Goal: Use online tool/utility: Utilize a website feature to perform a specific function

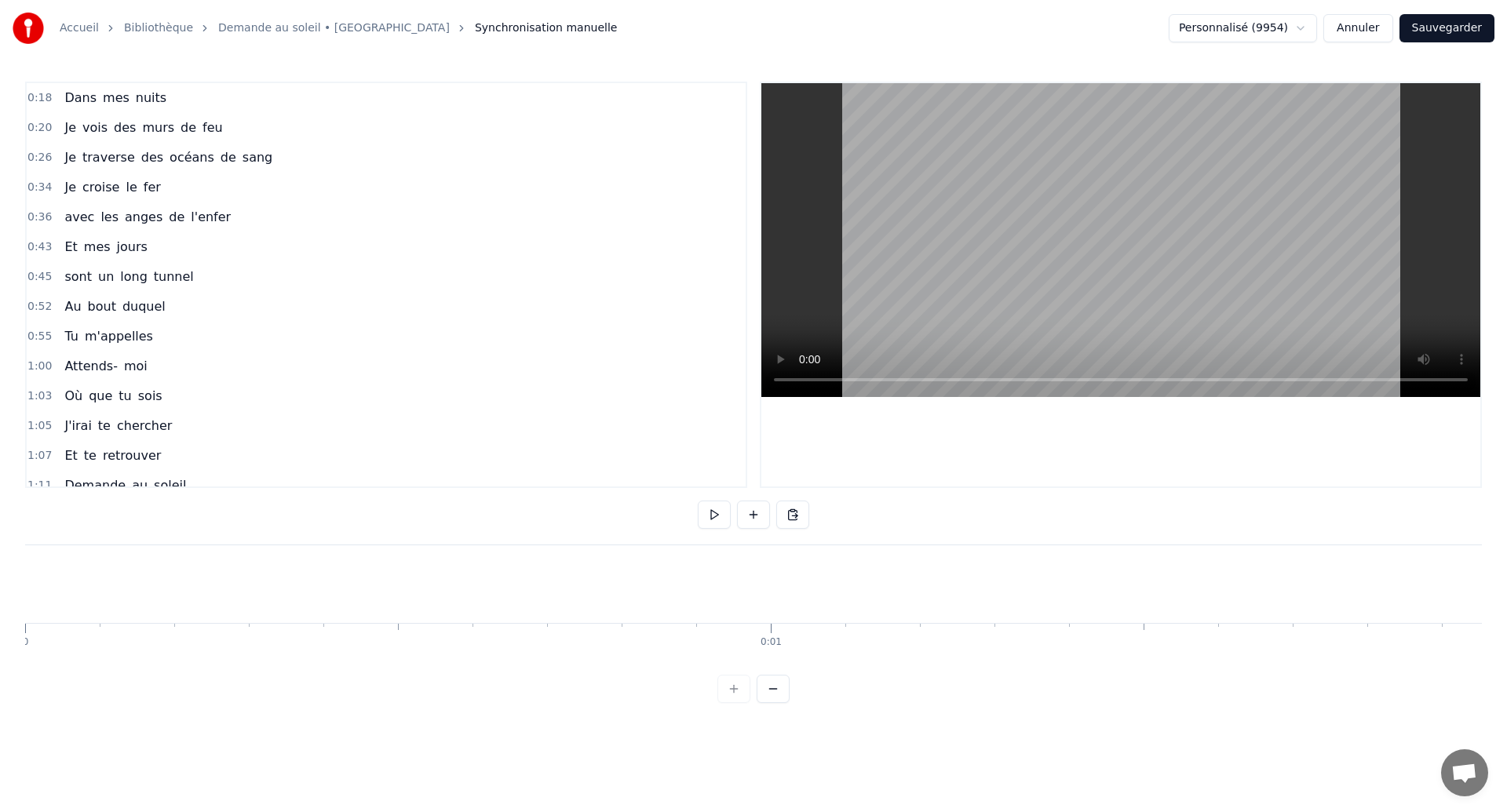
scroll to position [0, 188016]
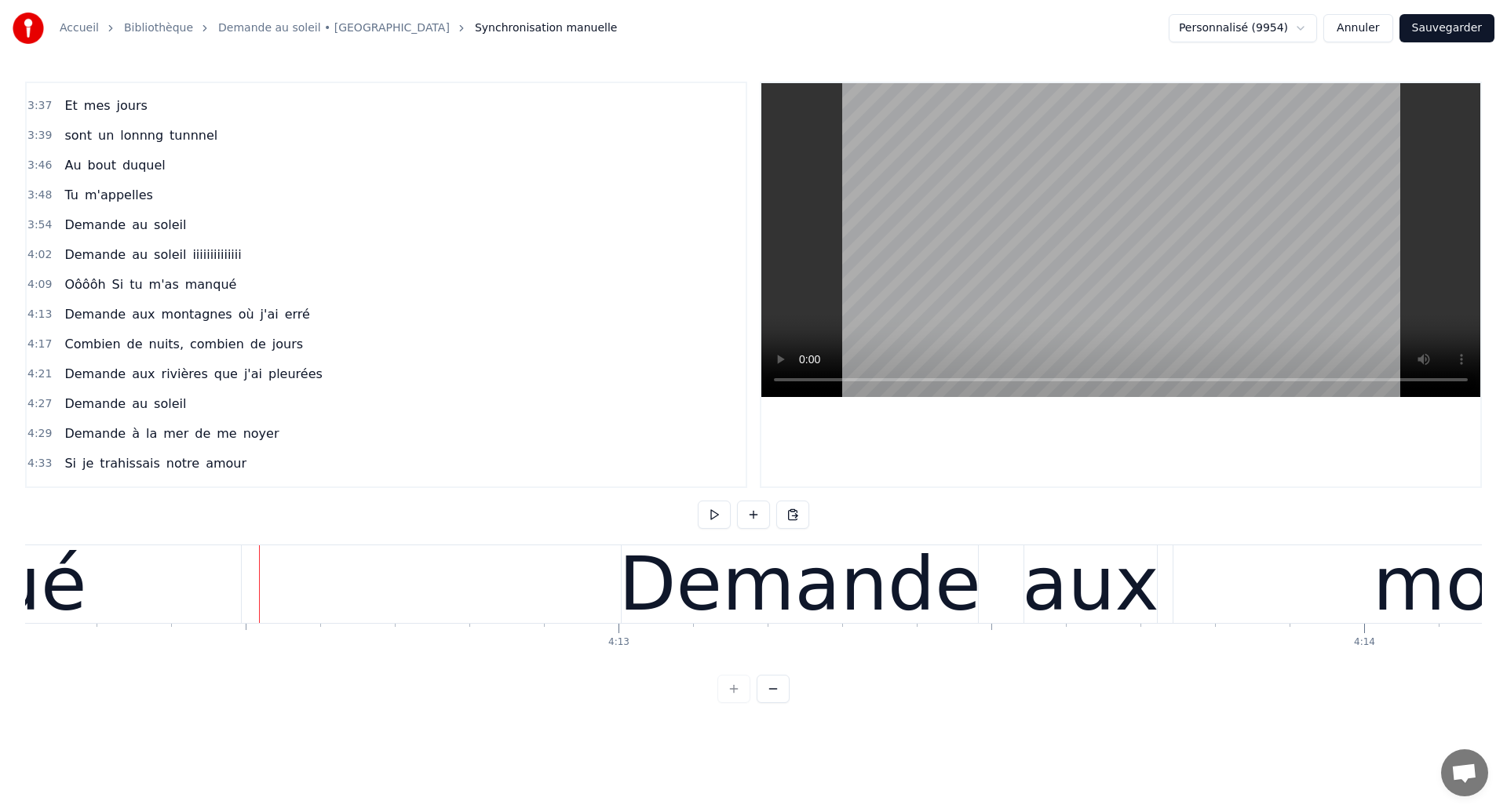
click at [305, 540] on div "0:18 Dans mes nuits 0:20 Je vois des murs de feu 0:26 Je traverse des océans de…" at bounding box center [753, 392] width 1456 height 621
click at [686, 568] on div "Demande" at bounding box center [799, 584] width 362 height 112
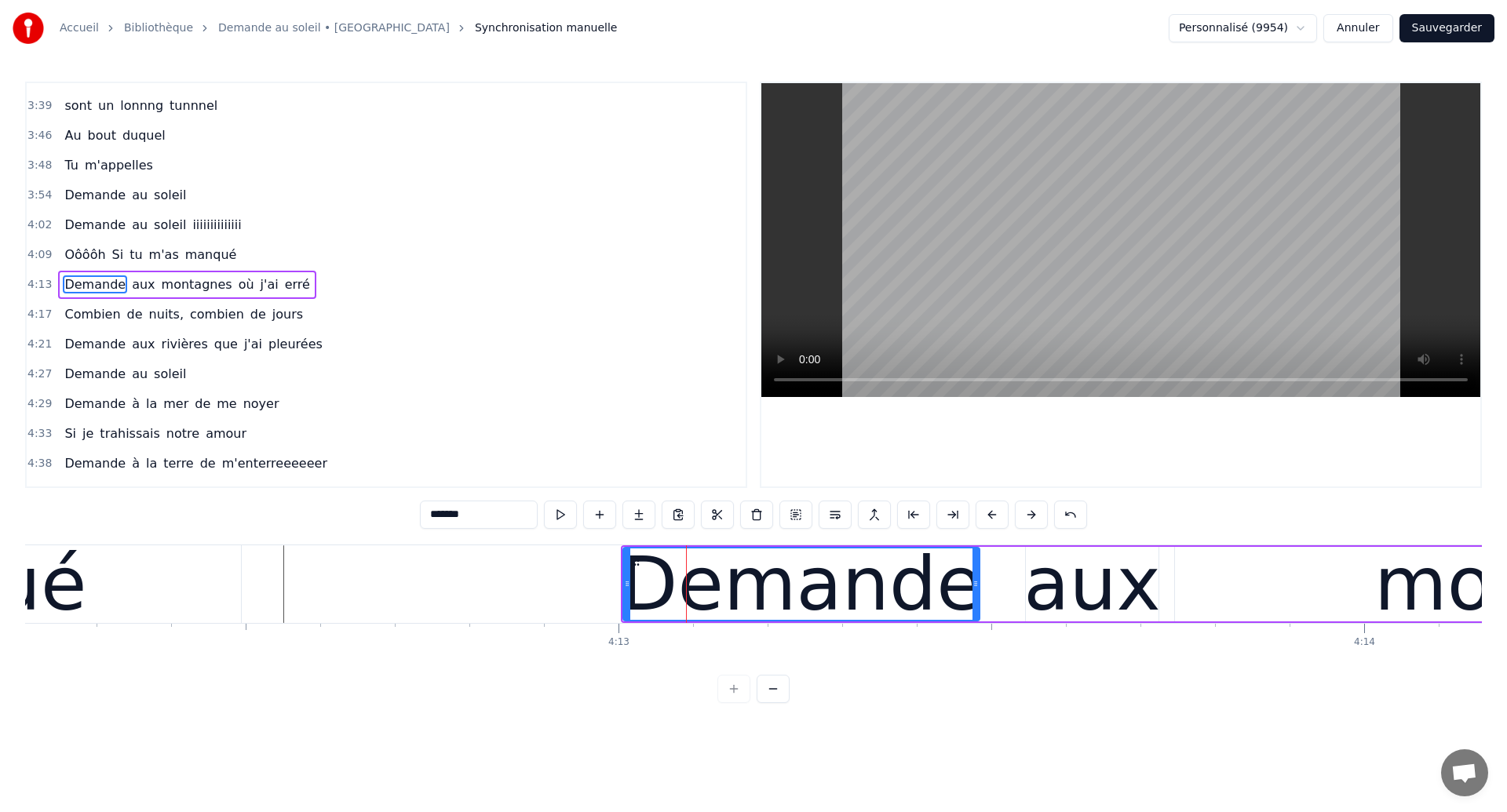
scroll to position [0, 188007]
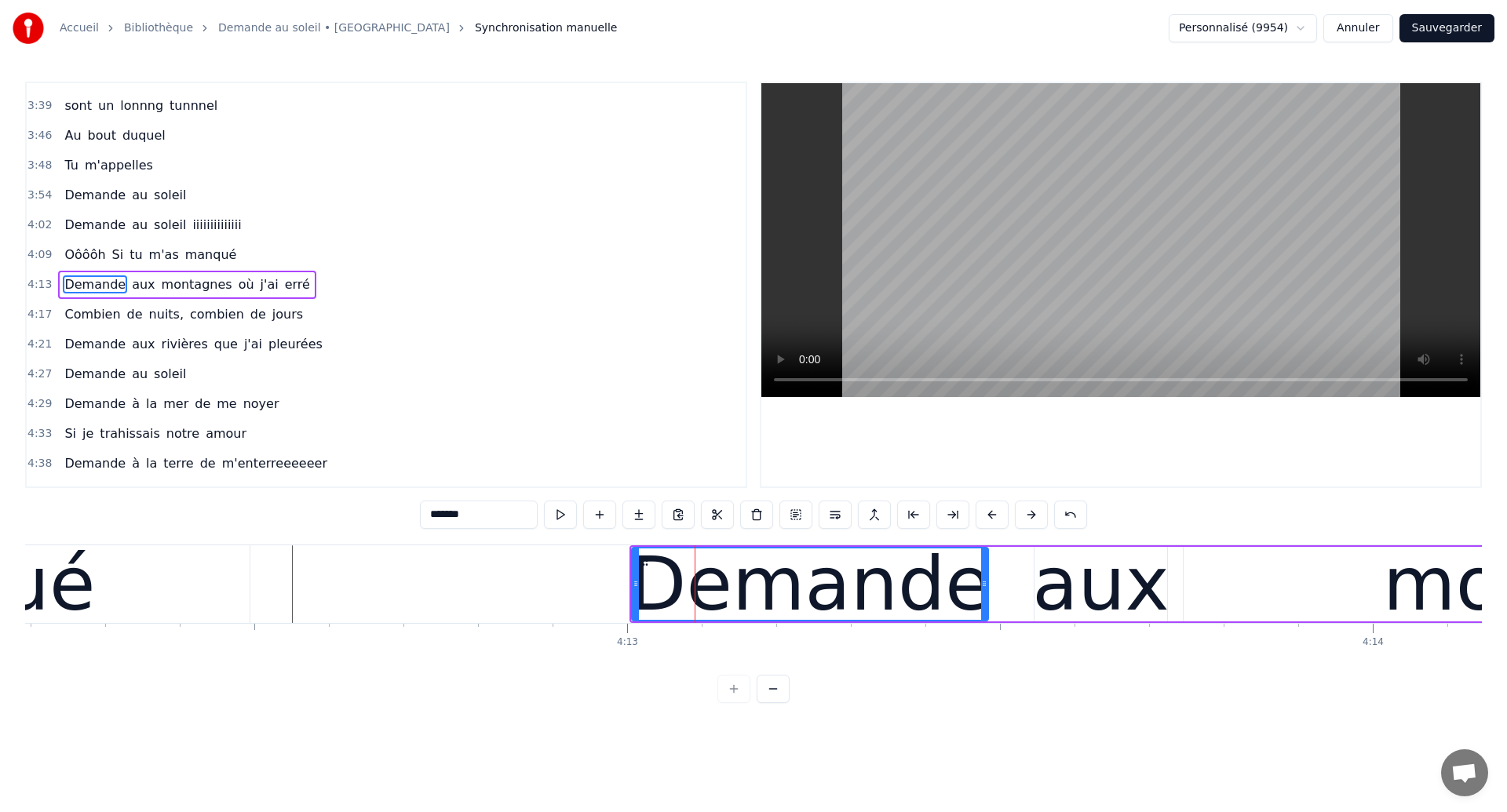
type input "******"
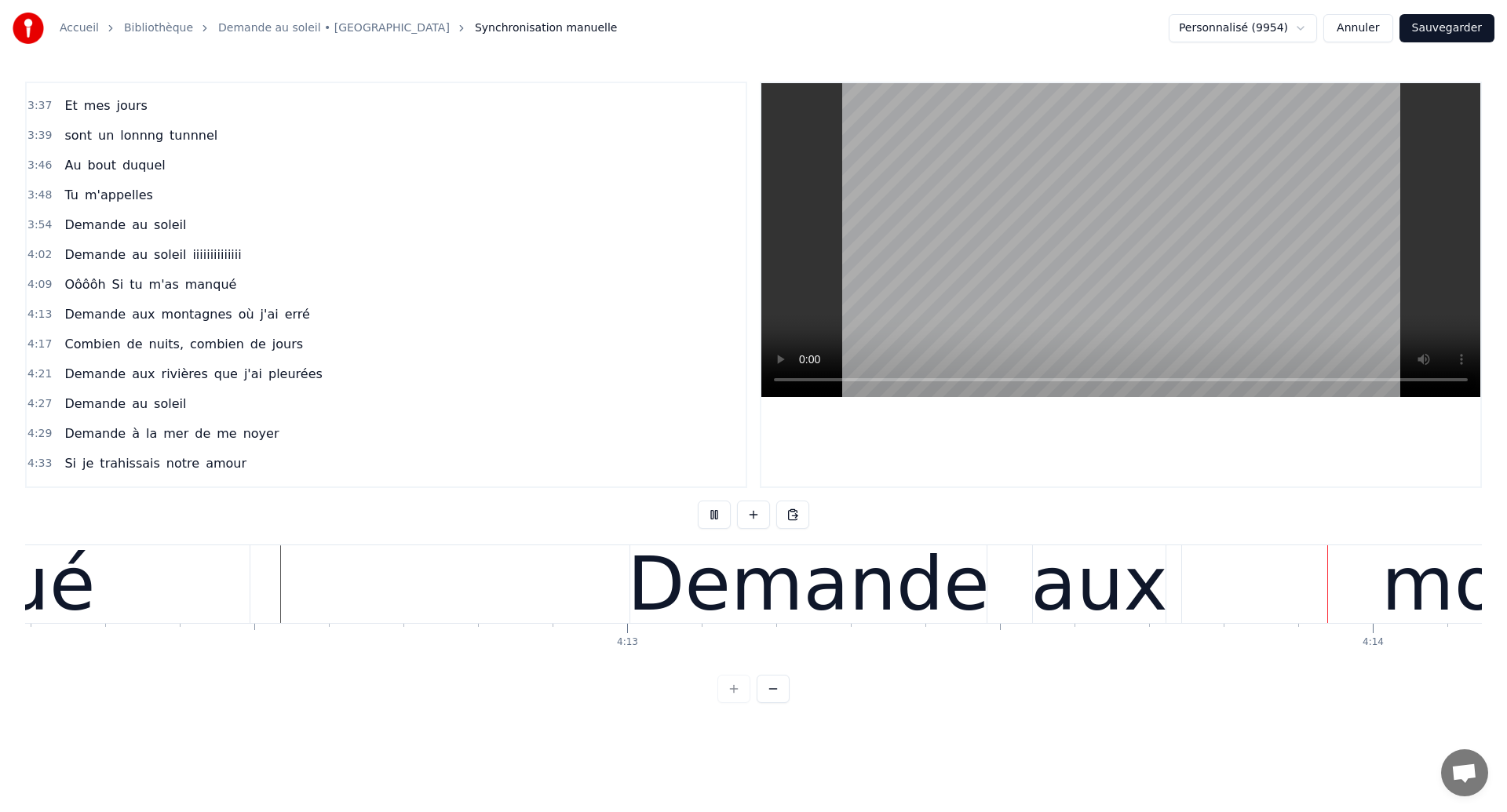
click at [903, 590] on div "Demande" at bounding box center [808, 584] width 362 height 112
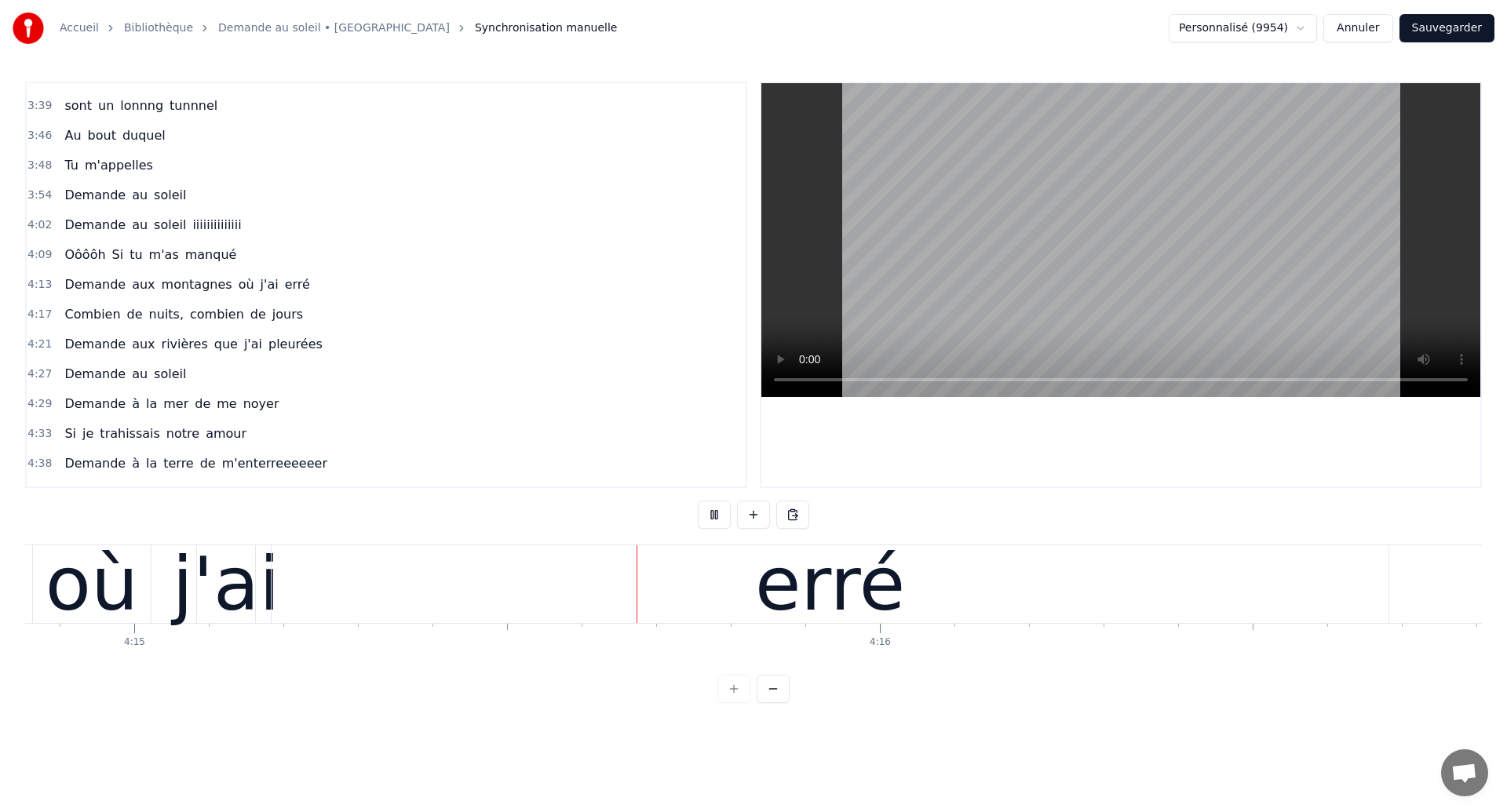
scroll to position [0, 189993]
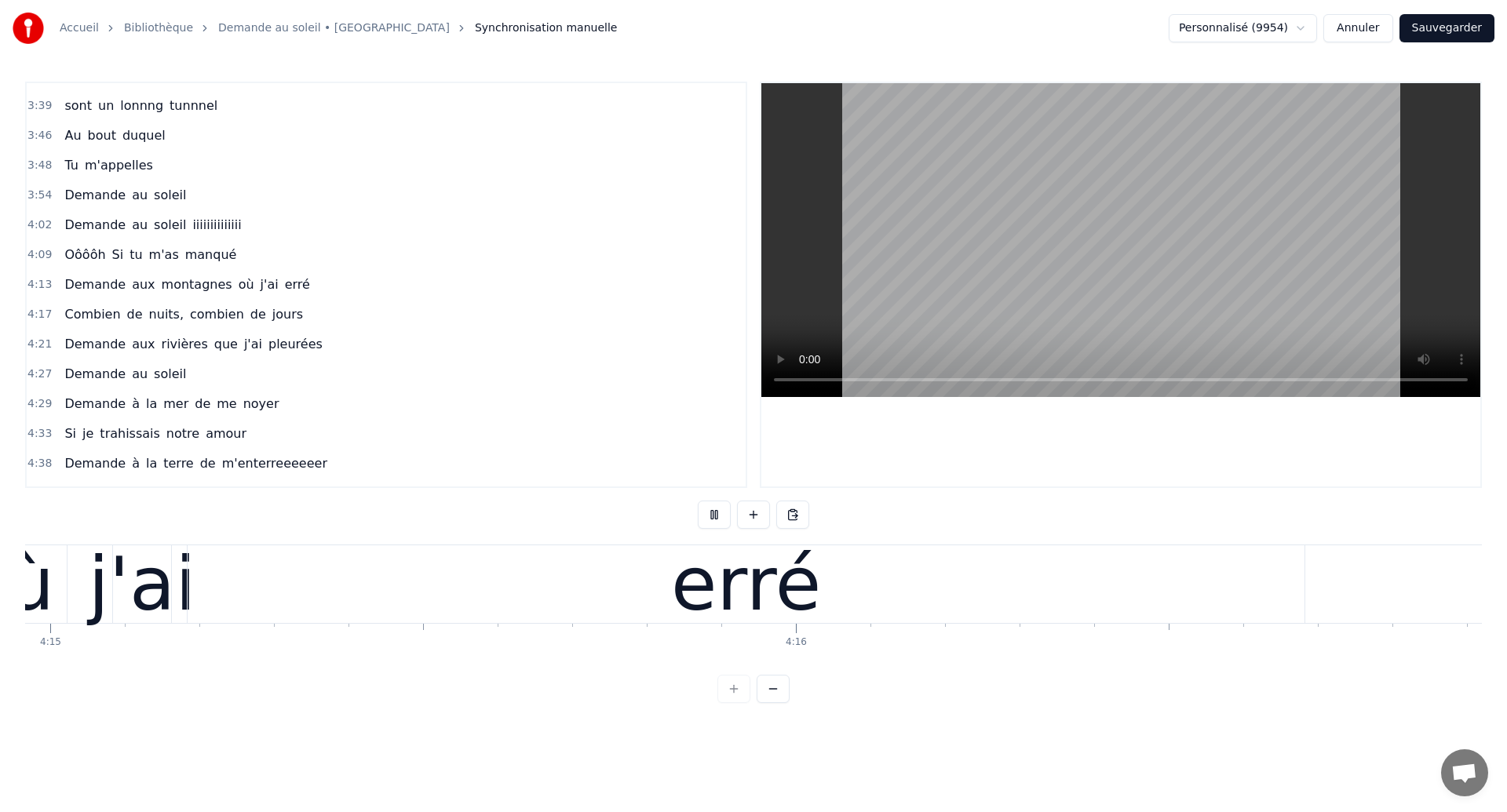
click at [535, 607] on div "erré" at bounding box center [746, 584] width 1117 height 77
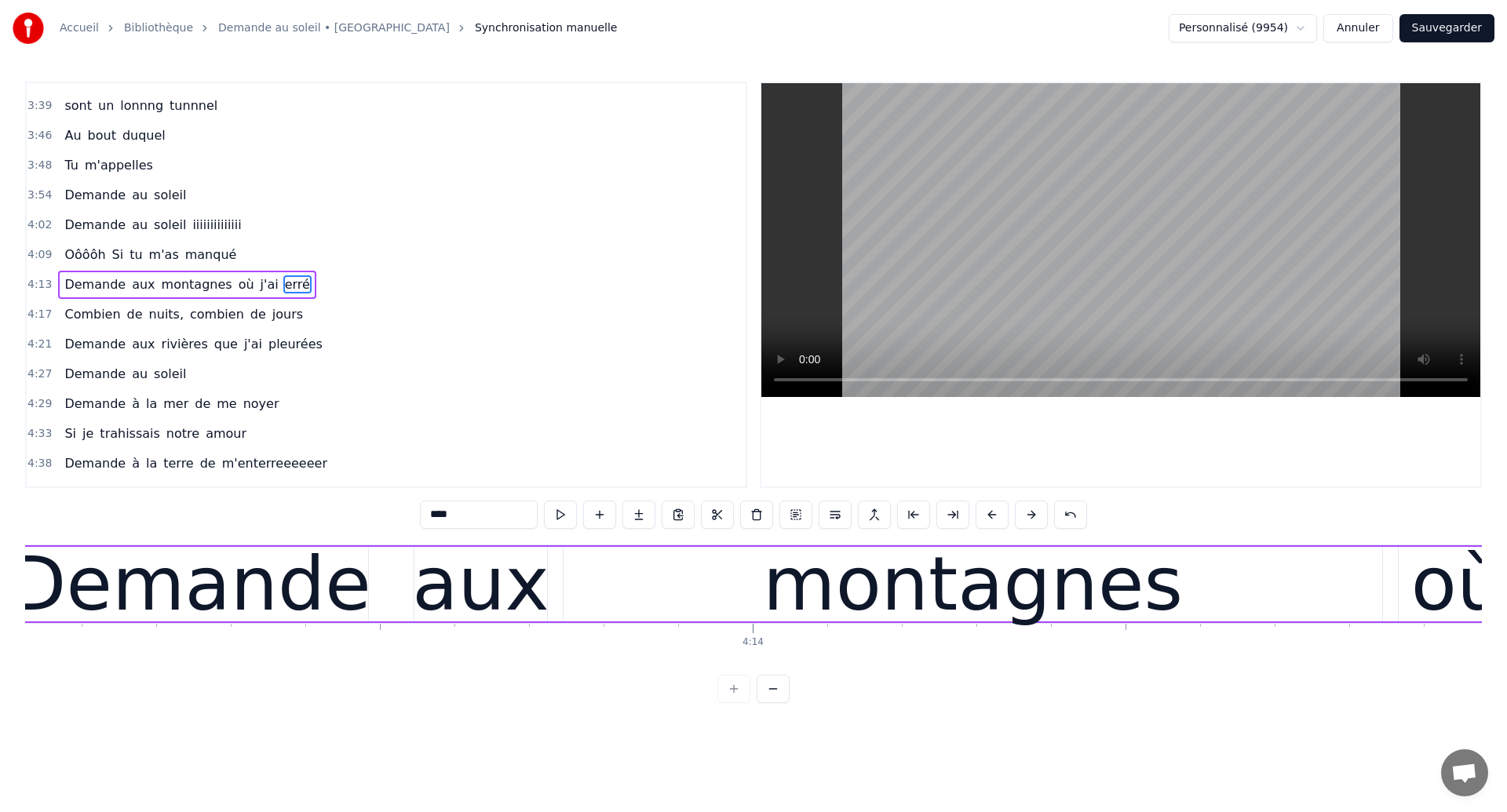
scroll to position [0, 188586]
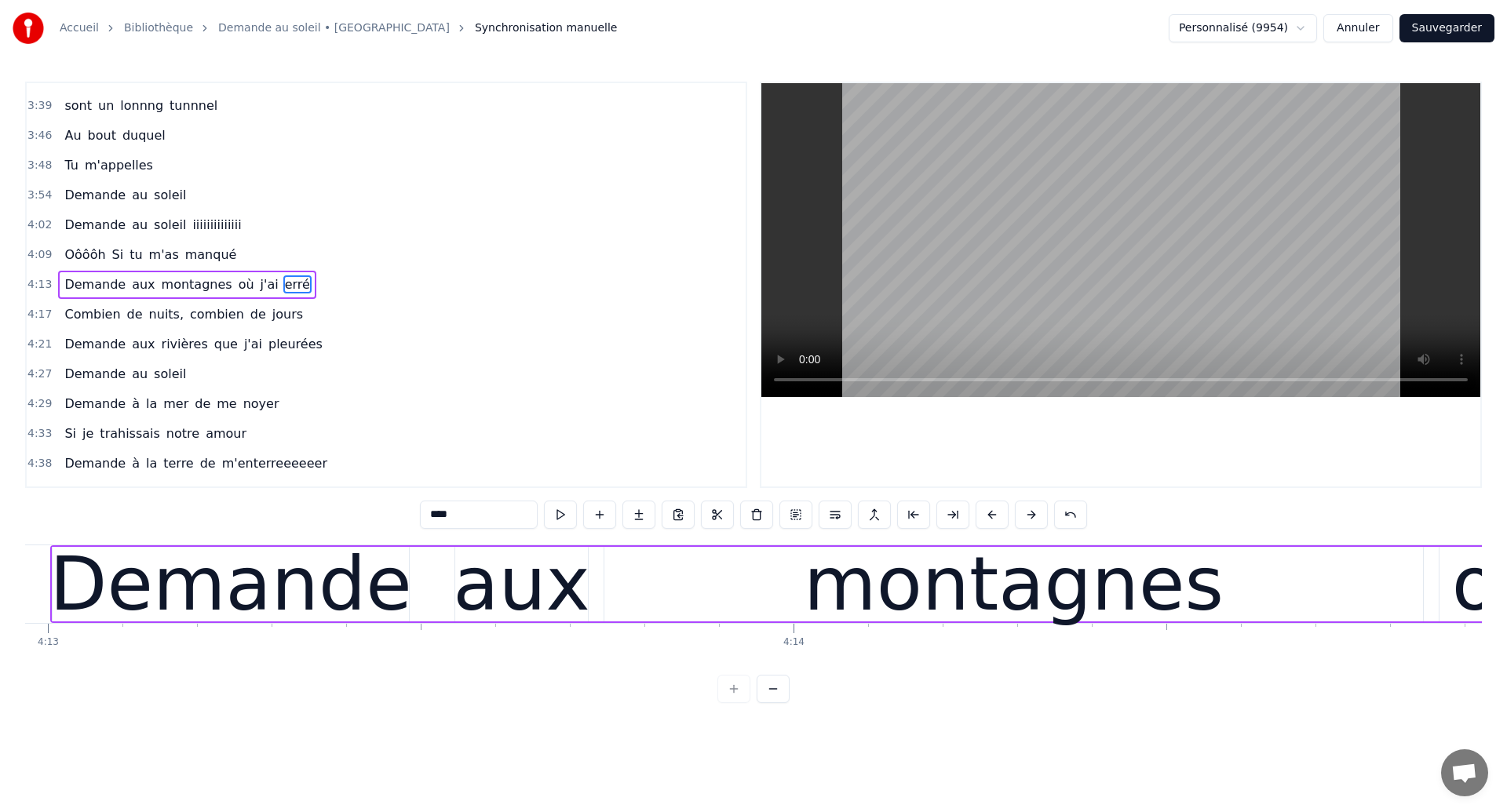
click at [328, 594] on div "Demande" at bounding box center [229, 584] width 362 height 112
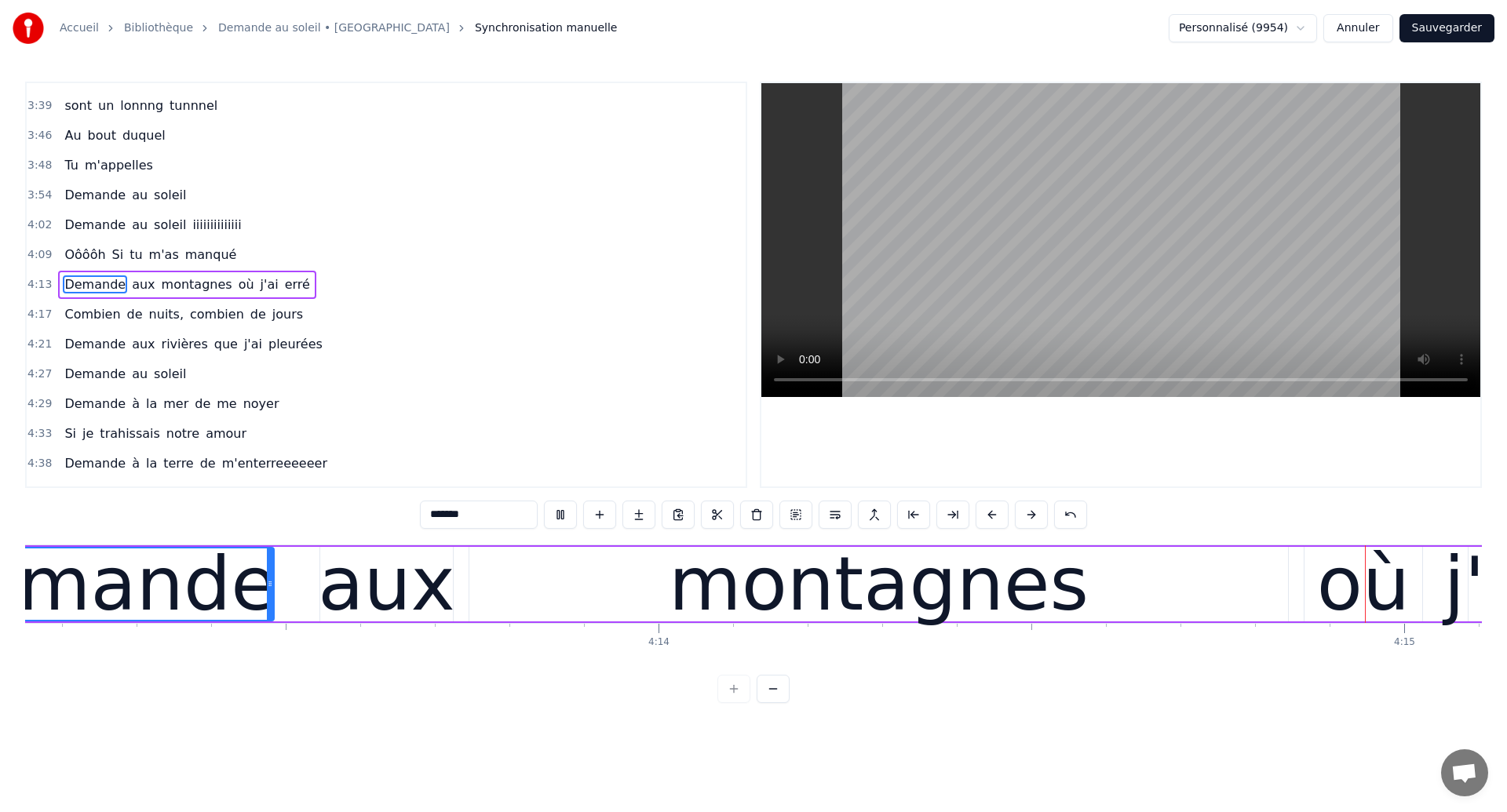
click at [744, 586] on div "montagnes" at bounding box center [878, 584] width 819 height 74
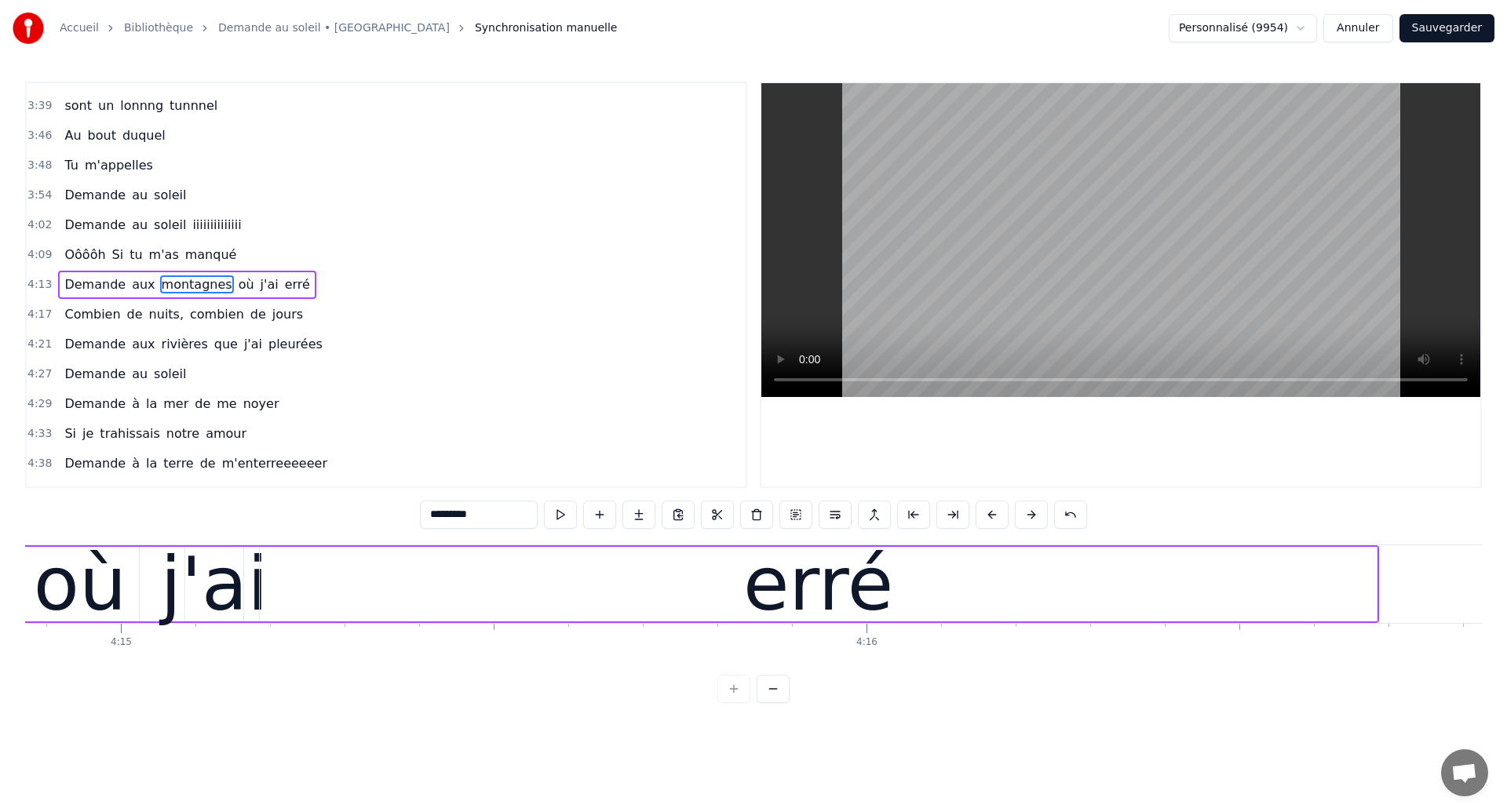
scroll to position [0, 190017]
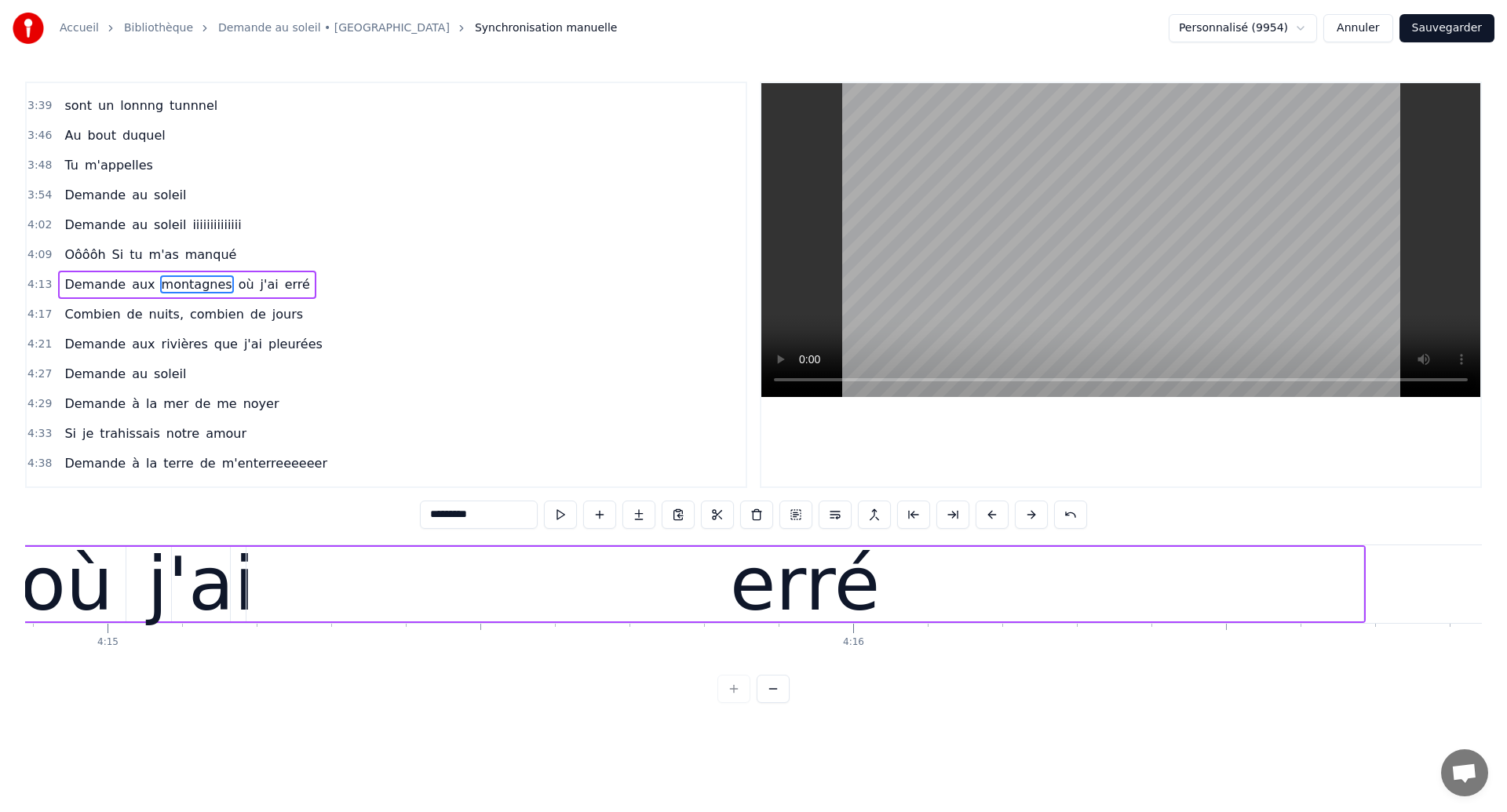
click at [458, 591] on div "erré" at bounding box center [805, 584] width 1117 height 74
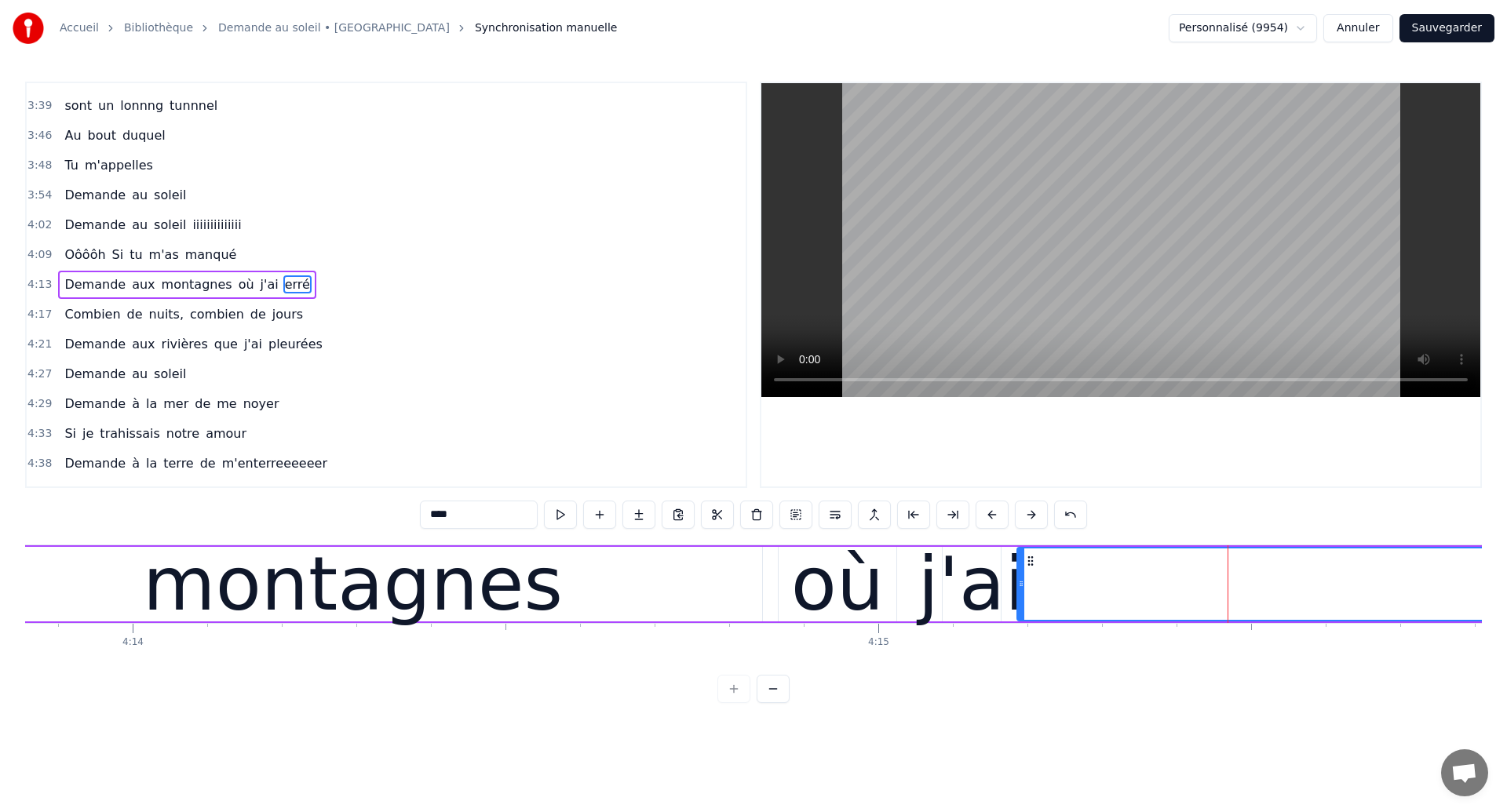
scroll to position [0, 189182]
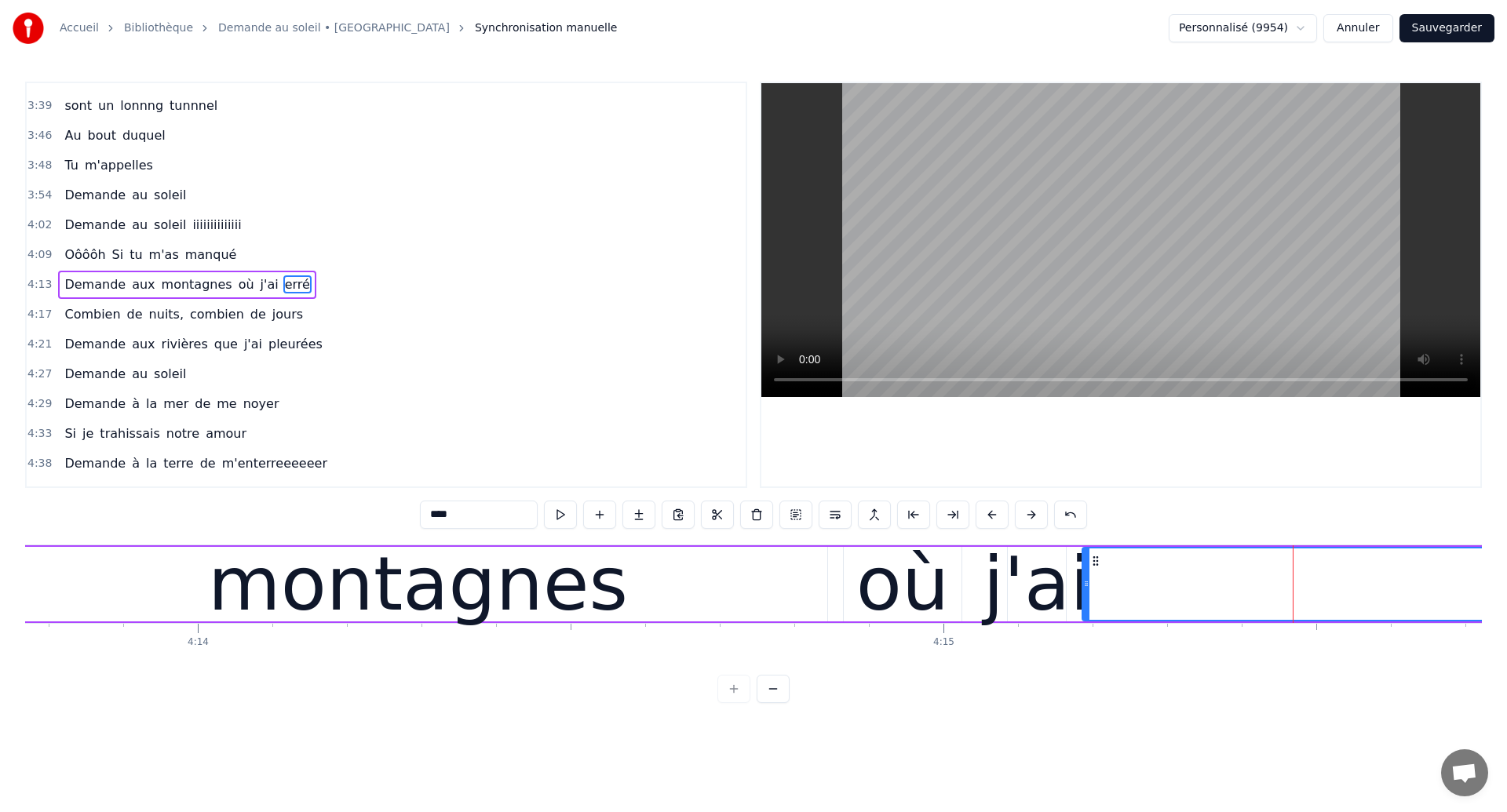
click at [261, 596] on div "montagnes" at bounding box center [418, 584] width 420 height 112
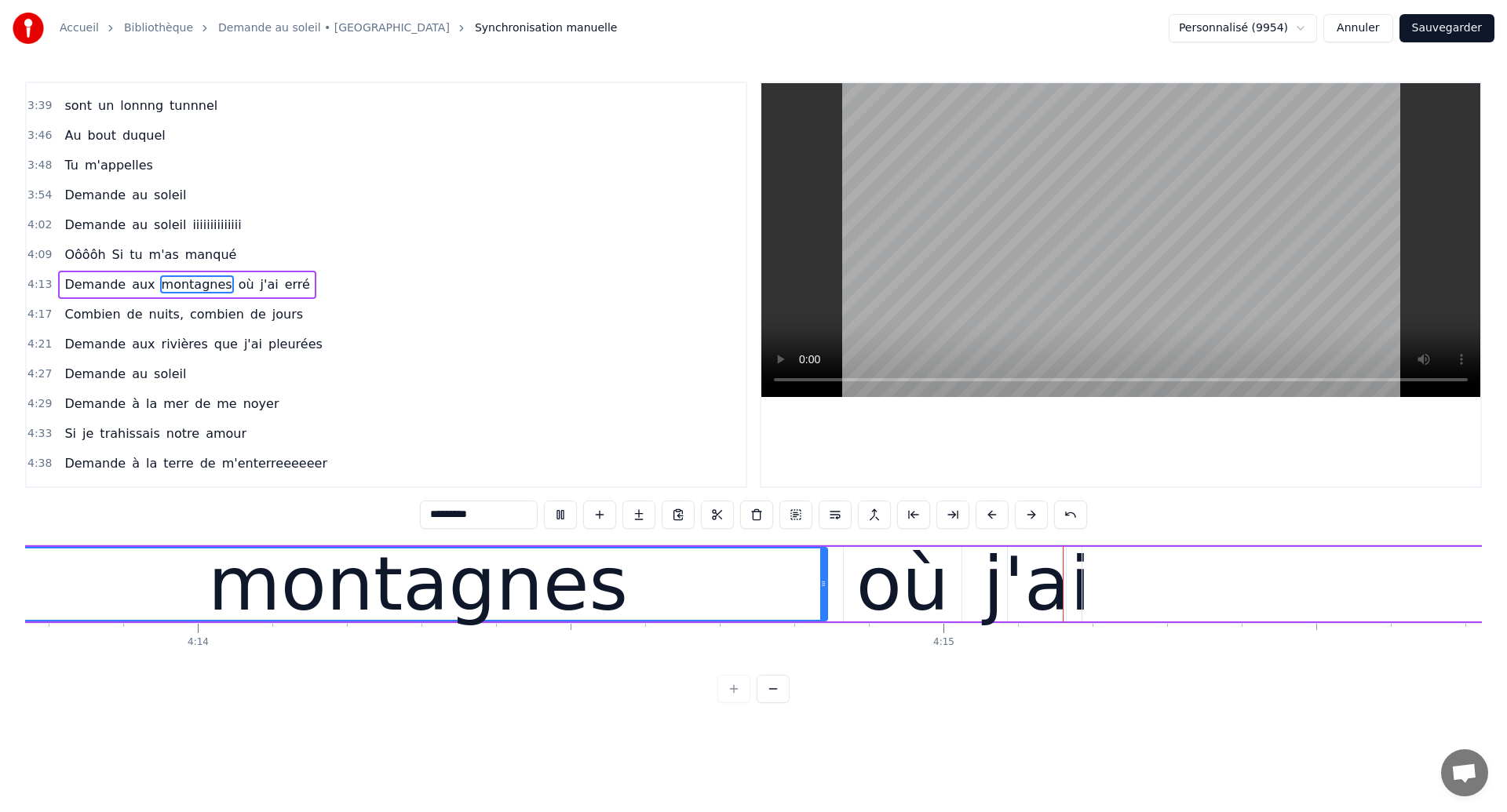
click at [691, 583] on div "montagnes" at bounding box center [418, 584] width 817 height 71
click at [398, 598] on div "montagnes" at bounding box center [418, 584] width 420 height 112
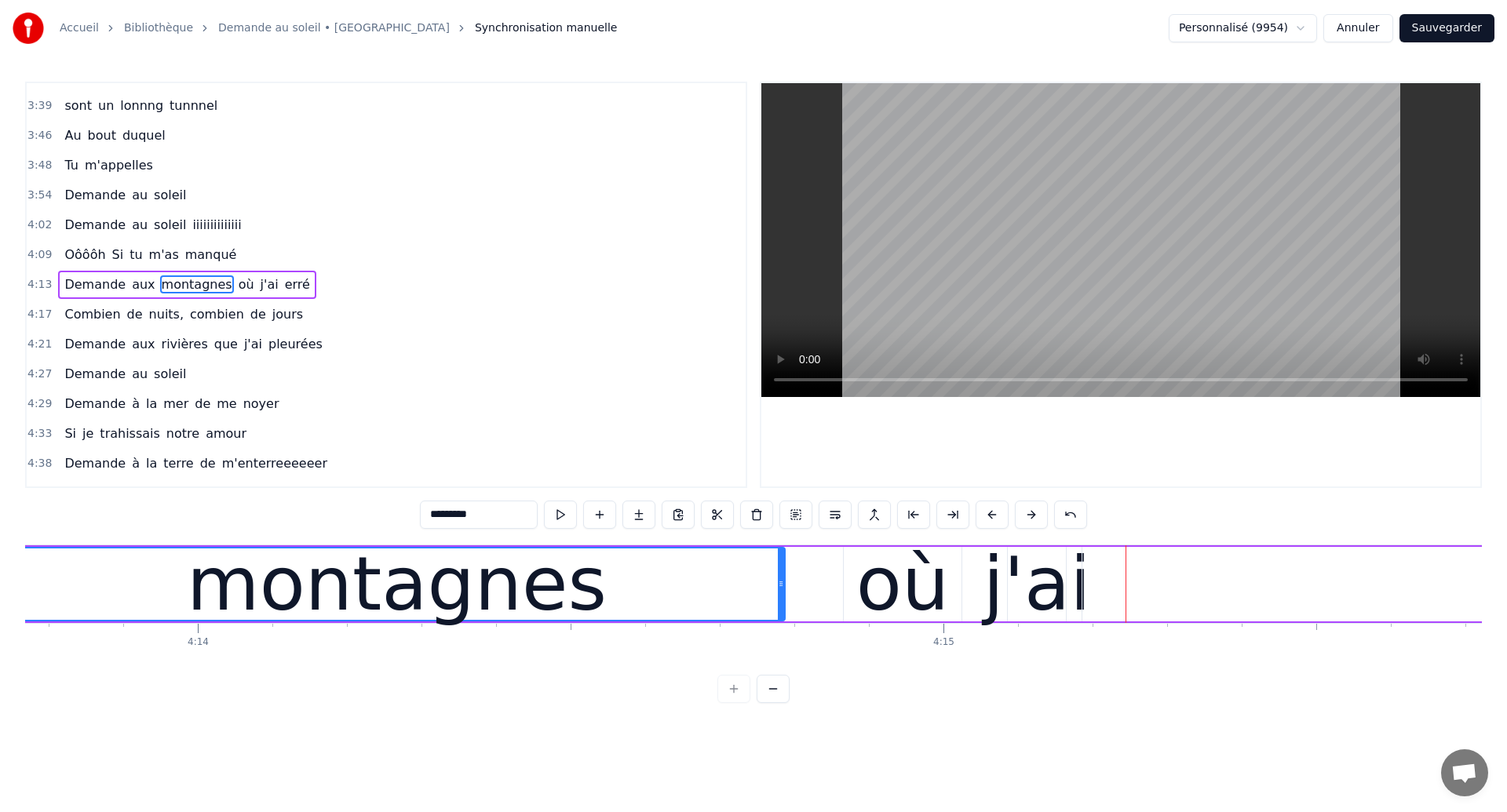
drag, startPoint x: 823, startPoint y: 604, endPoint x: 781, endPoint y: 606, distance: 42.0
click at [781, 606] on div at bounding box center [781, 584] width 6 height 71
click at [918, 583] on div "où" at bounding box center [902, 584] width 93 height 112
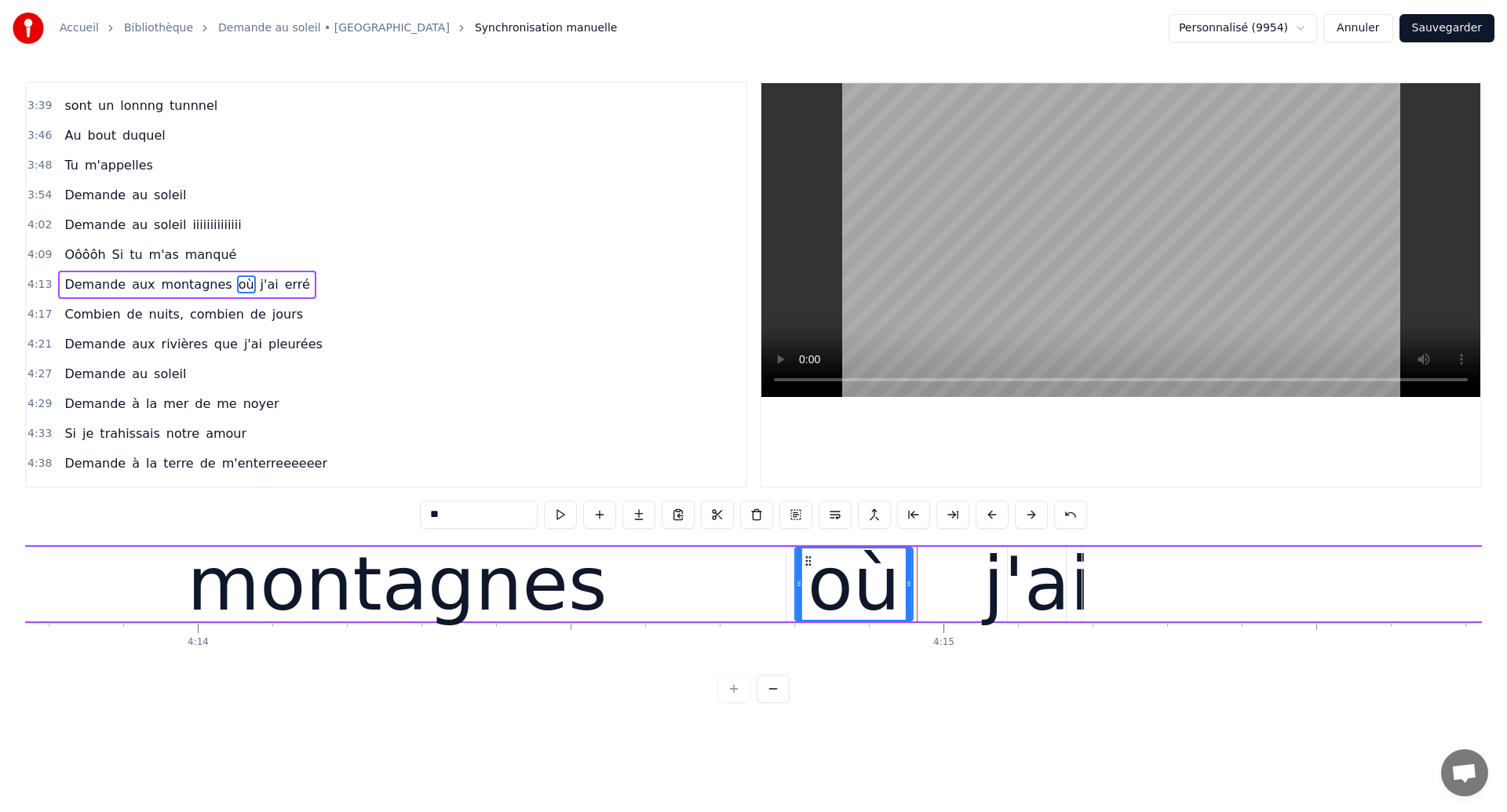
drag, startPoint x: 855, startPoint y: 559, endPoint x: 807, endPoint y: 572, distance: 49.7
click at [807, 572] on div "où" at bounding box center [854, 584] width 116 height 71
click at [216, 580] on div "montagnes" at bounding box center [397, 584] width 777 height 74
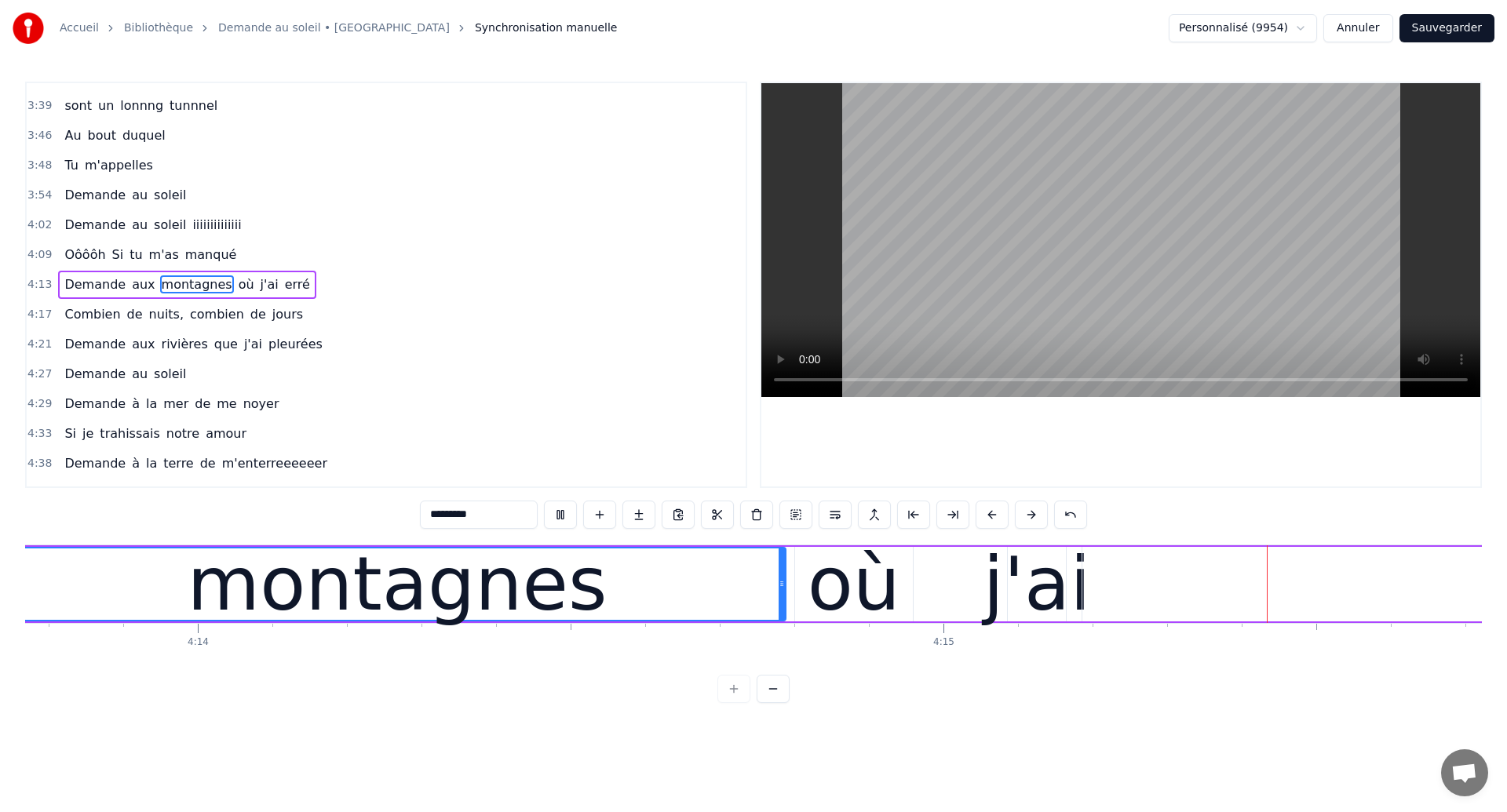
click at [869, 608] on div "où" at bounding box center [854, 584] width 93 height 112
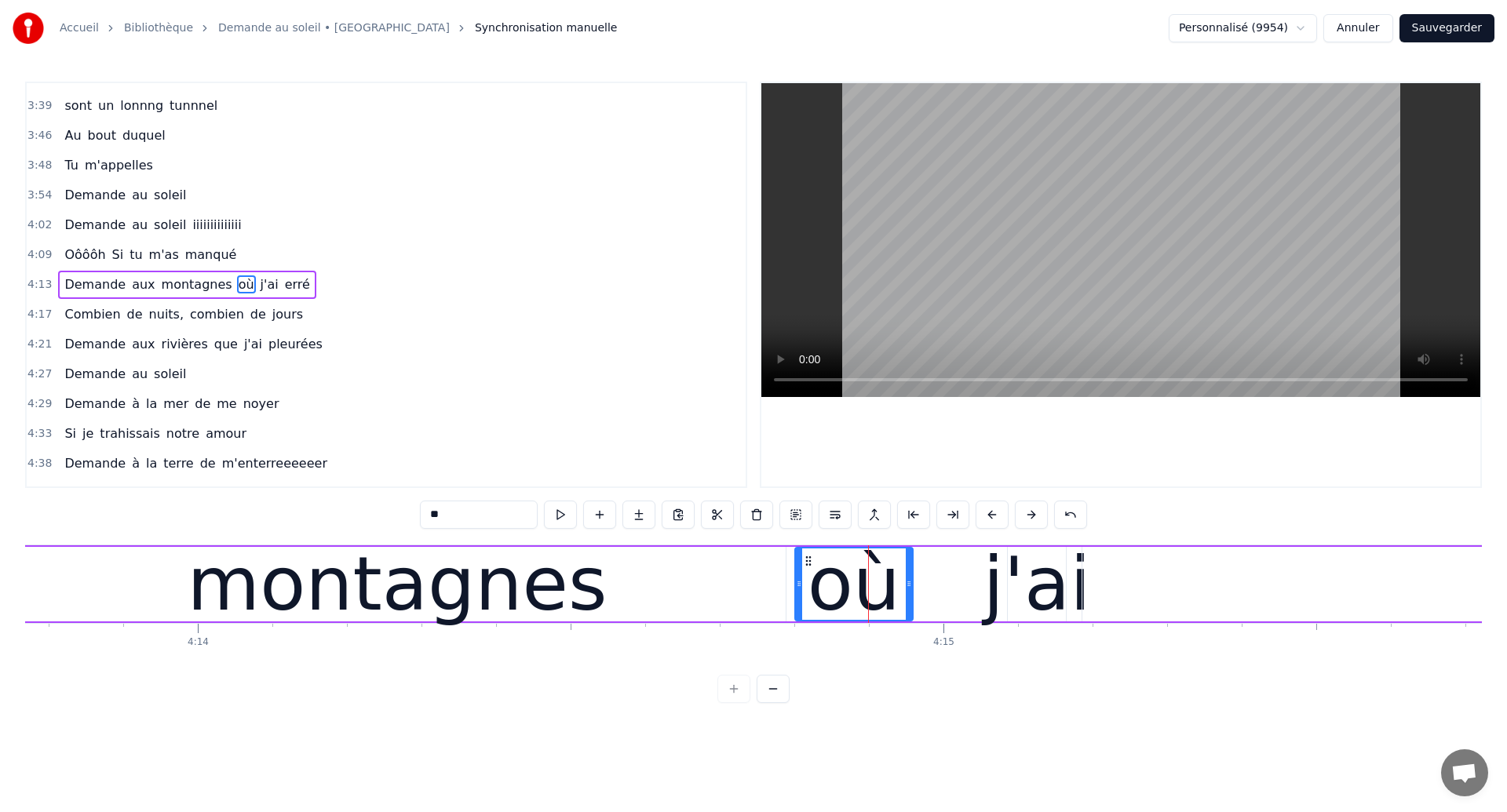
click at [995, 595] on div "j'ai" at bounding box center [1036, 584] width 108 height 112
click at [1050, 585] on div "j'ai" at bounding box center [1036, 584] width 108 height 112
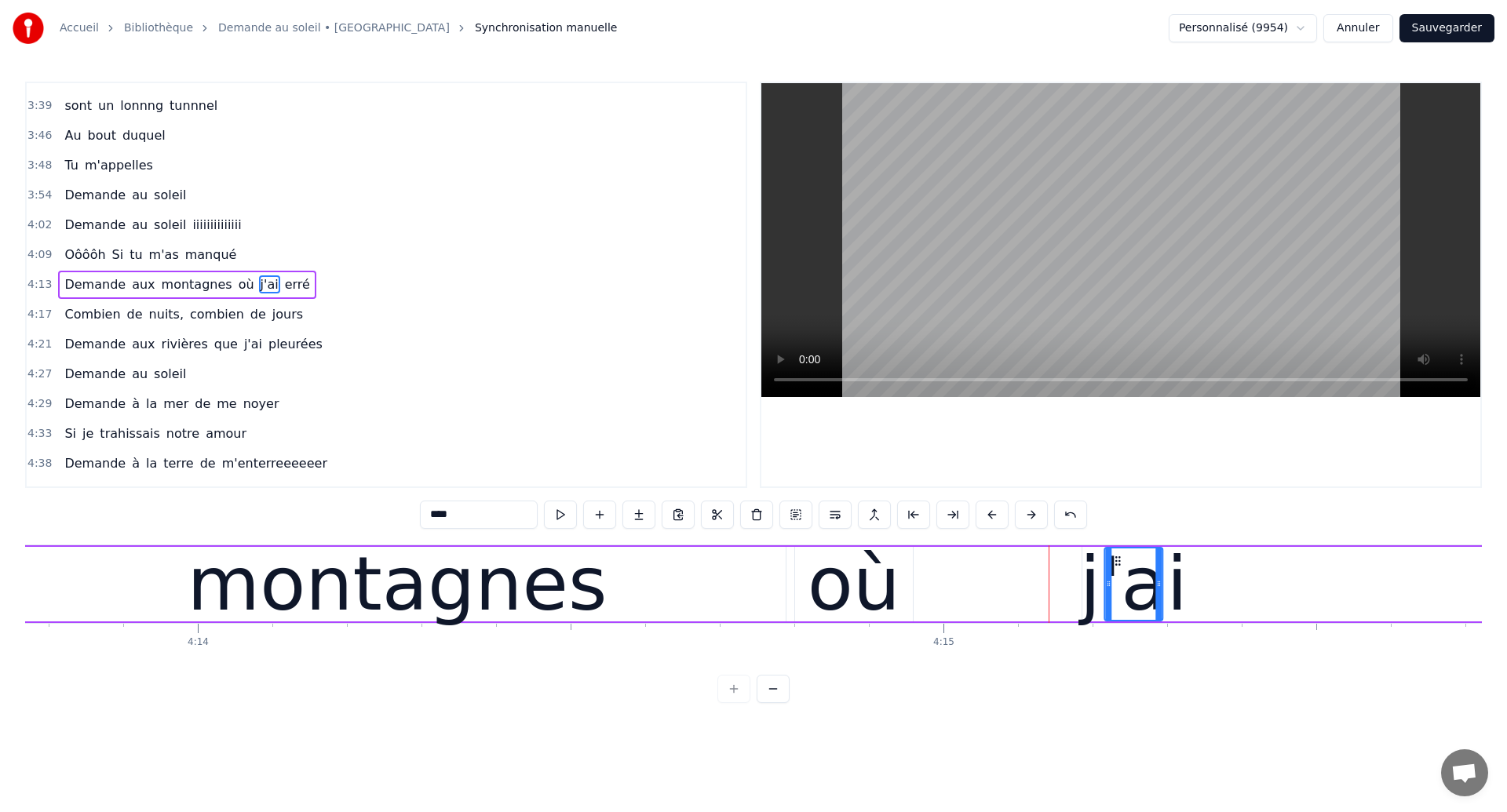
drag, startPoint x: 1020, startPoint y: 561, endPoint x: 1116, endPoint y: 590, distance: 100.3
click at [579, 604] on div "montagnes" at bounding box center [397, 584] width 777 height 74
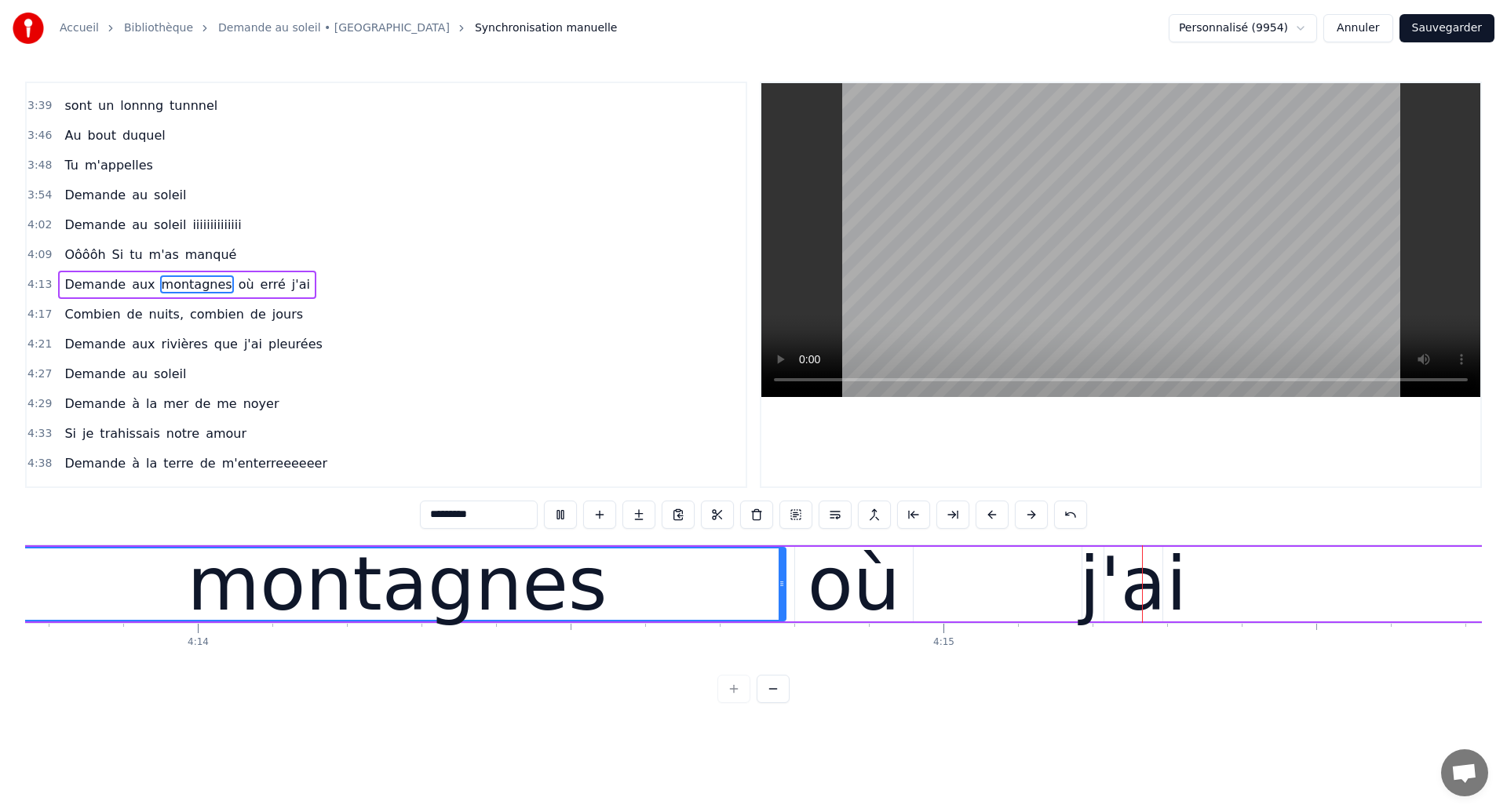
click at [836, 591] on div "où" at bounding box center [854, 584] width 93 height 112
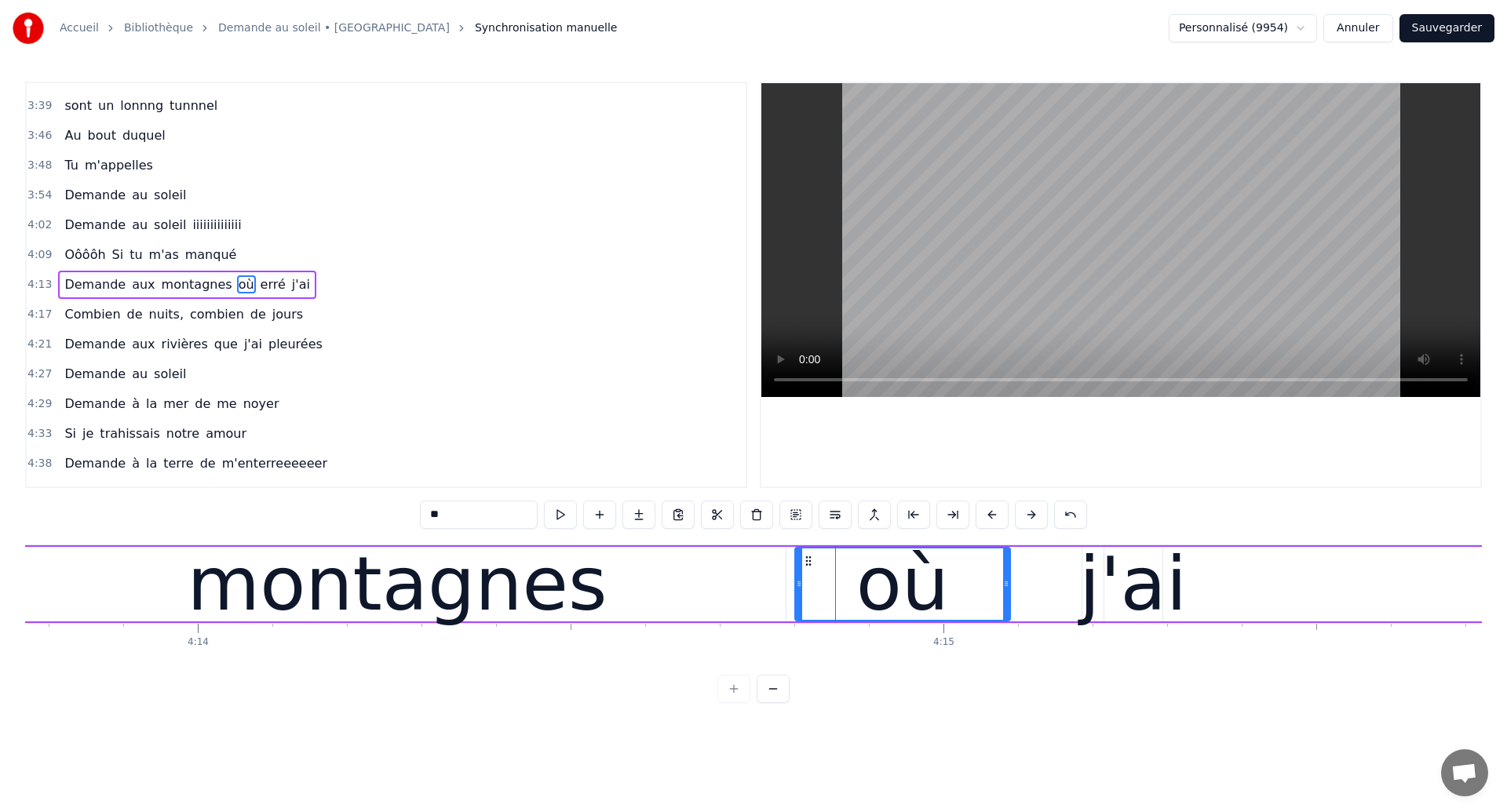
drag, startPoint x: 908, startPoint y: 591, endPoint x: 1000, endPoint y: 595, distance: 92.1
click at [1003, 595] on div at bounding box center [1006, 584] width 6 height 71
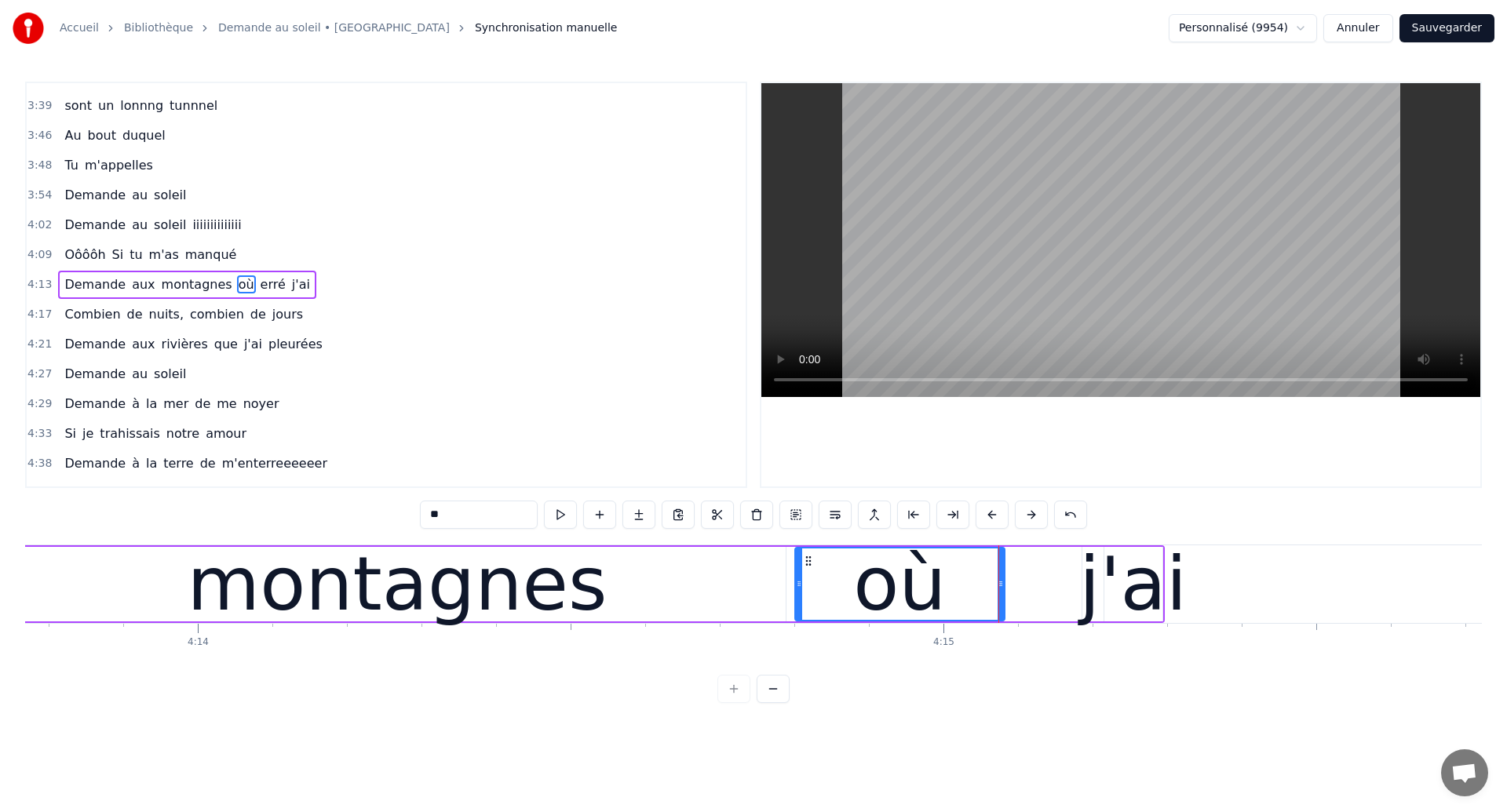
click at [395, 602] on div "montagnes" at bounding box center [397, 584] width 420 height 112
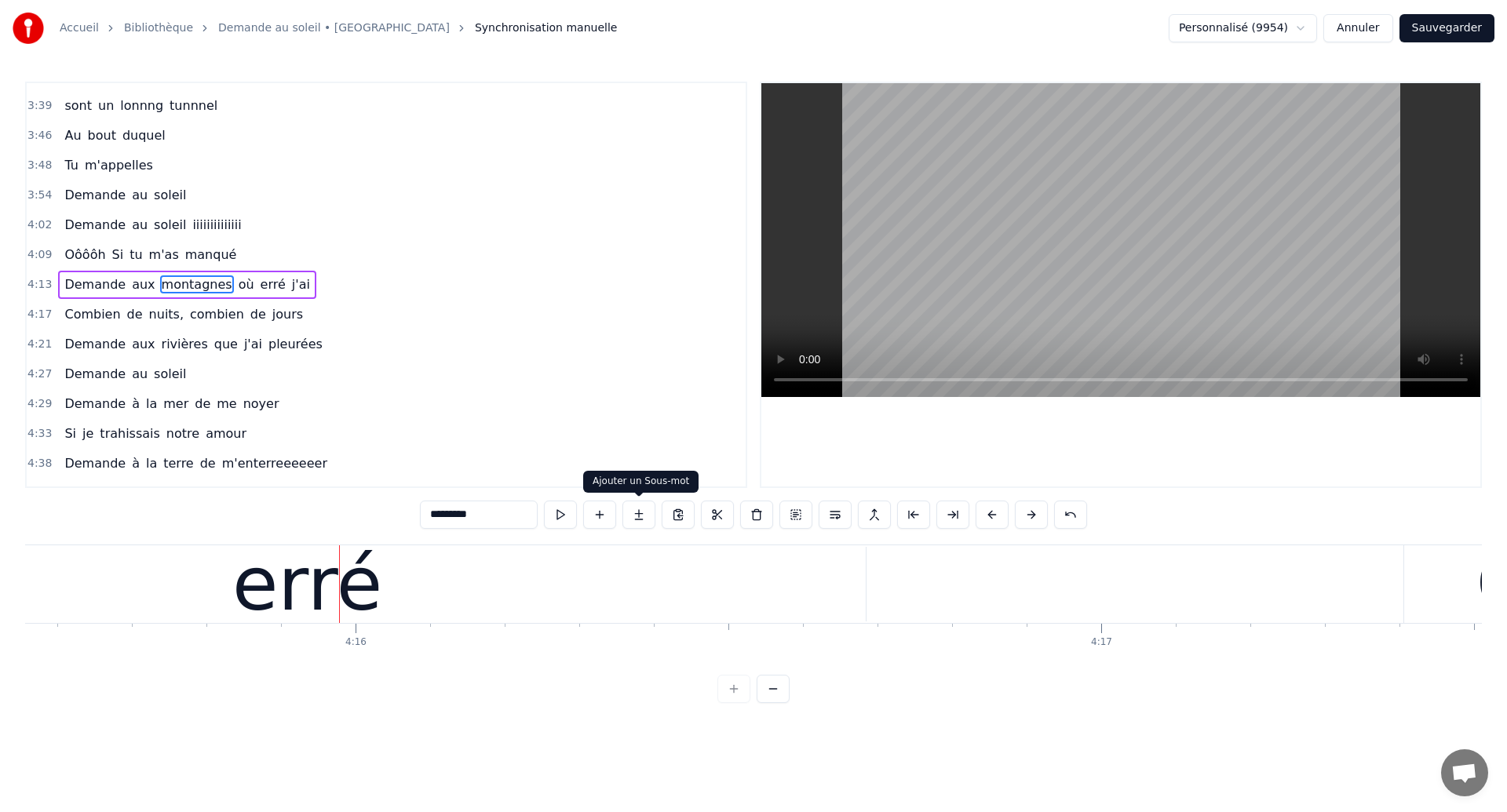
click at [549, 575] on div "erré" at bounding box center [308, 584] width 1117 height 74
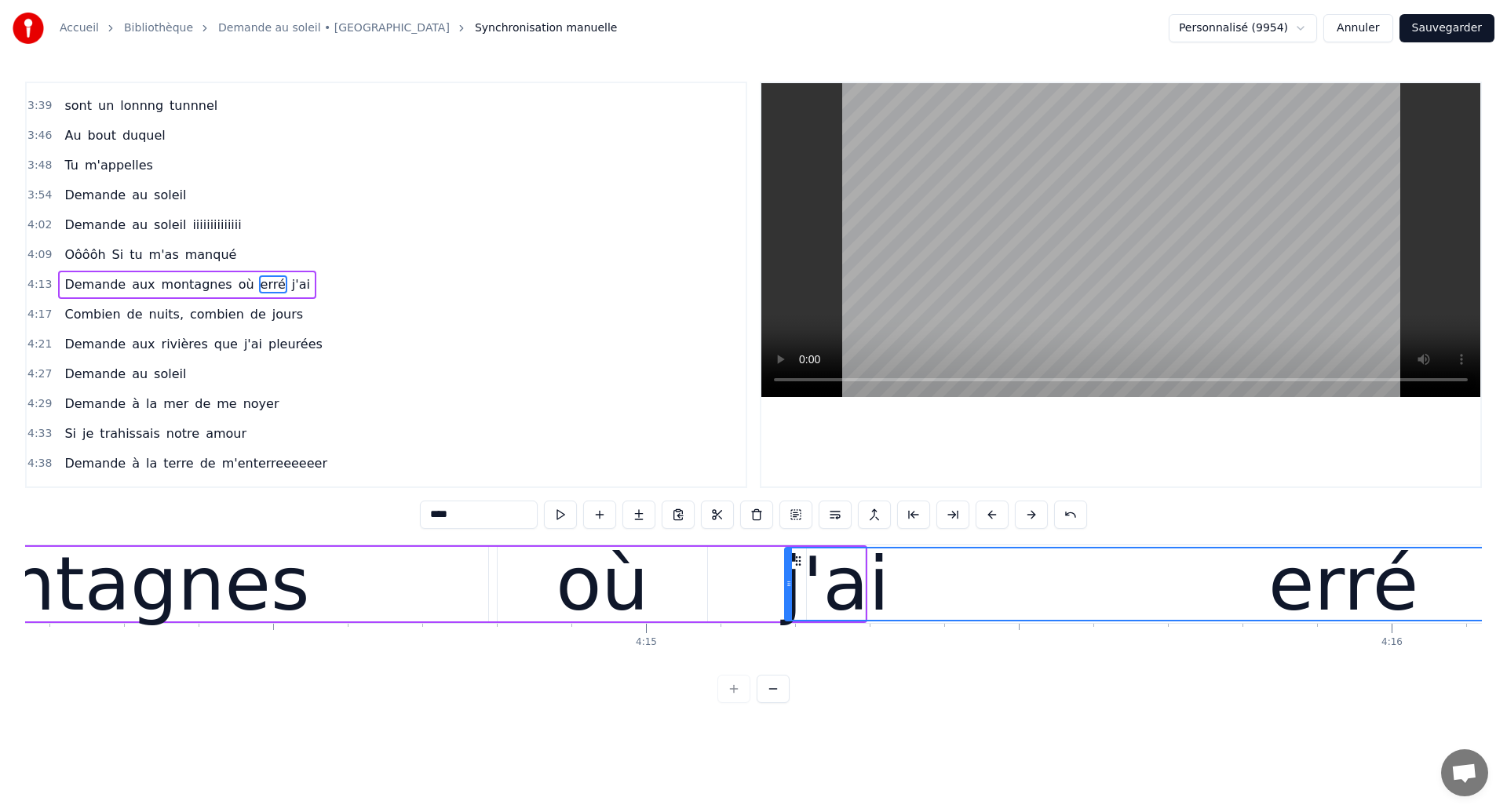
scroll to position [0, 189436]
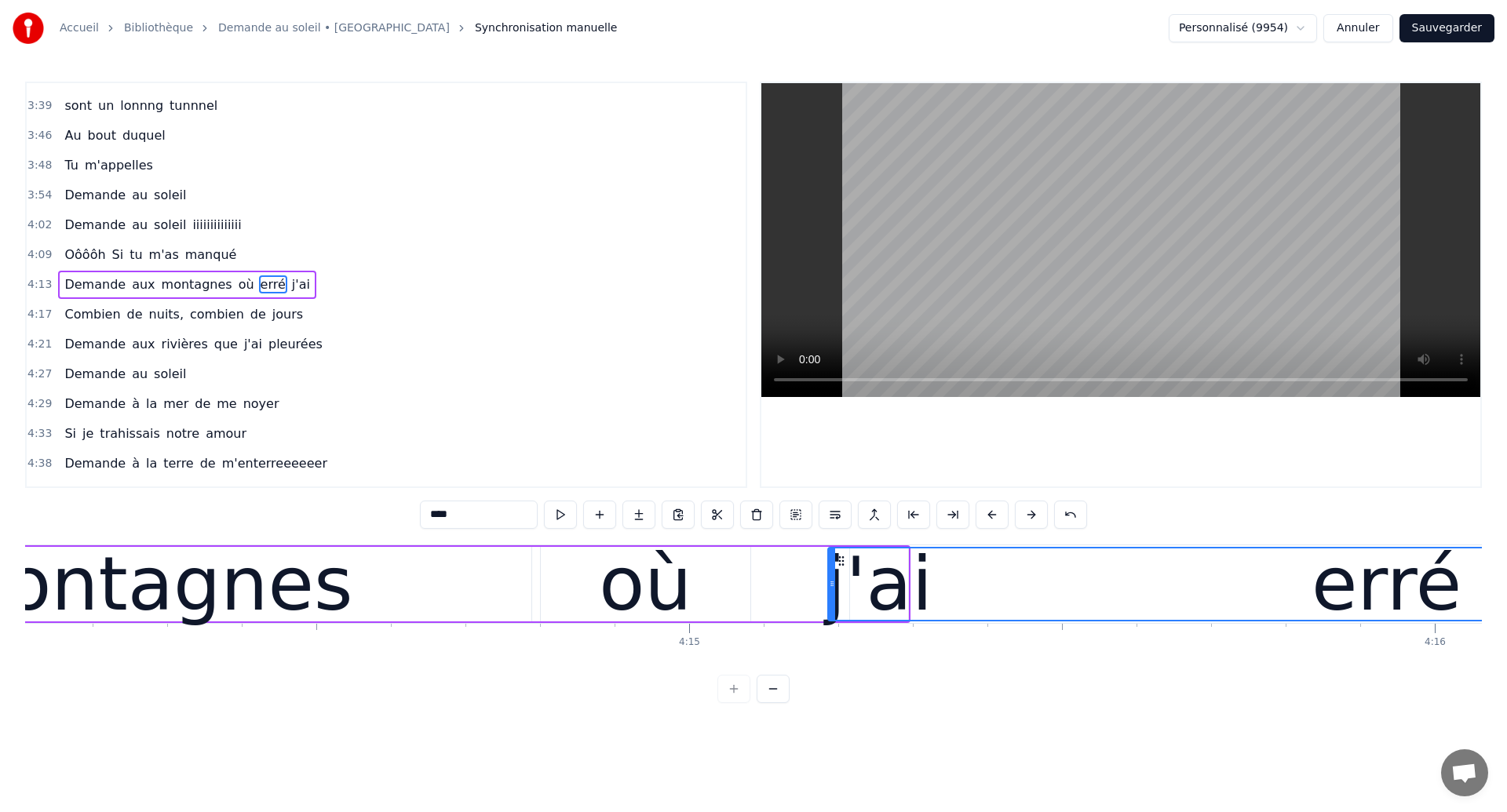
click at [211, 593] on div "montagnes" at bounding box center [143, 584] width 420 height 112
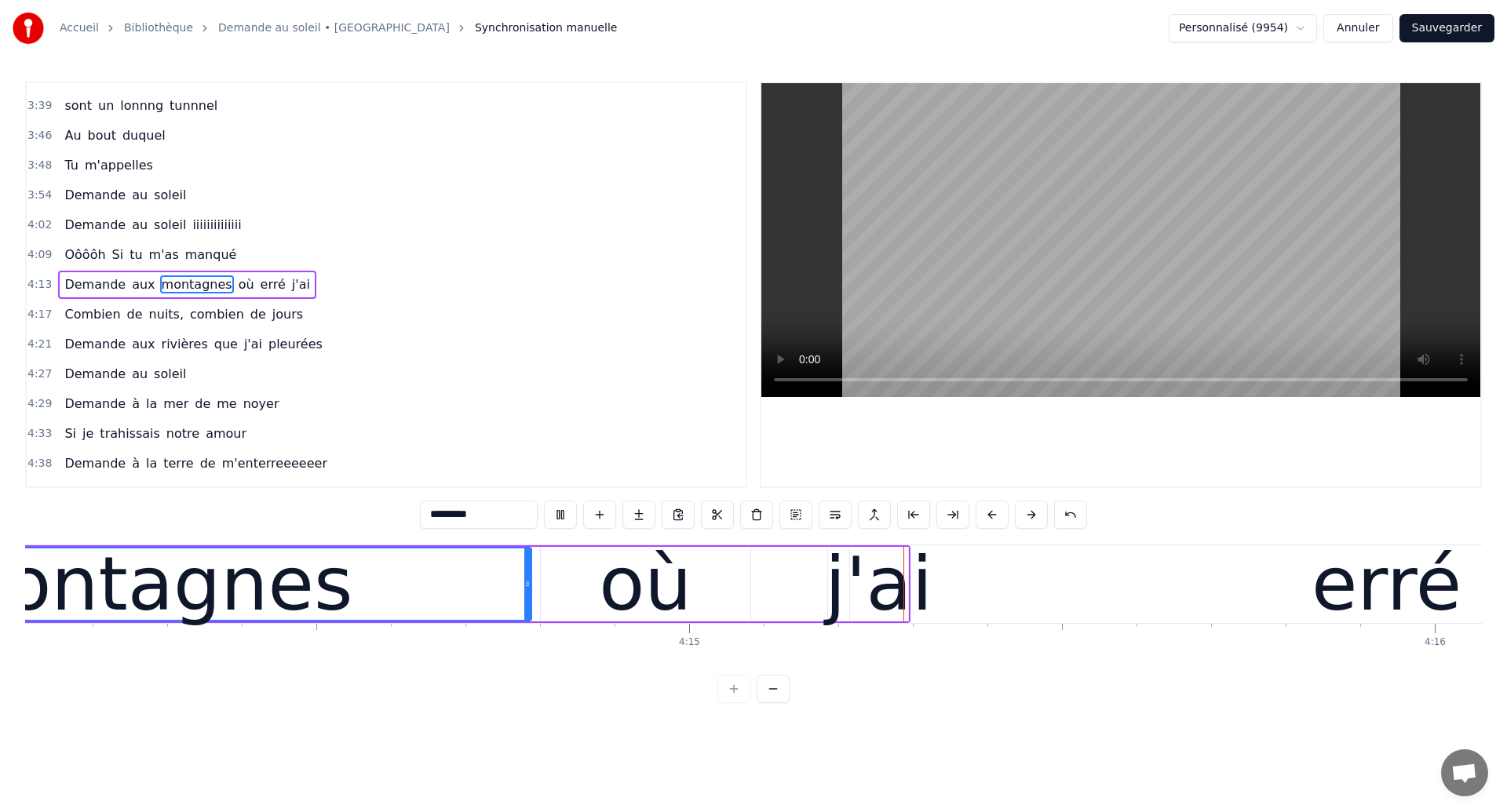
click at [846, 591] on div "j'ai" at bounding box center [879, 584] width 108 height 112
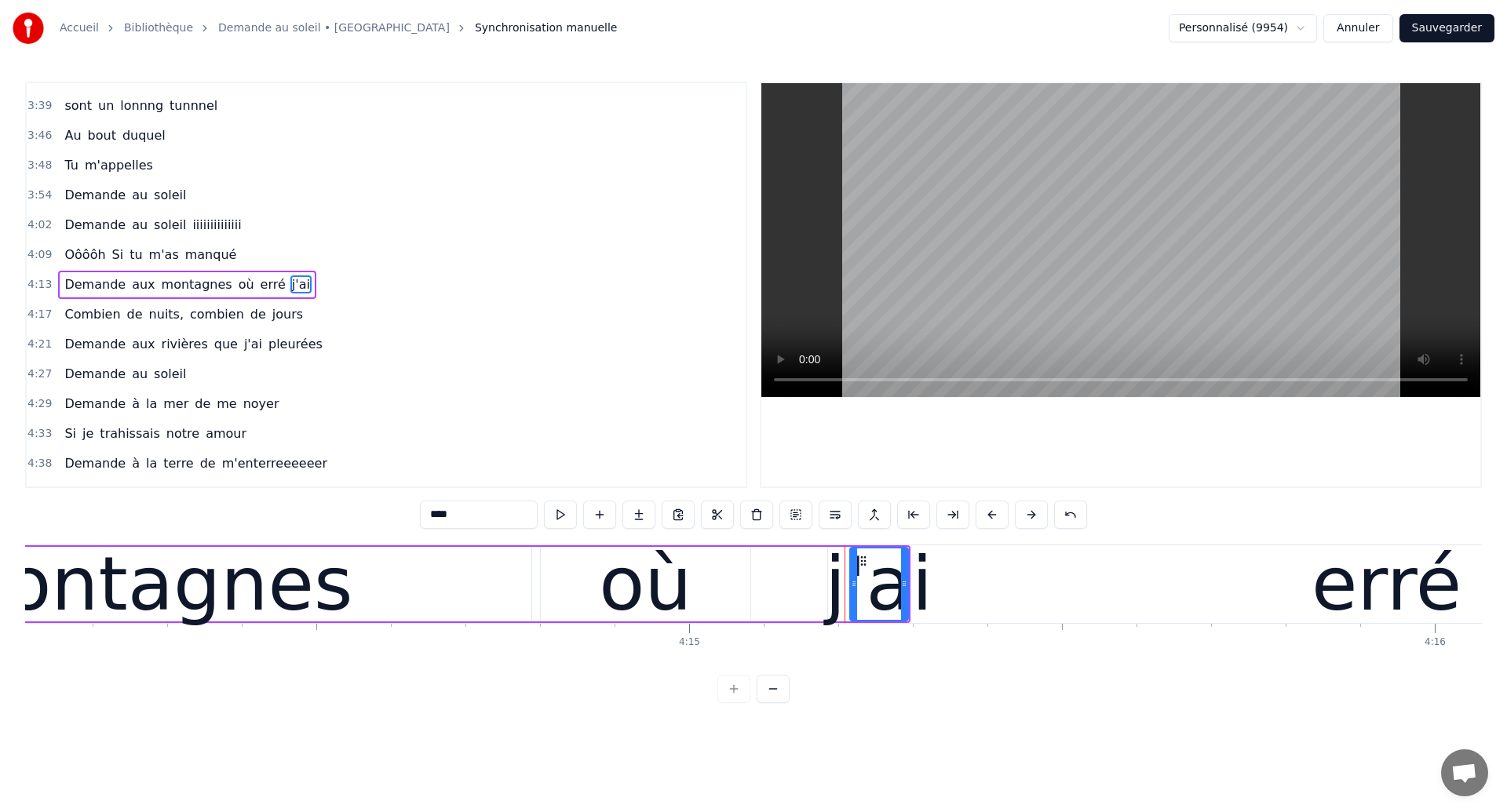
click at [865, 593] on div "j'ai" at bounding box center [879, 584] width 108 height 112
click at [1355, 602] on div "erré" at bounding box center [1386, 584] width 150 height 112
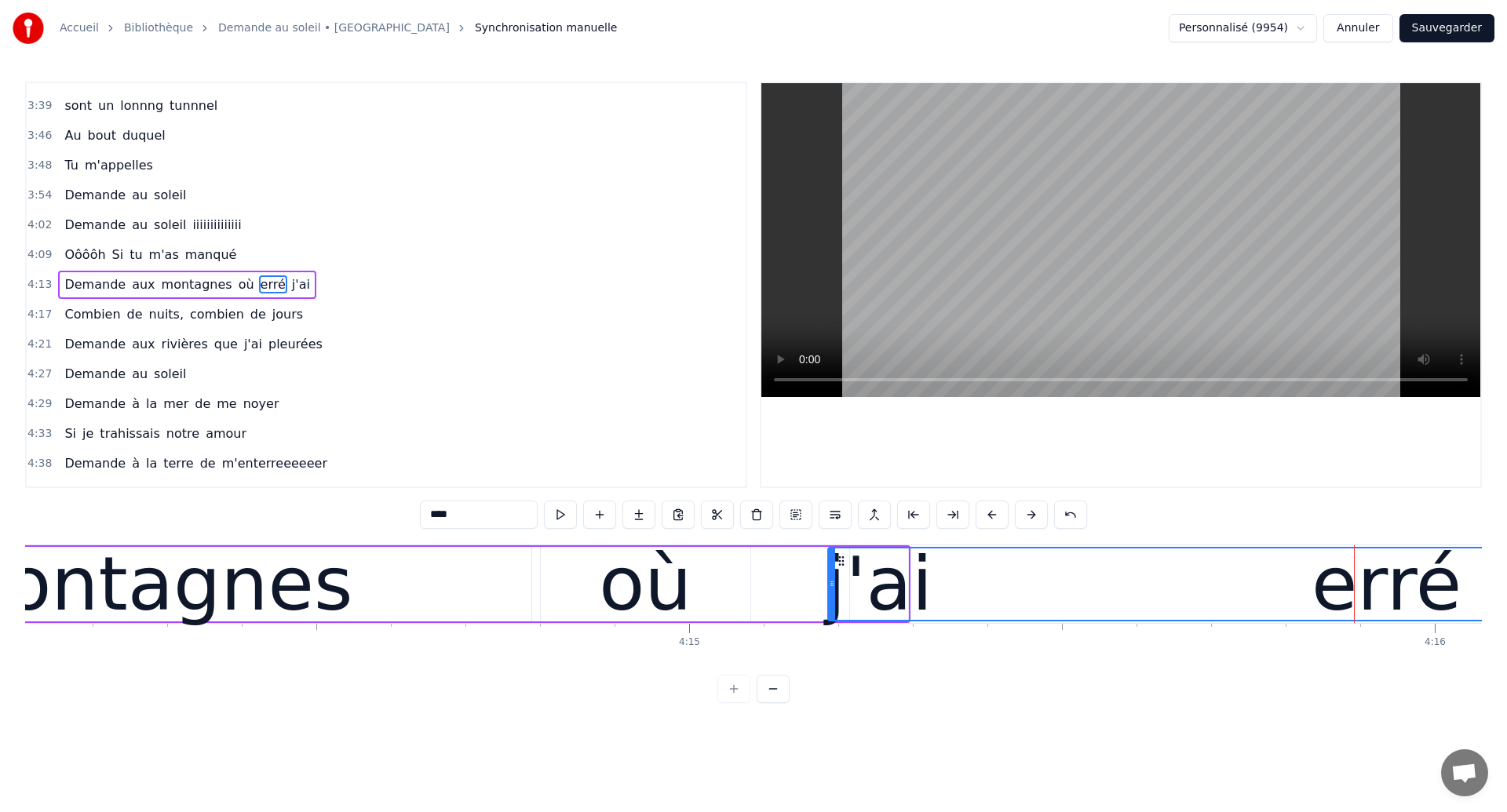
click at [865, 598] on div "erré" at bounding box center [1387, 584] width 1115 height 71
click at [331, 603] on div "montagnes" at bounding box center [143, 584] width 777 height 74
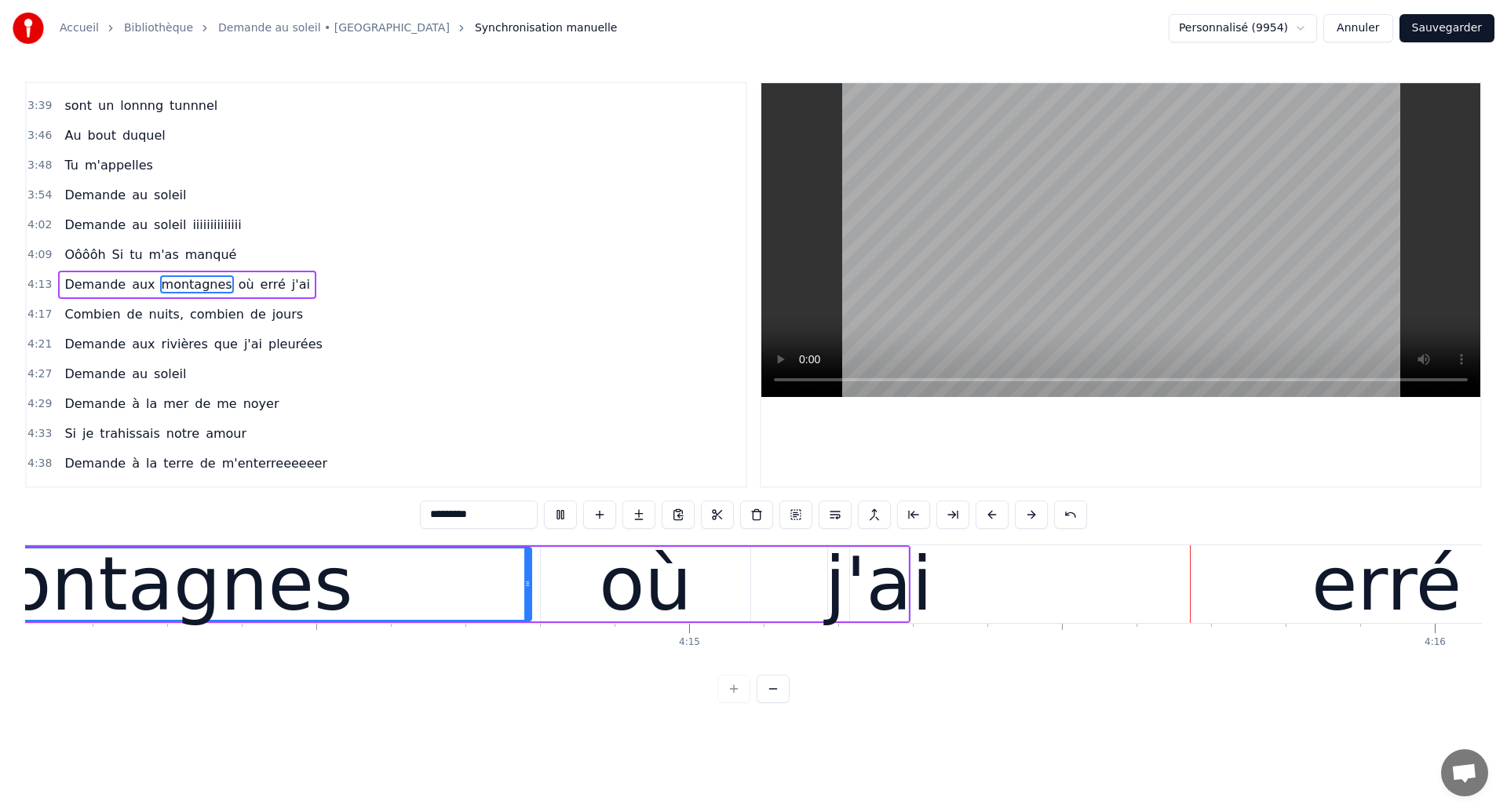
click at [1027, 593] on div "erré" at bounding box center [1387, 584] width 1117 height 74
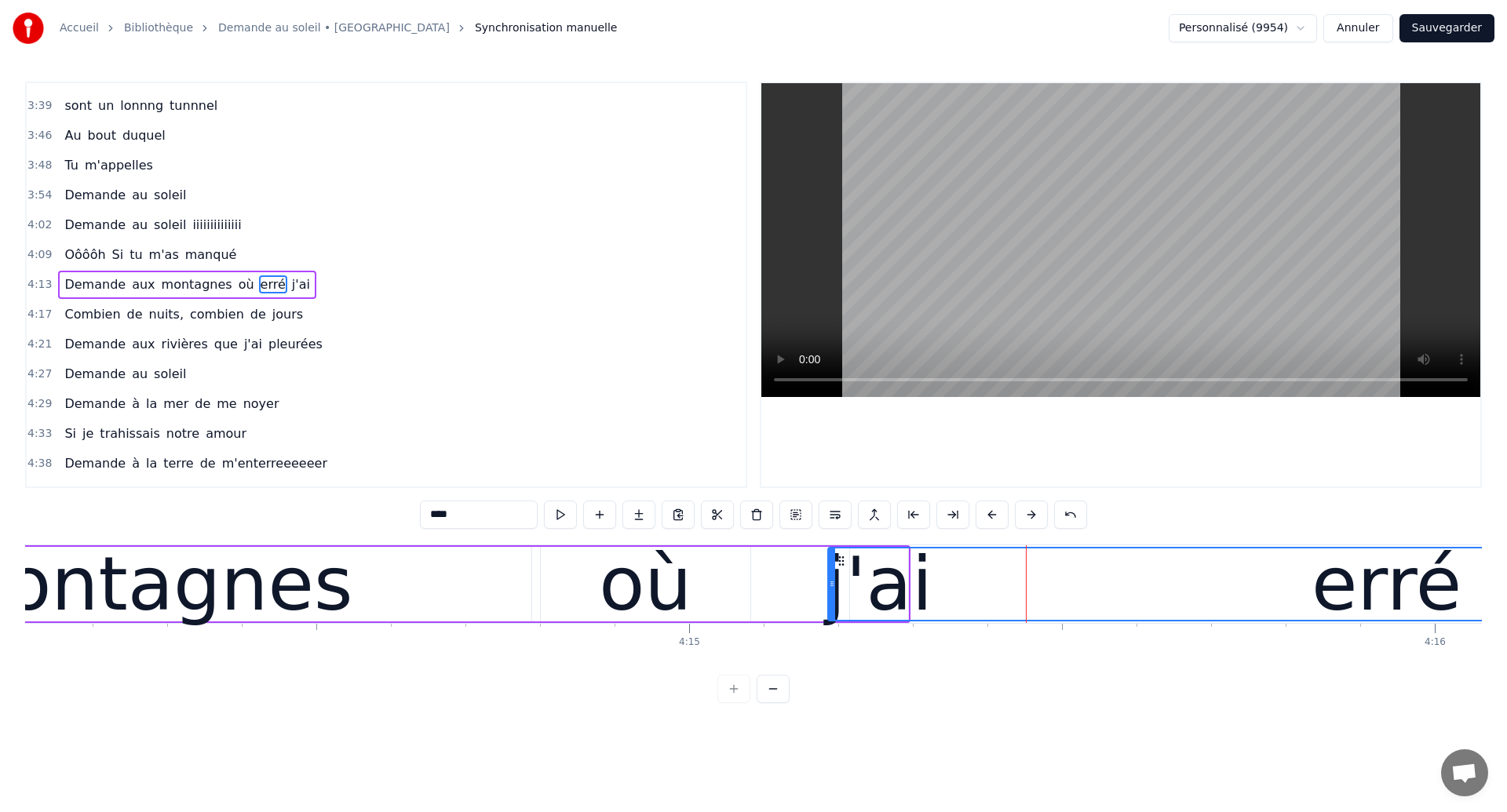
click at [1034, 598] on div "erré" at bounding box center [1387, 584] width 1115 height 71
click at [1225, 602] on div "erré" at bounding box center [1387, 584] width 1115 height 71
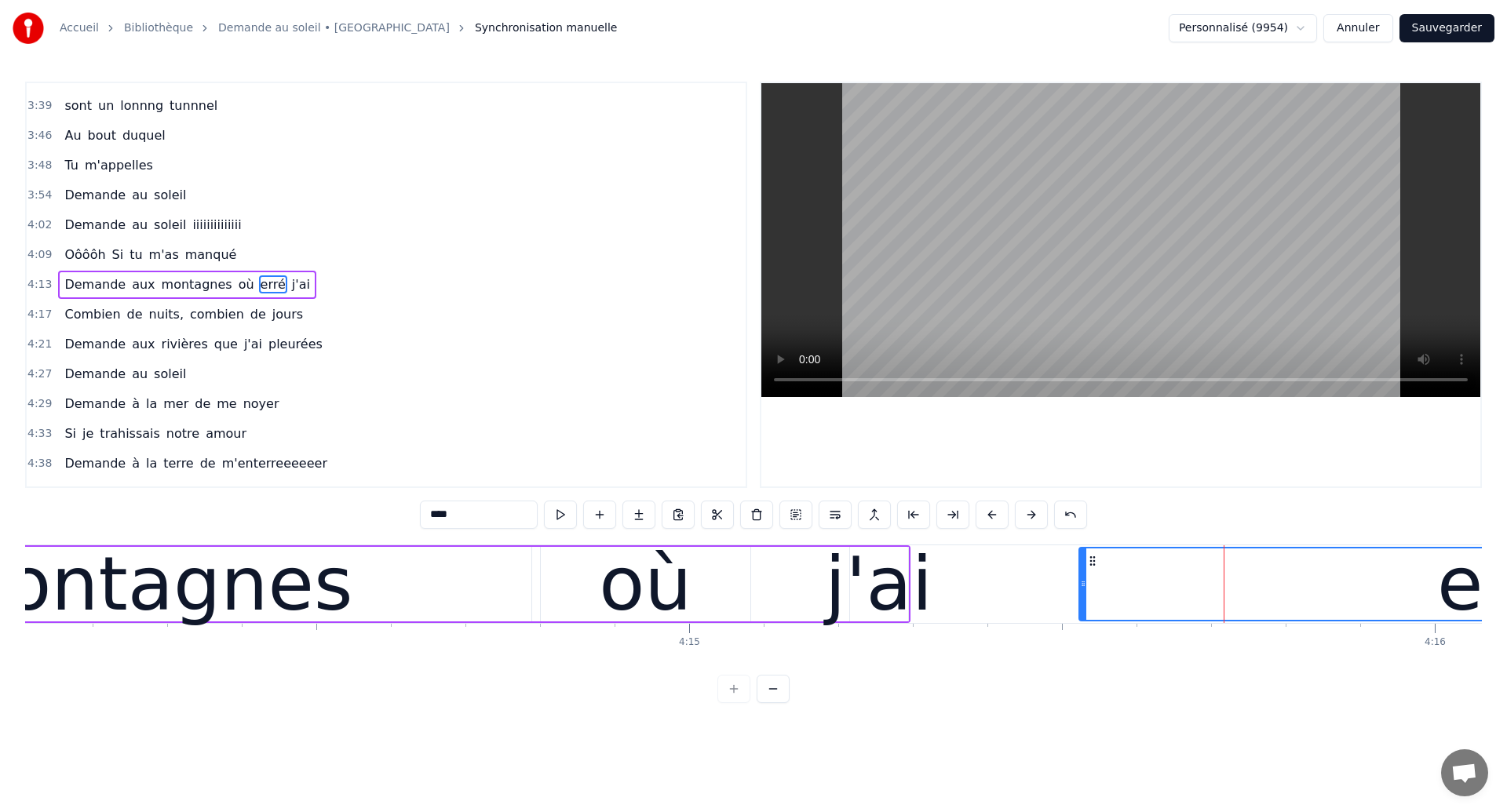
drag, startPoint x: 831, startPoint y: 594, endPoint x: 1081, endPoint y: 579, distance: 250.4
click at [848, 604] on div "j'ai" at bounding box center [879, 584] width 108 height 112
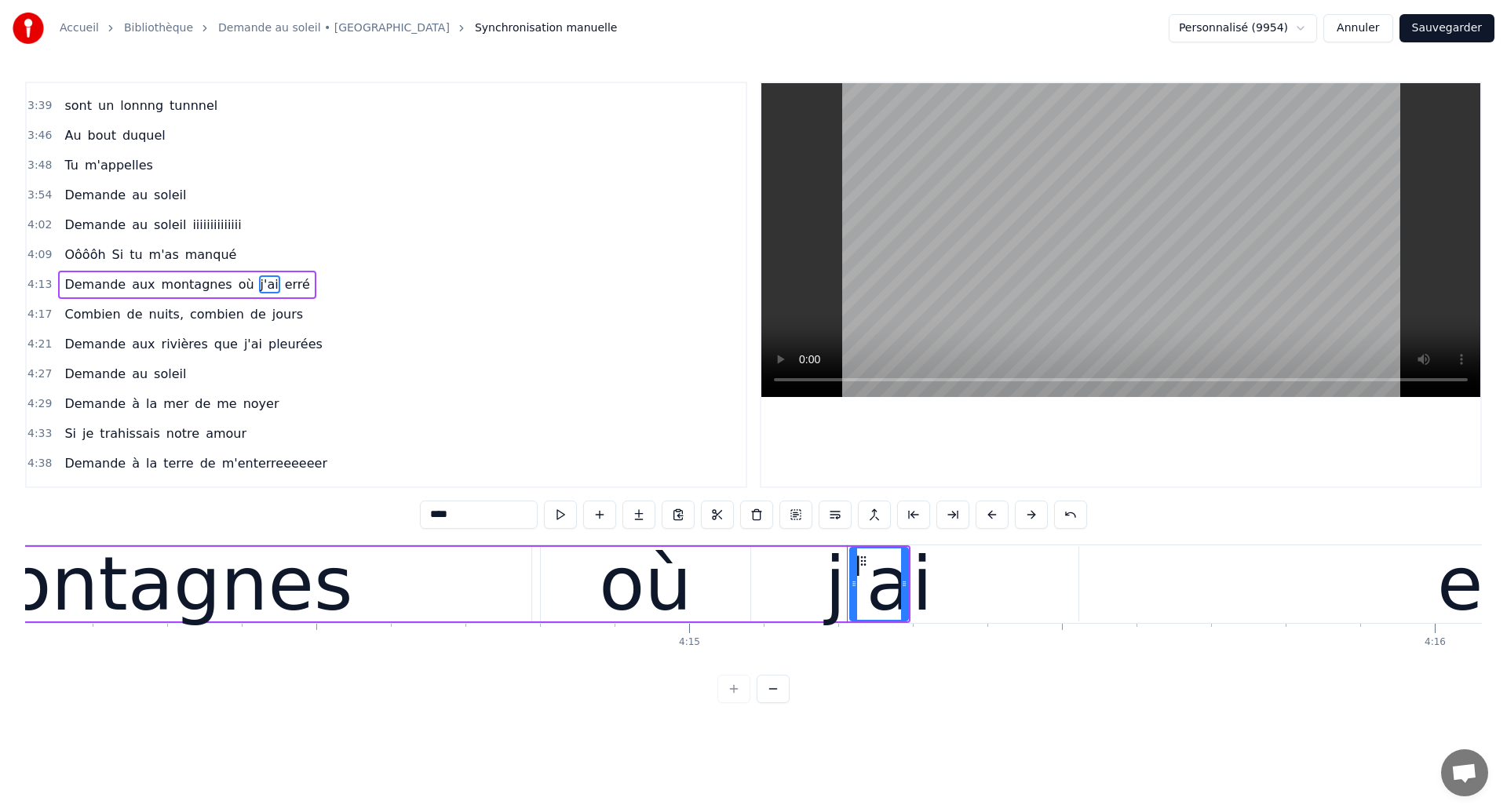
click at [339, 599] on div "montagnes" at bounding box center [143, 584] width 777 height 74
type input "*********"
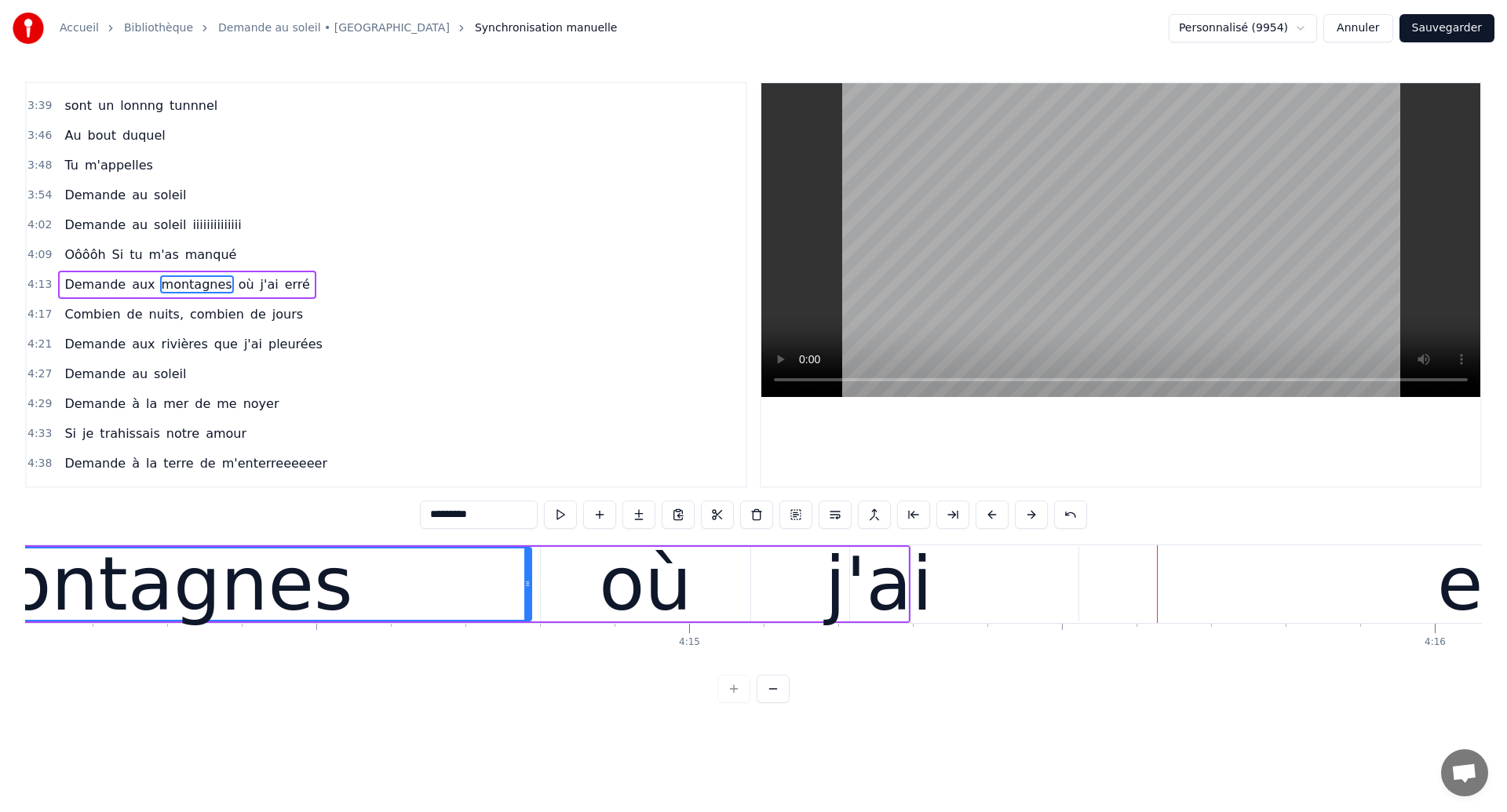
click at [290, 580] on div "montagnes" at bounding box center [143, 584] width 420 height 112
click at [778, 602] on div "Demande aux montagnes où j'ai erré" at bounding box center [55, 584] width 1710 height 77
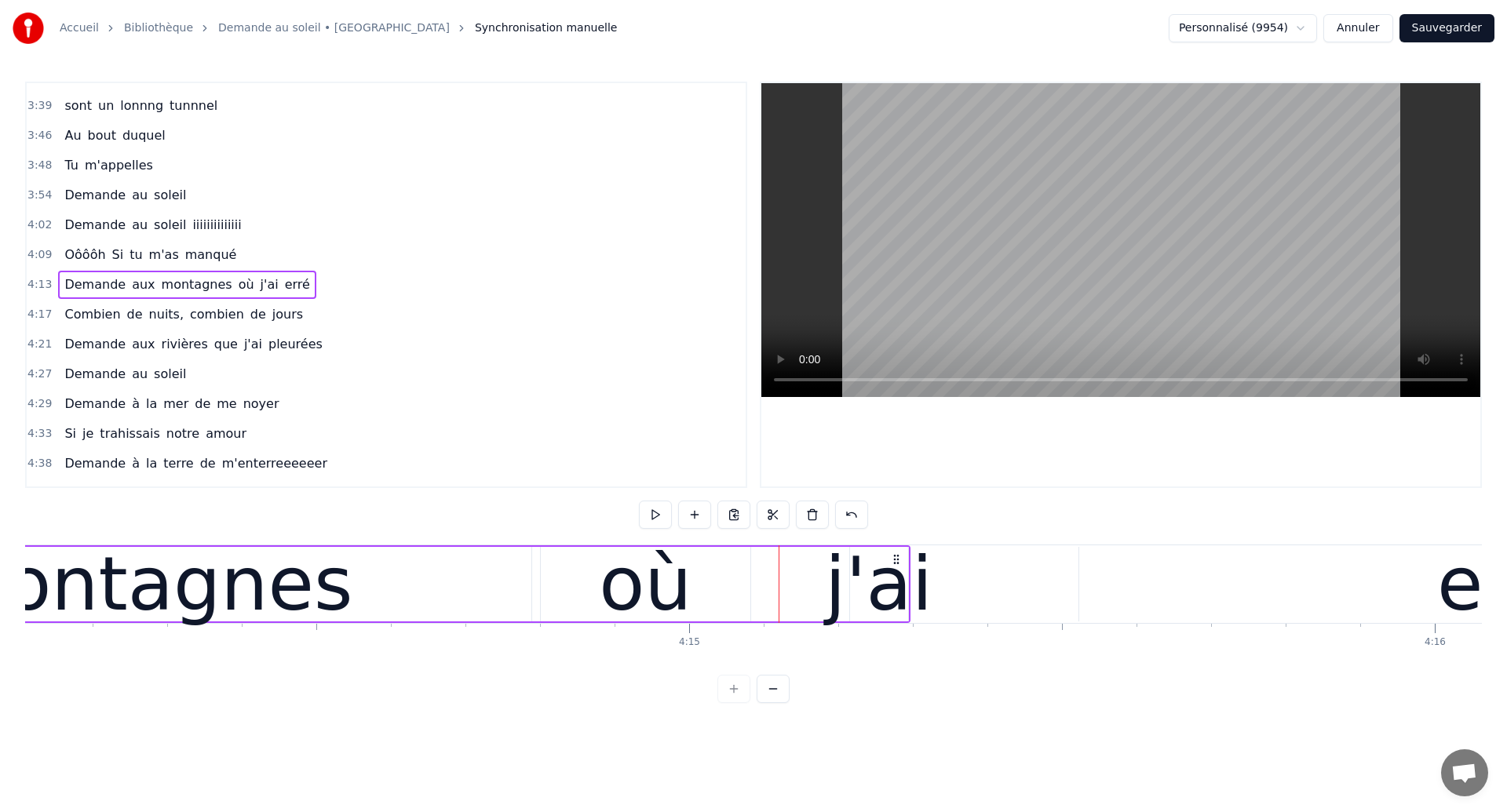
click at [861, 572] on div "j'ai" at bounding box center [879, 584] width 108 height 112
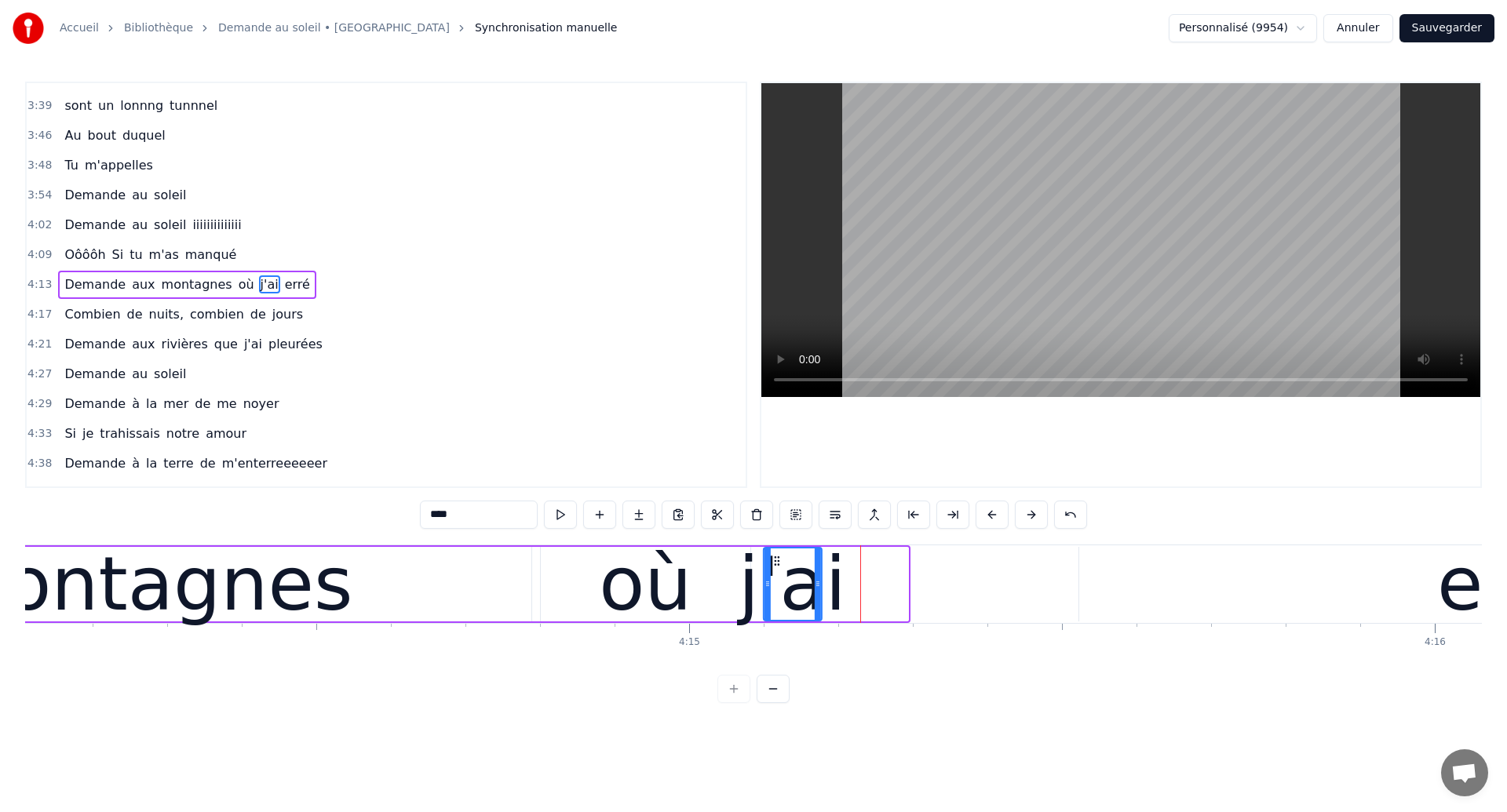
drag, startPoint x: 863, startPoint y: 559, endPoint x: 776, endPoint y: 603, distance: 97.5
click at [776, 603] on div "j'ai" at bounding box center [791, 584] width 56 height 71
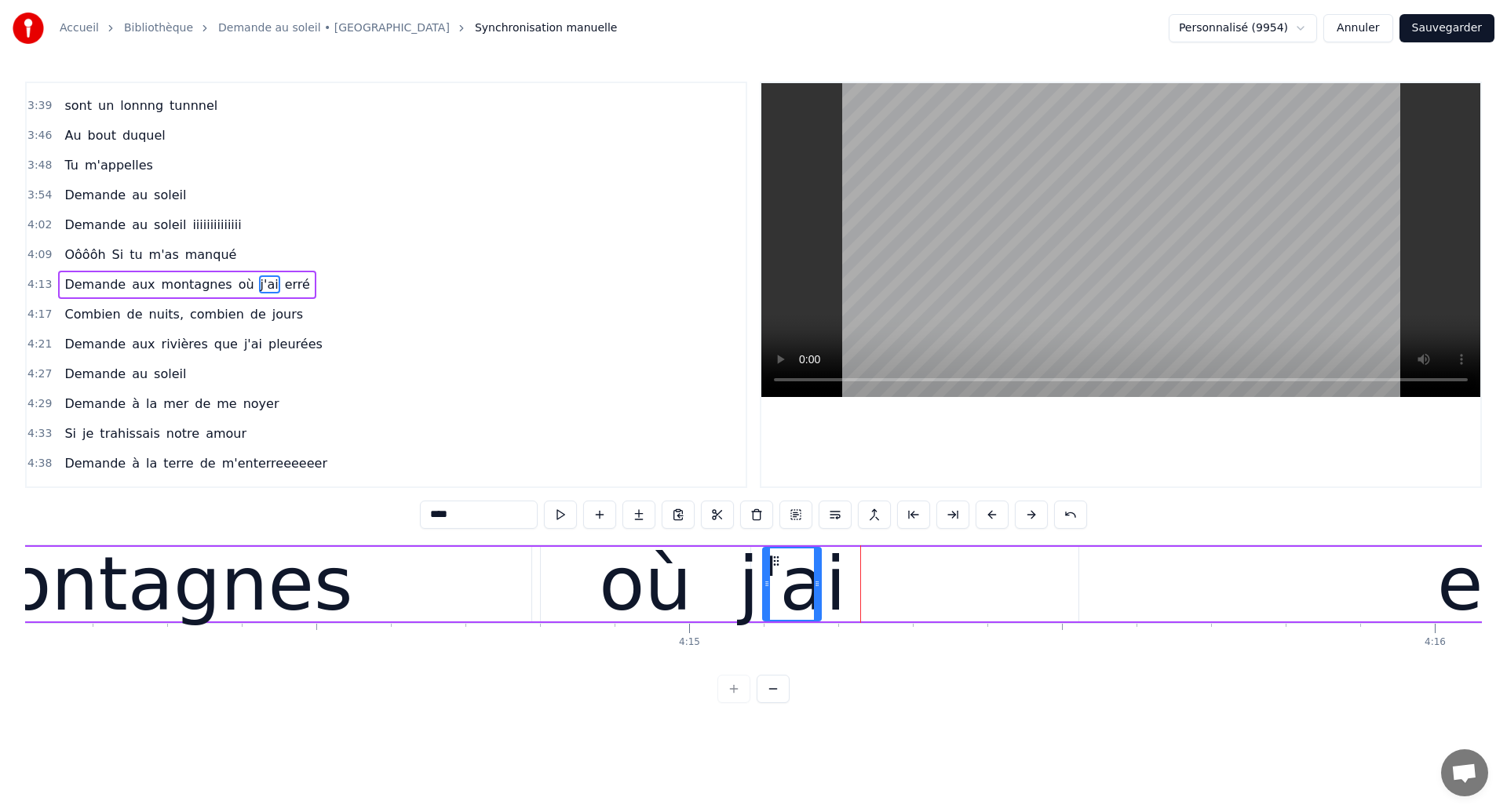
click at [328, 597] on div "montagnes" at bounding box center [143, 584] width 777 height 74
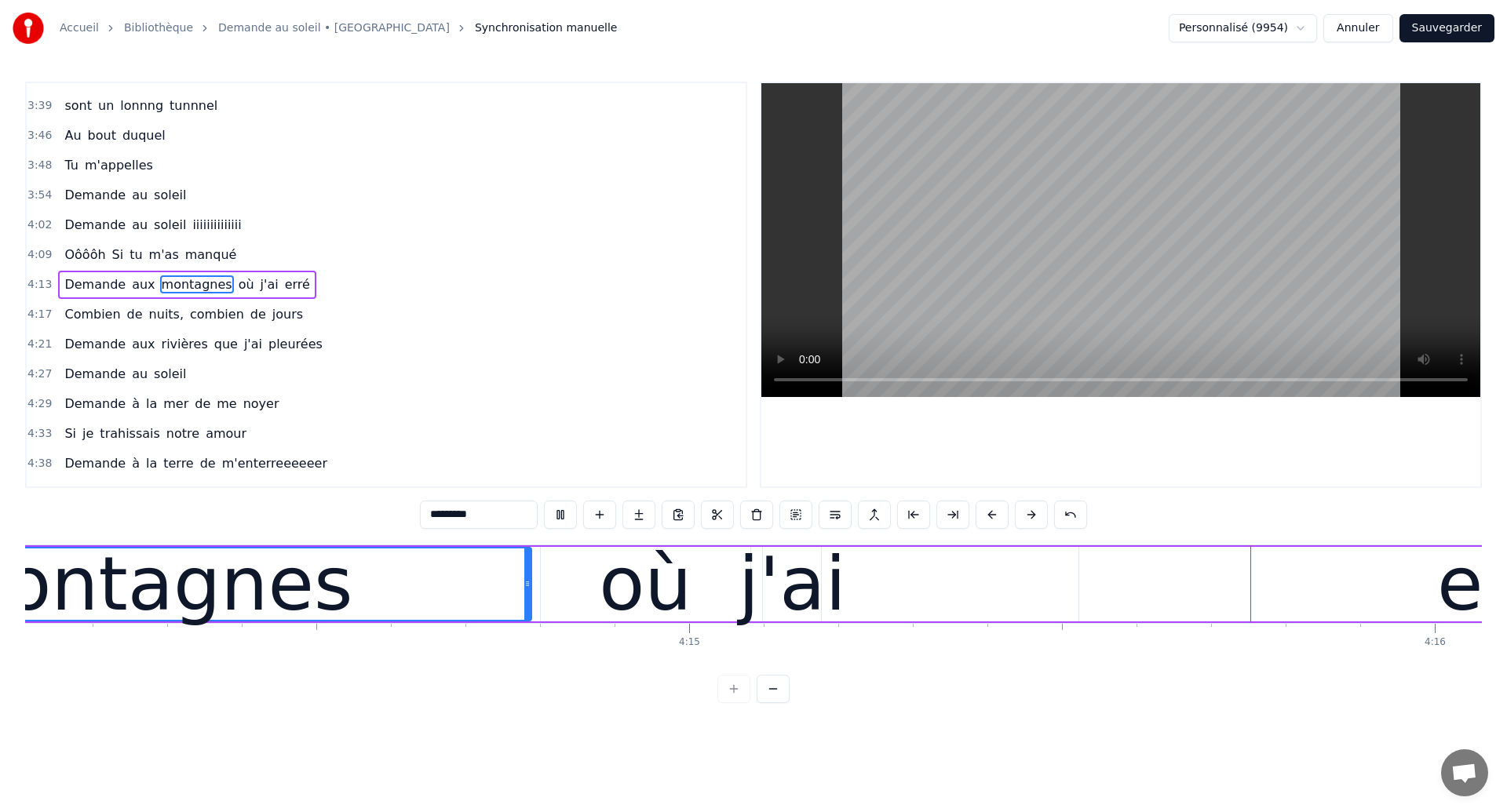
click at [817, 584] on div "j'ai" at bounding box center [792, 584] width 108 height 112
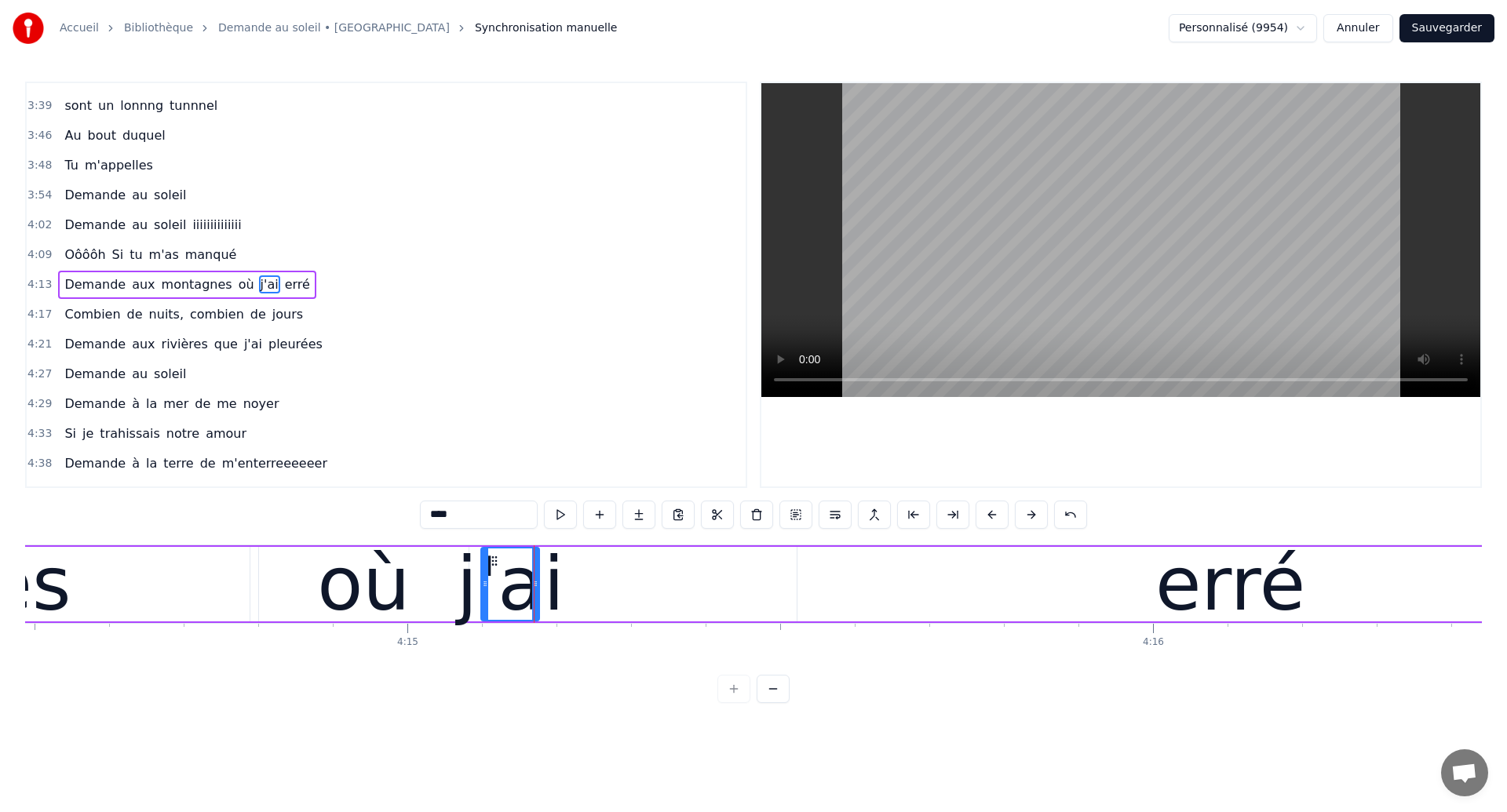
scroll to position [0, 189749]
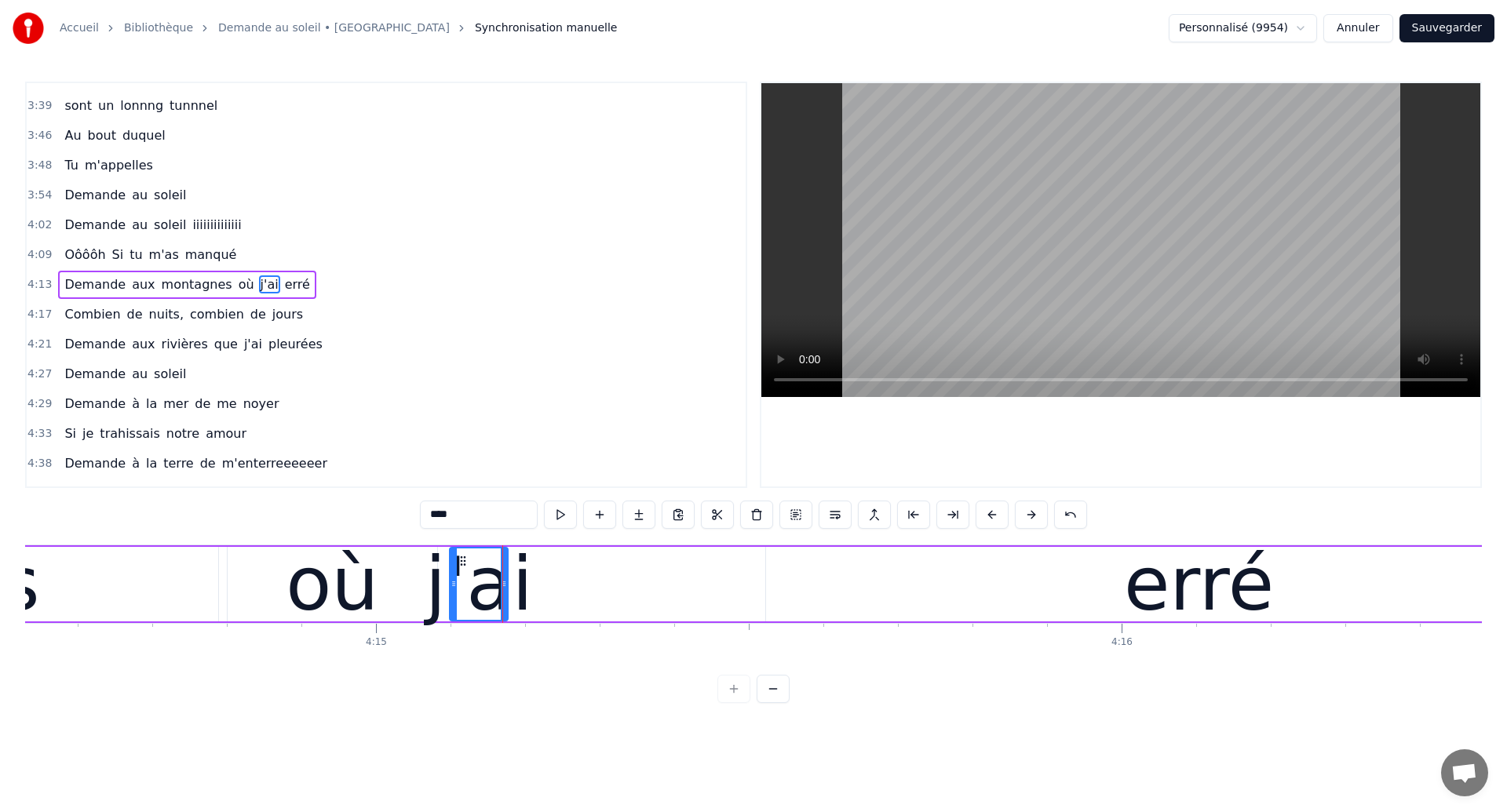
click at [255, 590] on div "où" at bounding box center [332, 584] width 210 height 74
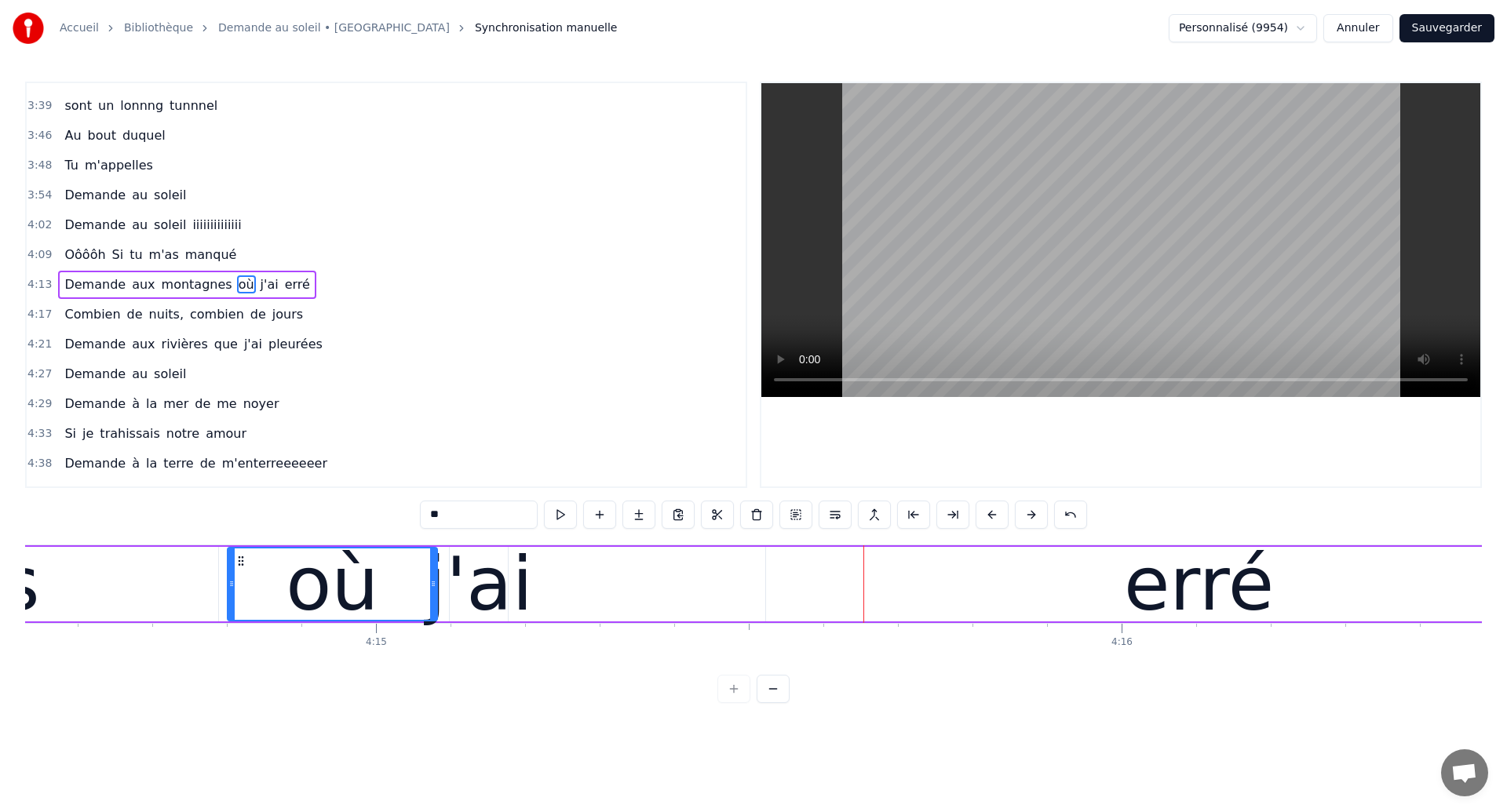
click at [494, 603] on div "j'ai" at bounding box center [479, 584] width 108 height 112
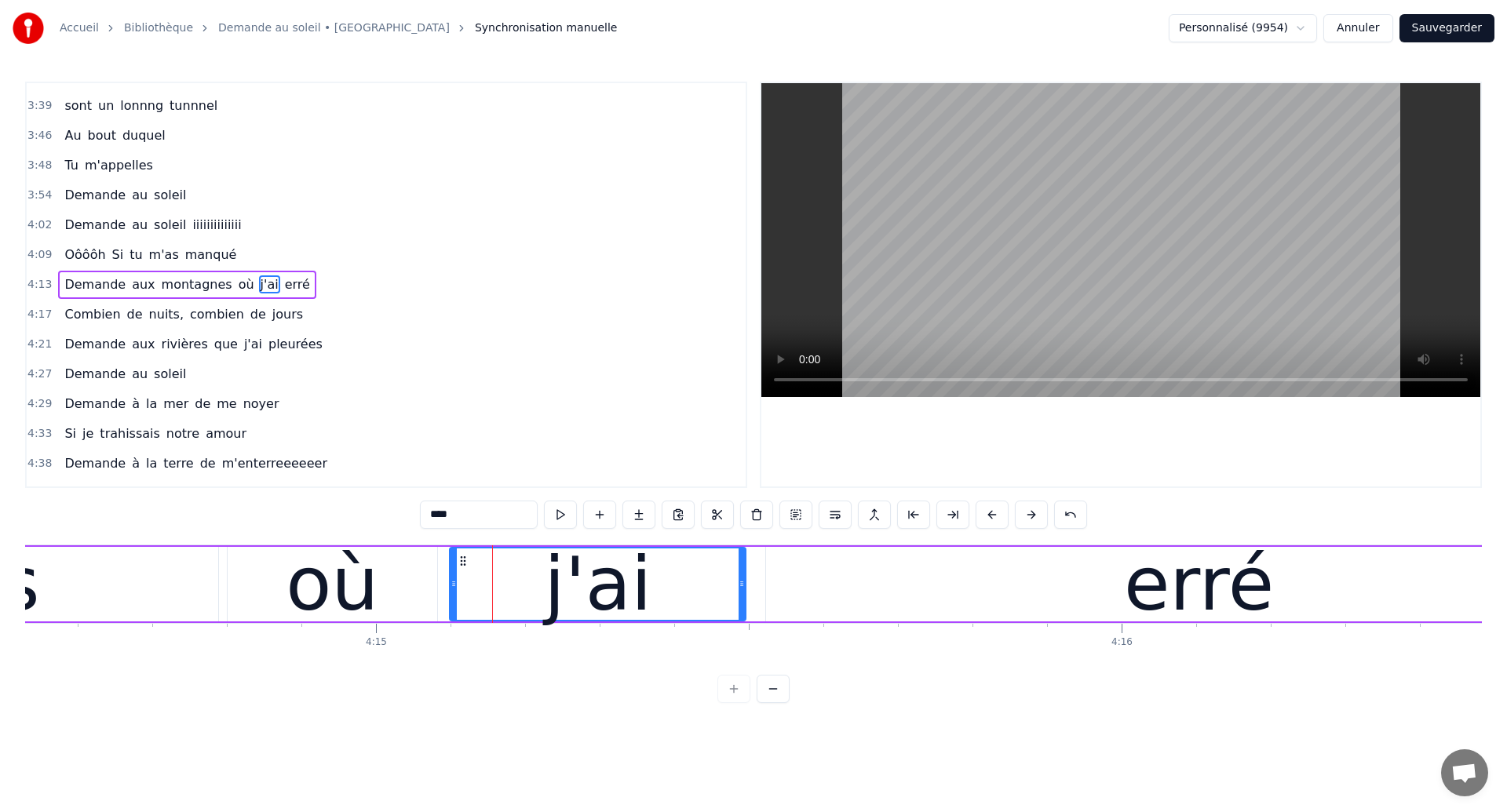
drag, startPoint x: 505, startPoint y: 601, endPoint x: 742, endPoint y: 588, distance: 237.4
click at [742, 588] on div at bounding box center [741, 584] width 6 height 71
click at [337, 584] on div "où" at bounding box center [331, 584] width 93 height 112
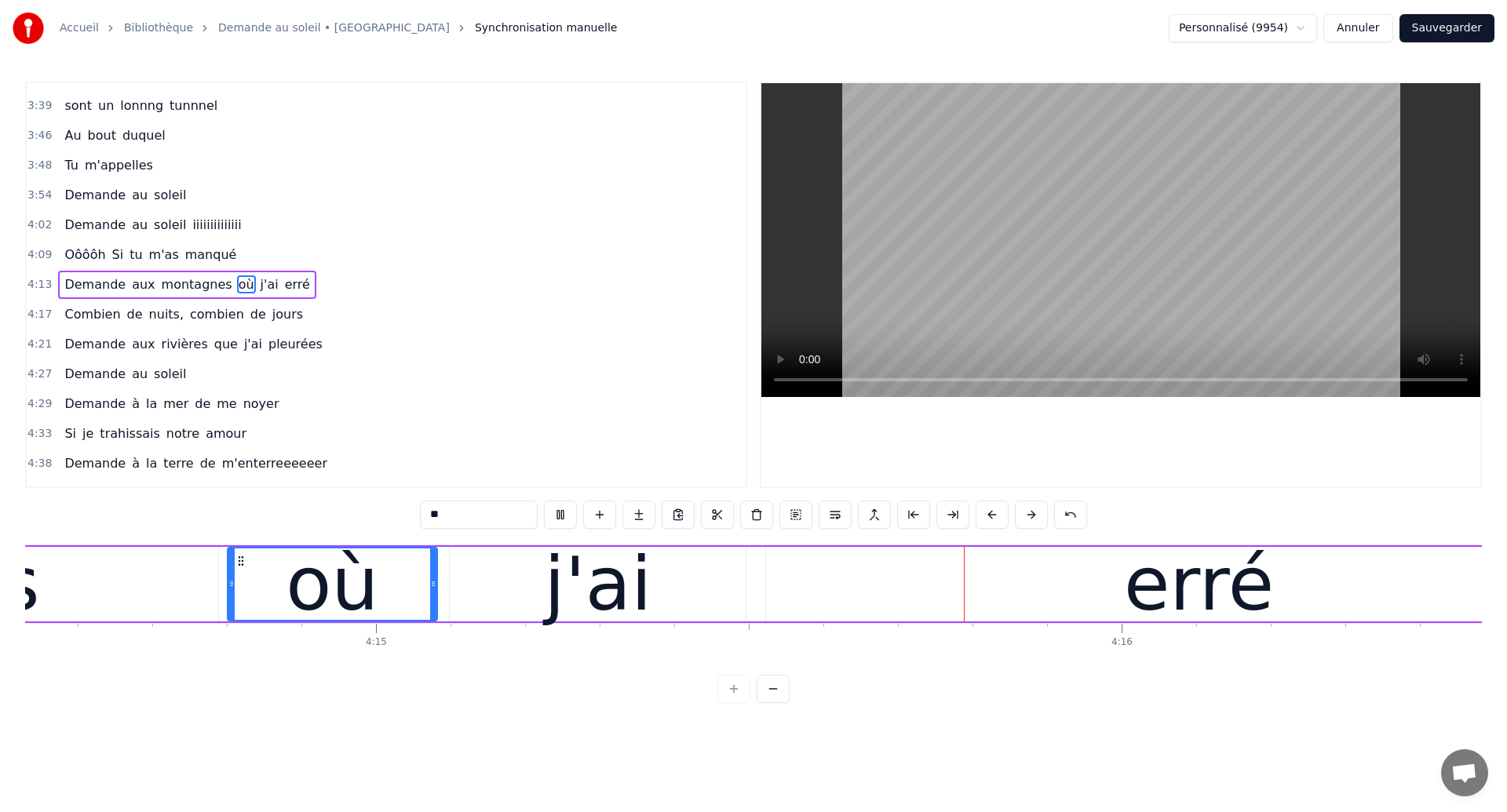
click at [838, 602] on div "erré" at bounding box center [1198, 584] width 865 height 74
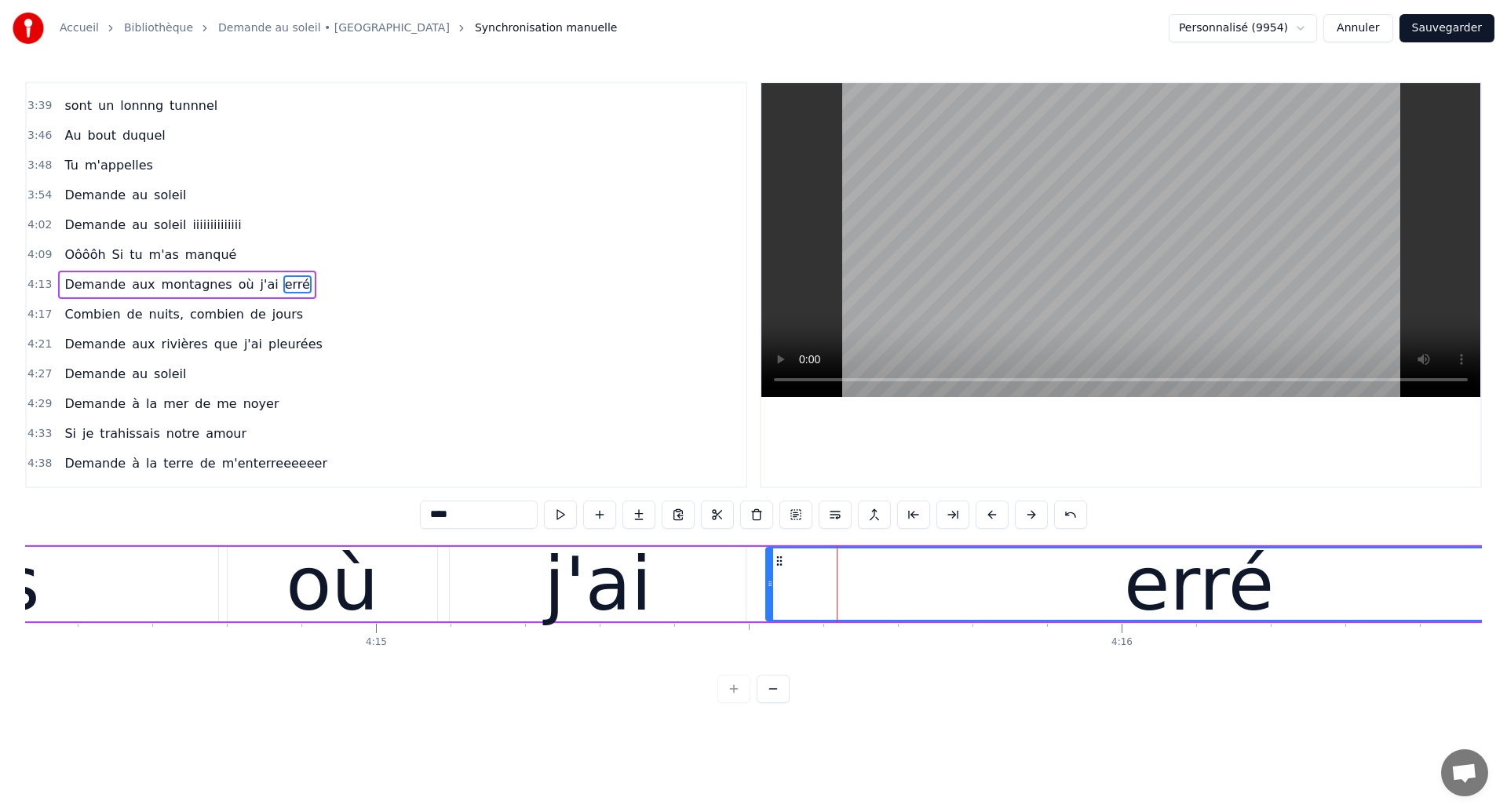
click at [506, 611] on div "j'ai" at bounding box center [597, 584] width 296 height 74
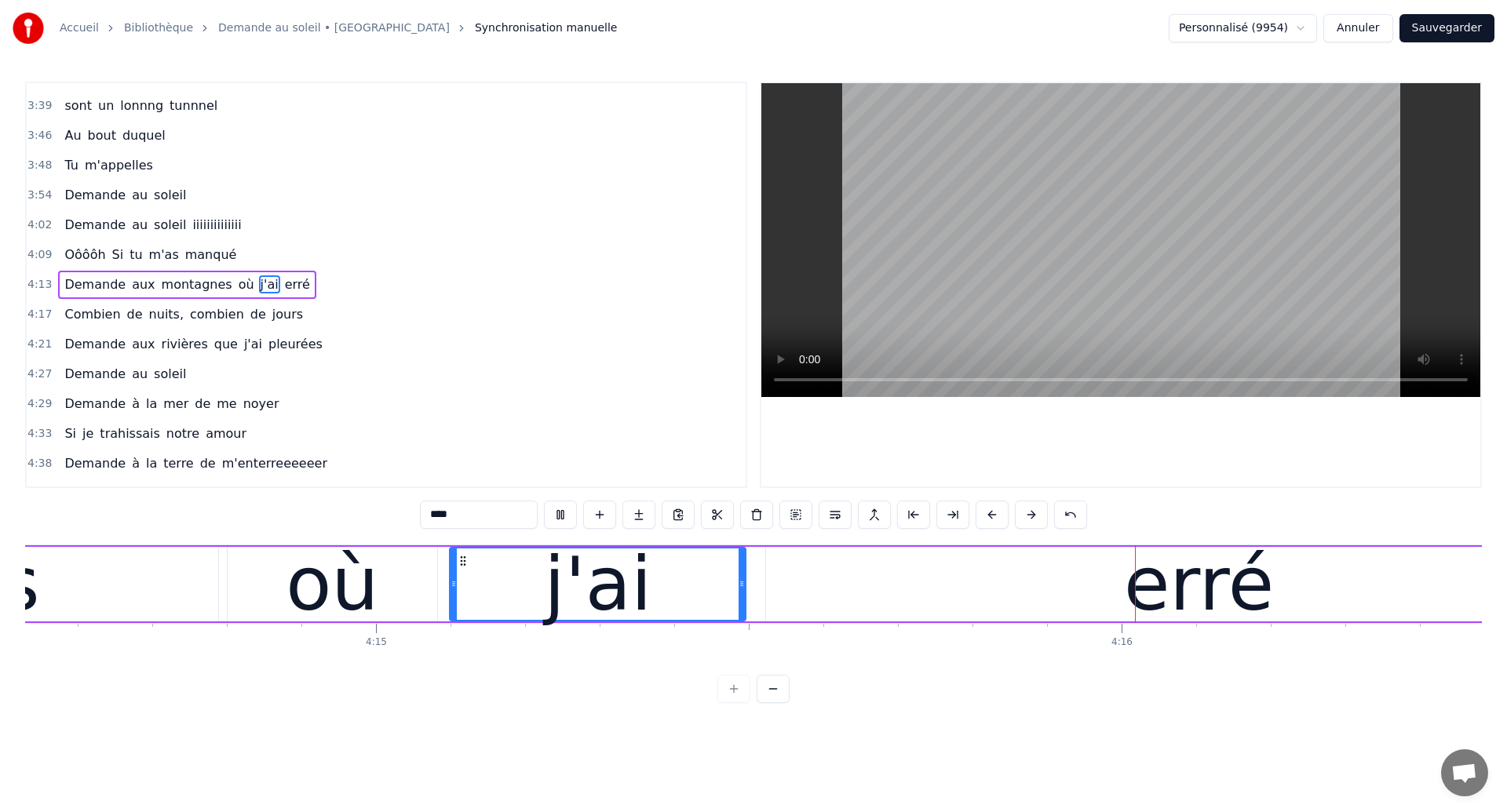
click at [949, 580] on div "erré" at bounding box center [1198, 584] width 865 height 74
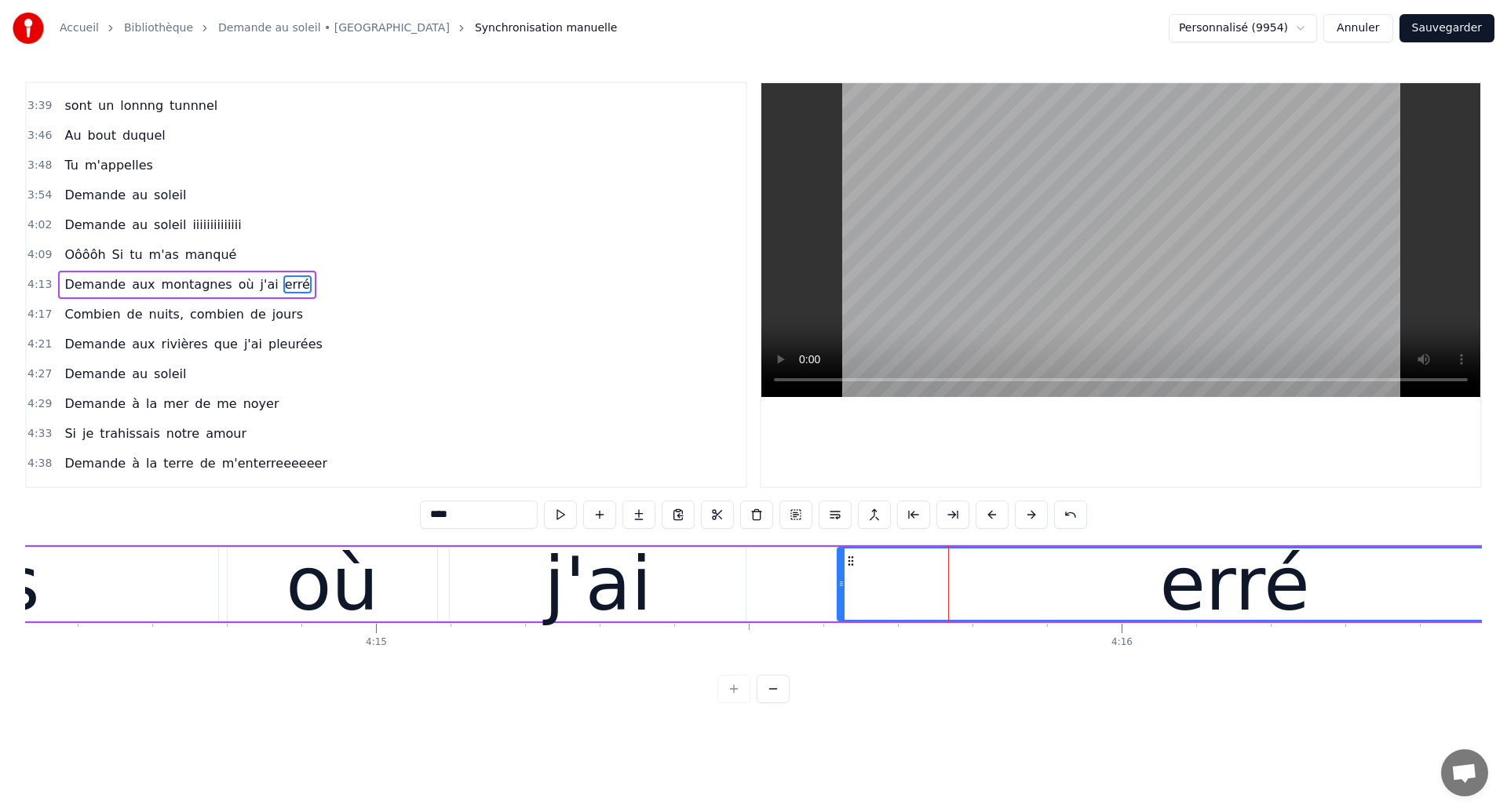
drag, startPoint x: 768, startPoint y: 594, endPoint x: 840, endPoint y: 606, distance: 73.0
click at [840, 606] on div at bounding box center [841, 584] width 6 height 71
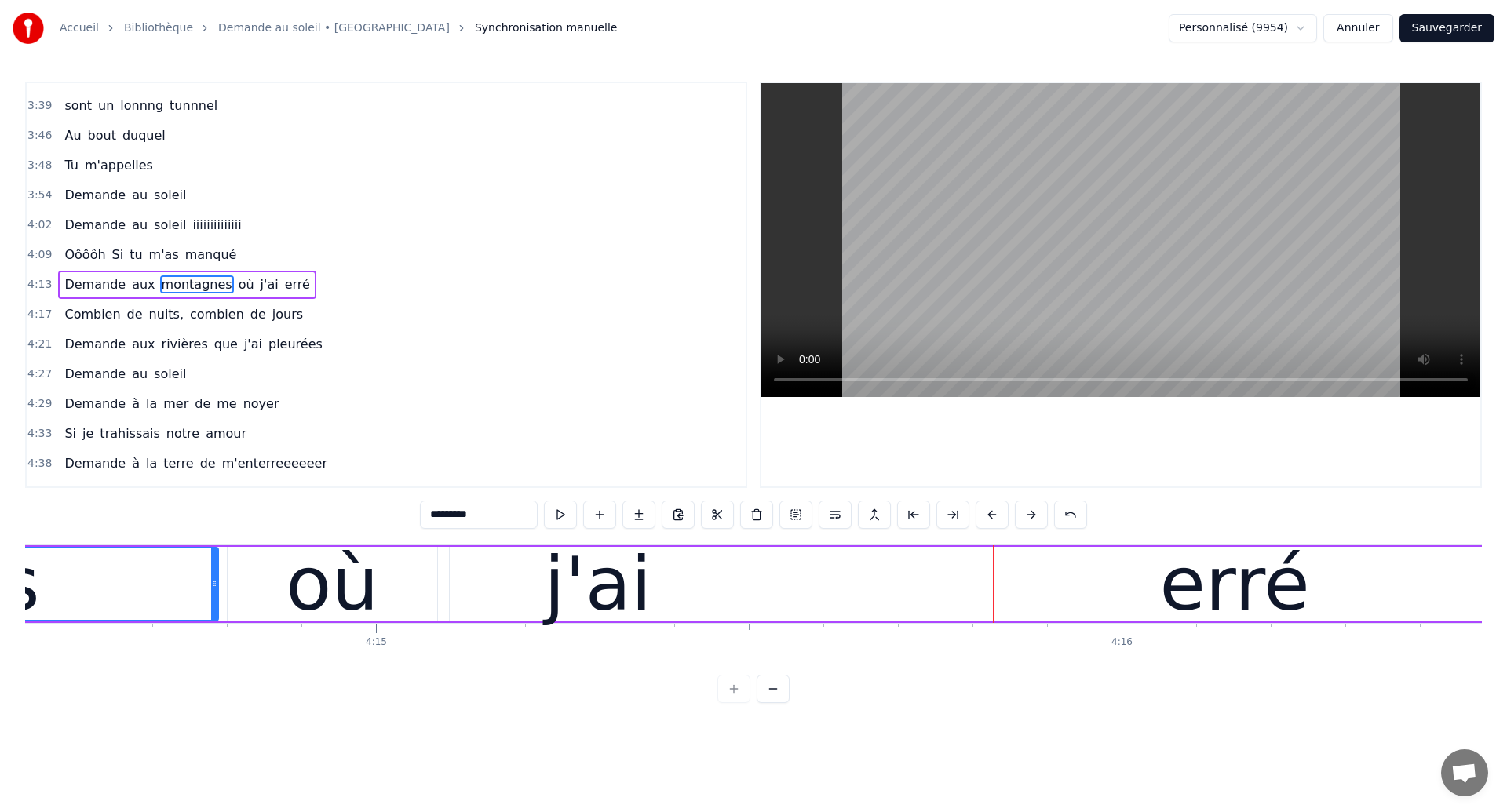
click at [623, 600] on div "j'ai" at bounding box center [597, 584] width 108 height 112
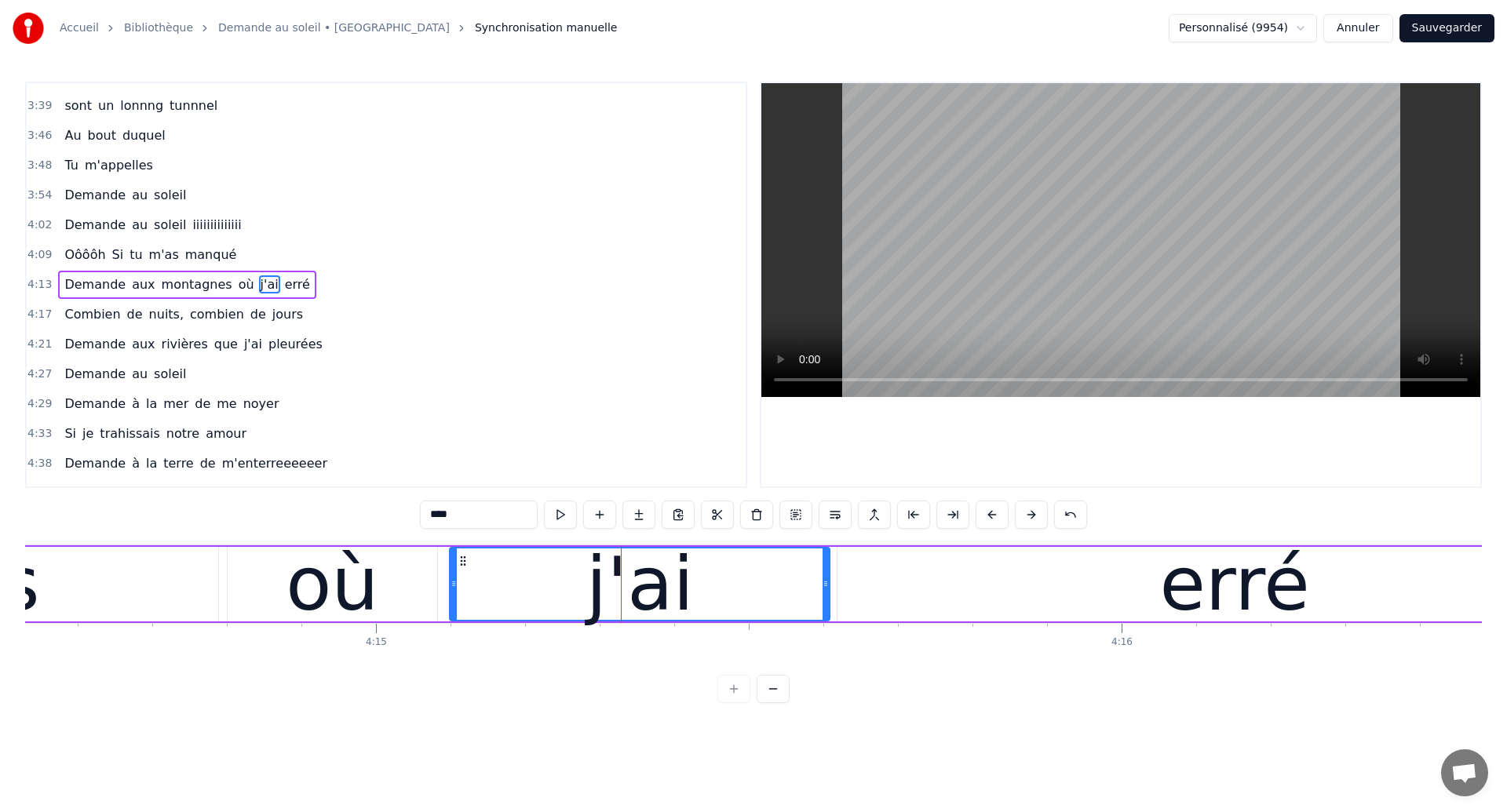
drag, startPoint x: 742, startPoint y: 594, endPoint x: 827, endPoint y: 614, distance: 87.3
click at [827, 614] on div at bounding box center [826, 584] width 6 height 71
click at [850, 606] on div "erré" at bounding box center [1234, 584] width 794 height 74
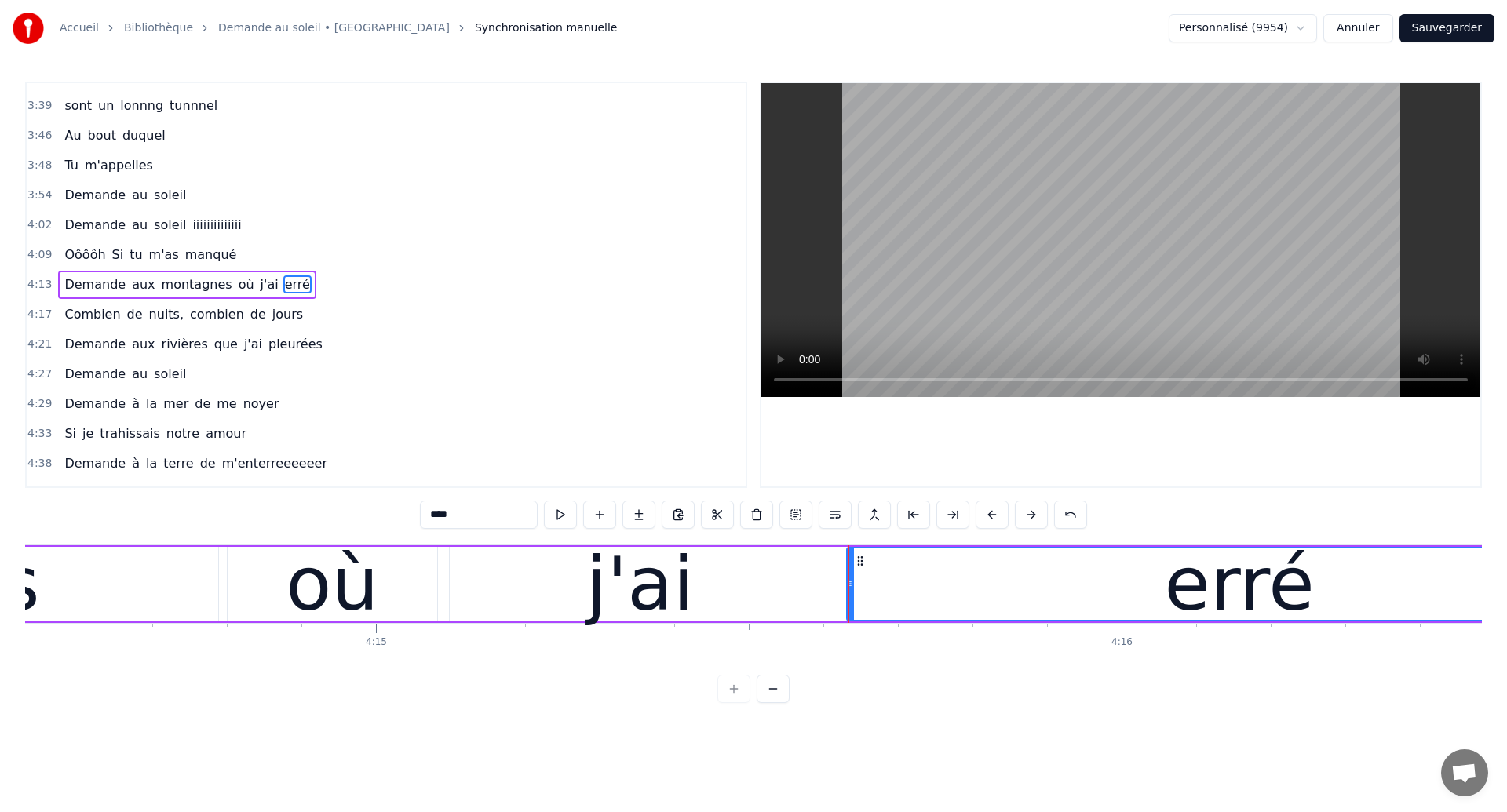
click at [847, 601] on div at bounding box center [850, 584] width 6 height 71
click at [823, 601] on div "j'ai" at bounding box center [639, 584] width 380 height 74
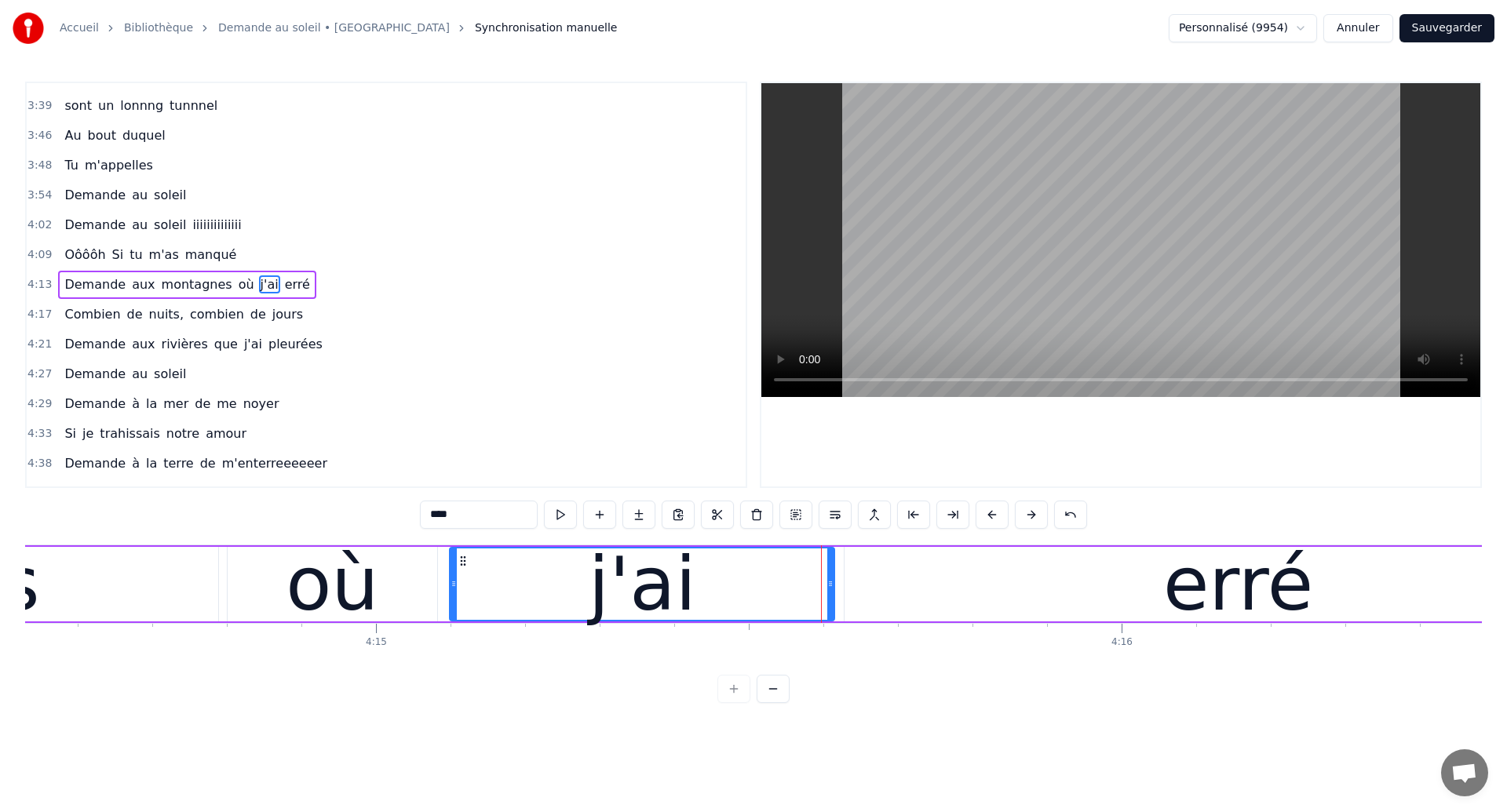
click at [832, 601] on div at bounding box center [831, 584] width 6 height 71
type input "*********"
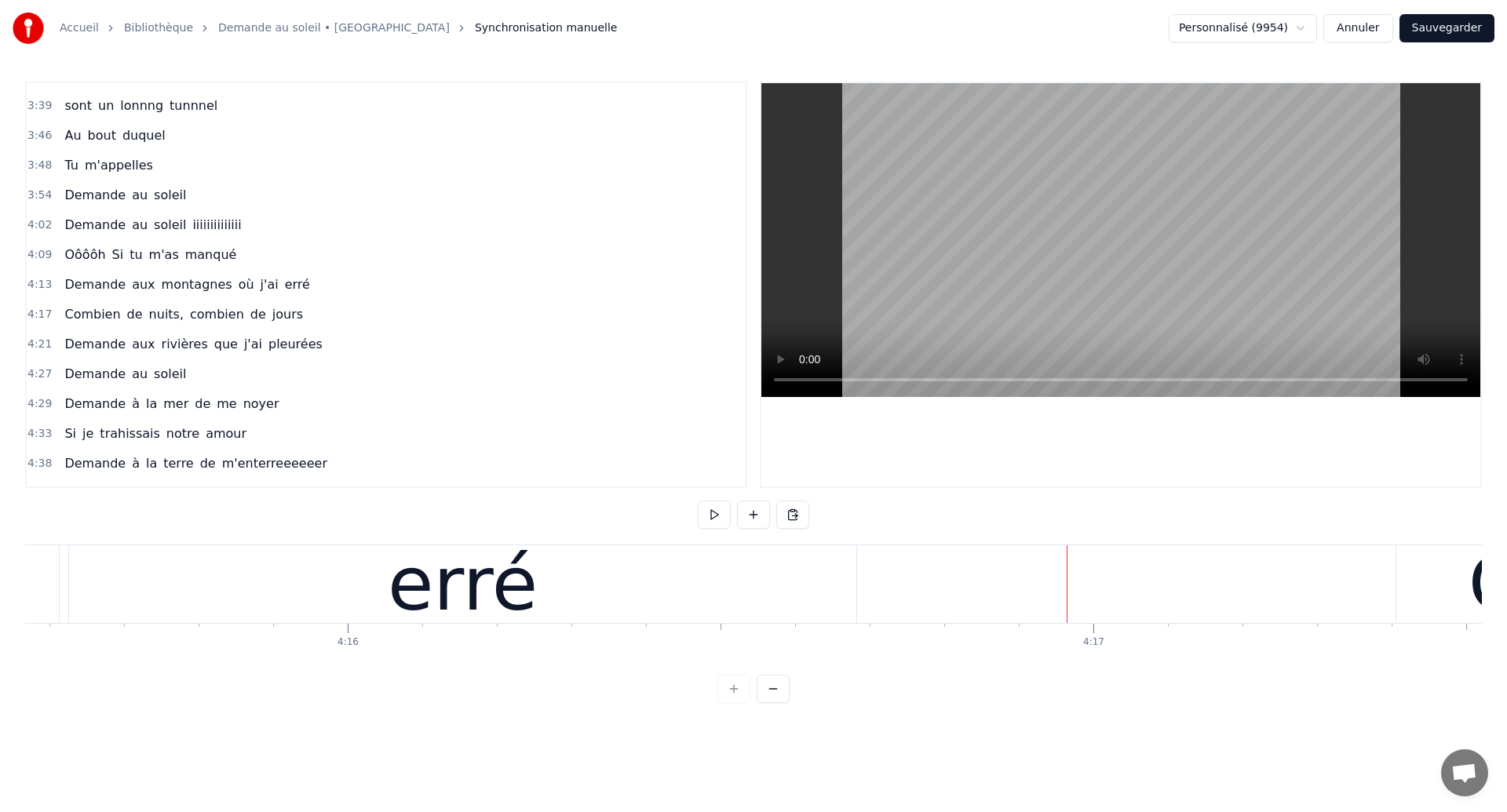
scroll to position [0, 190503]
click at [146, 597] on div "erré" at bounding box center [482, 584] width 787 height 77
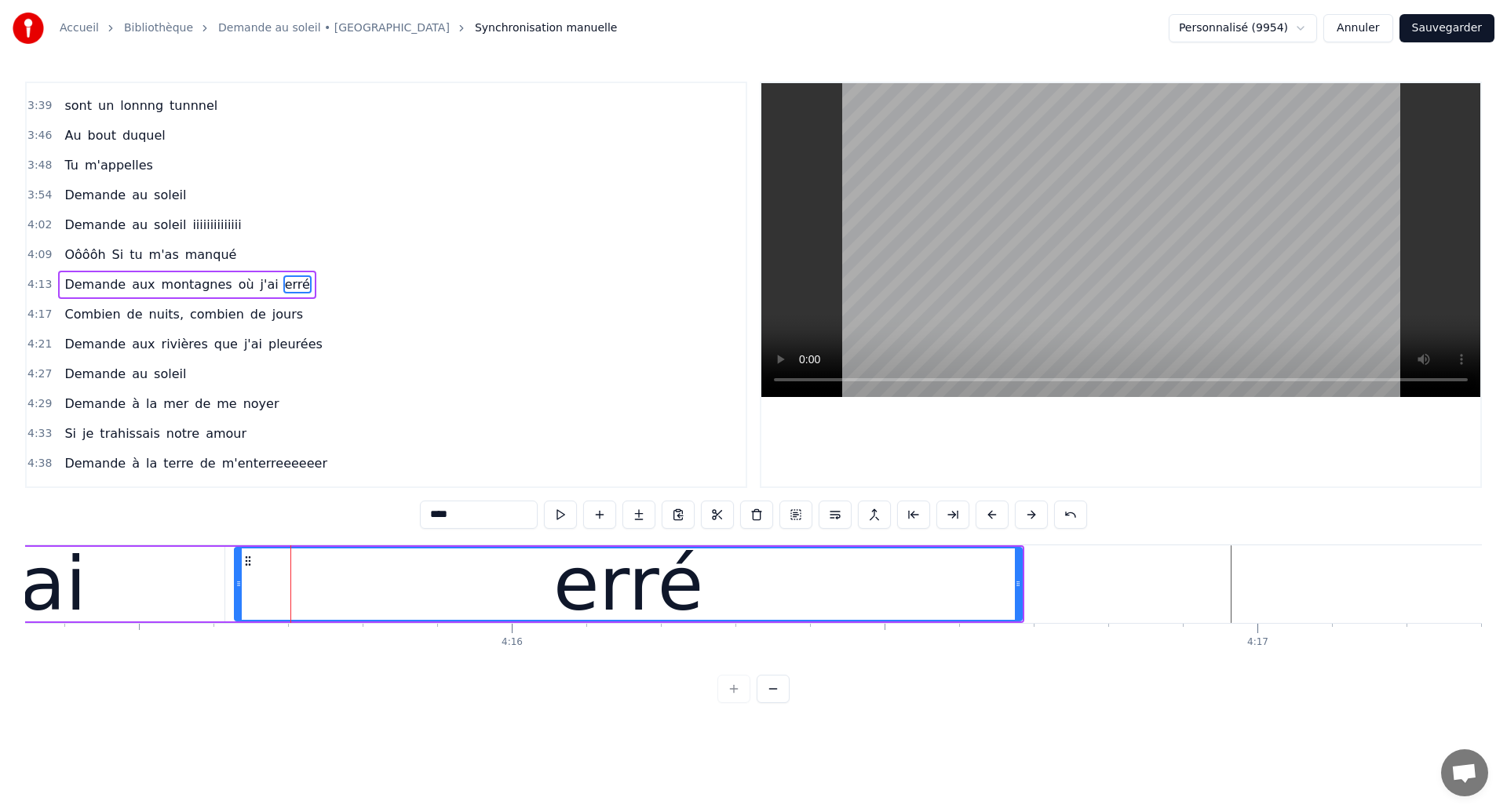
click at [102, 590] on div "j'ai" at bounding box center [32, 584] width 384 height 74
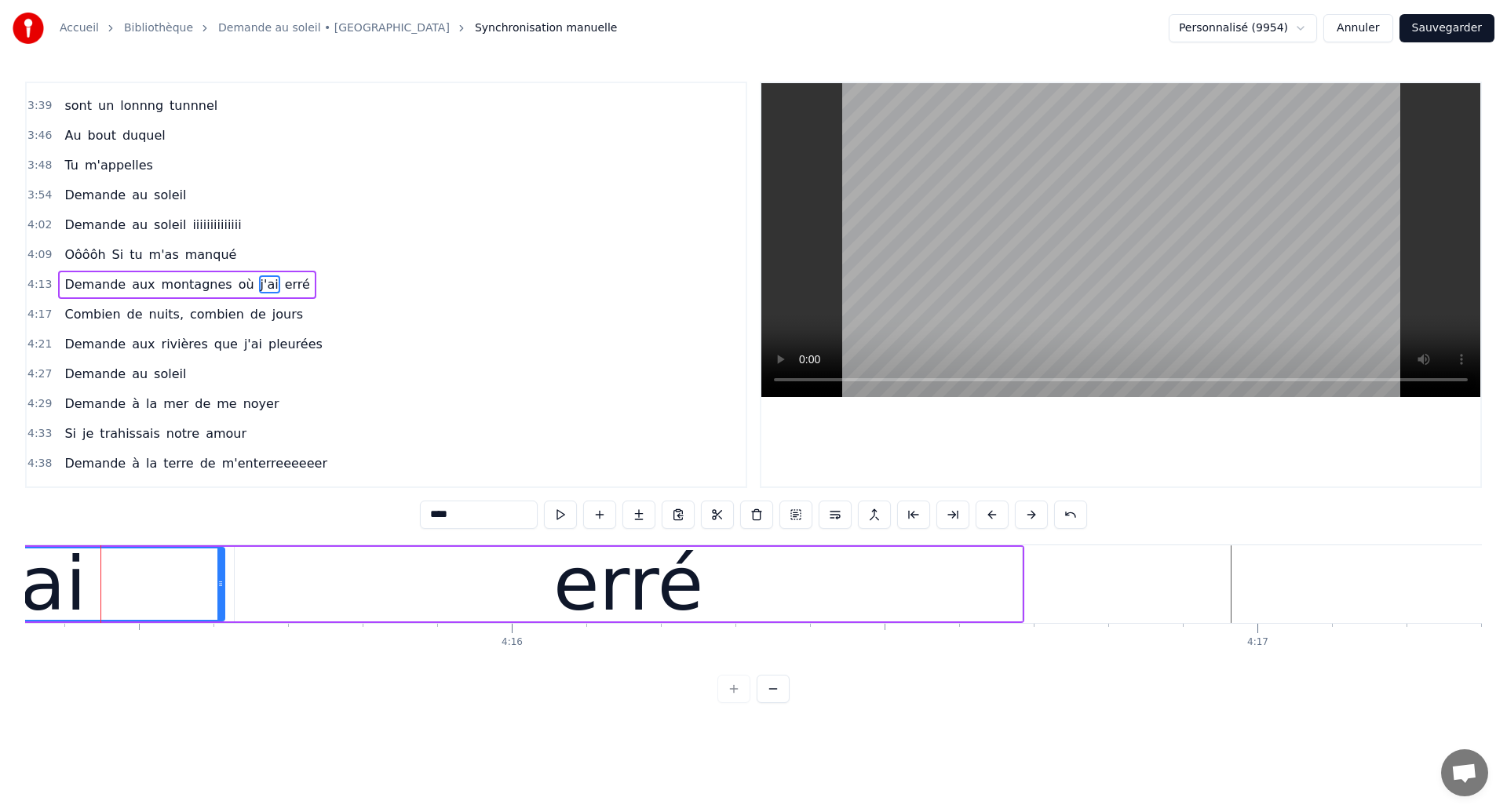
scroll to position [0, 190356]
click at [888, 610] on div "erré" at bounding box center [631, 584] width 787 height 74
type input "****"
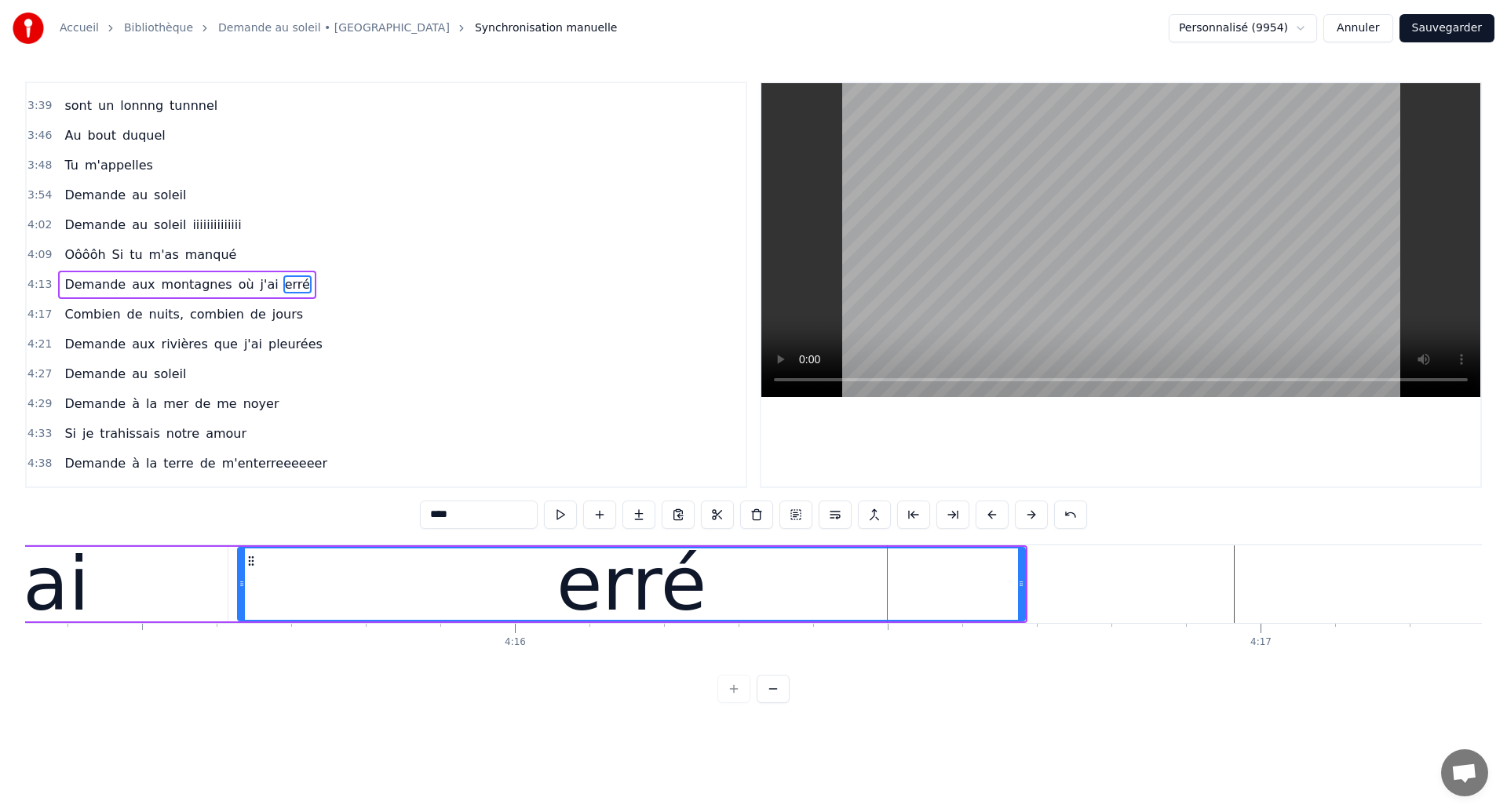
click at [665, 609] on div "erré" at bounding box center [630, 584] width 150 height 112
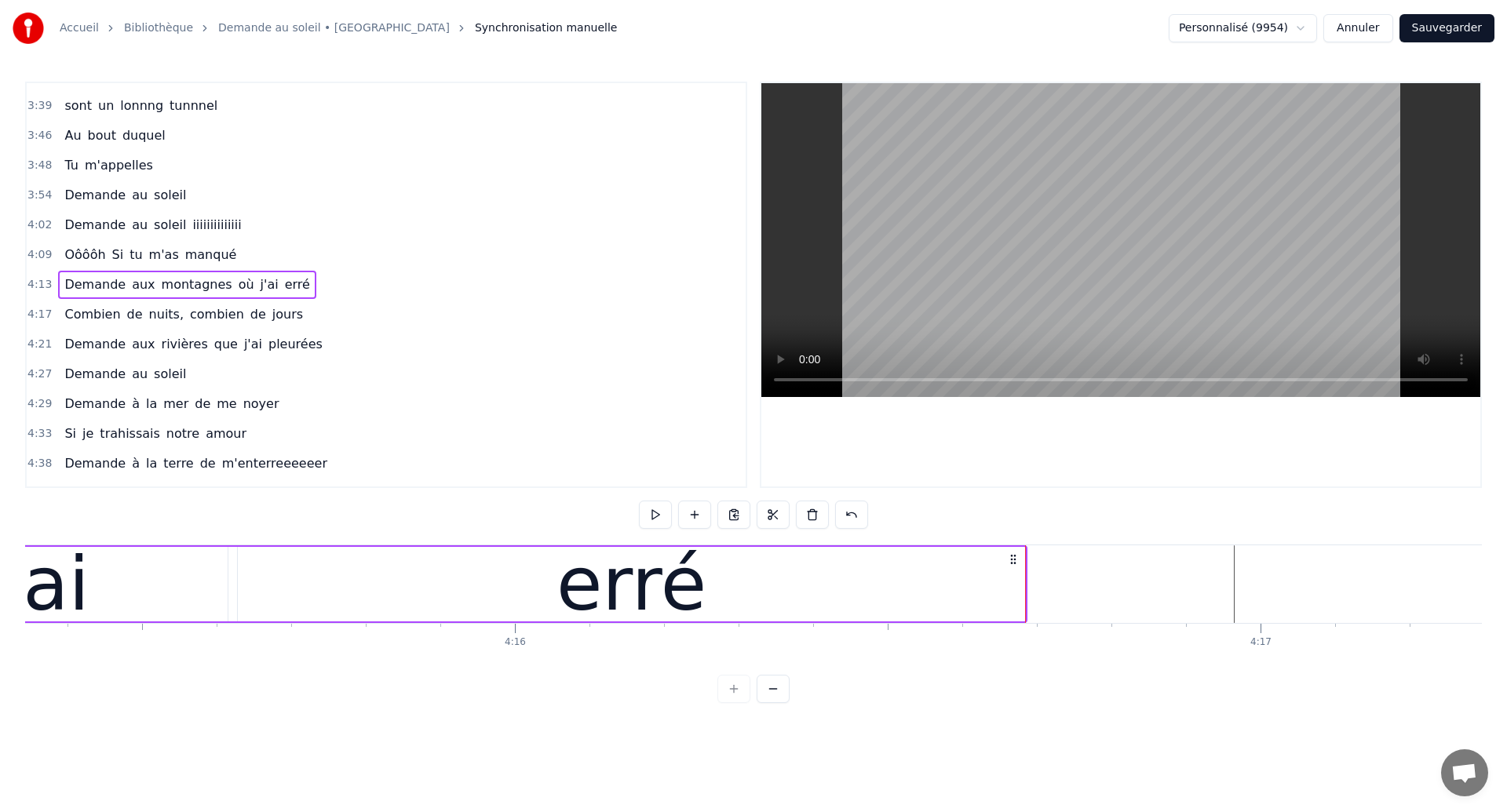
click at [1015, 594] on div "erré" at bounding box center [631, 584] width 787 height 74
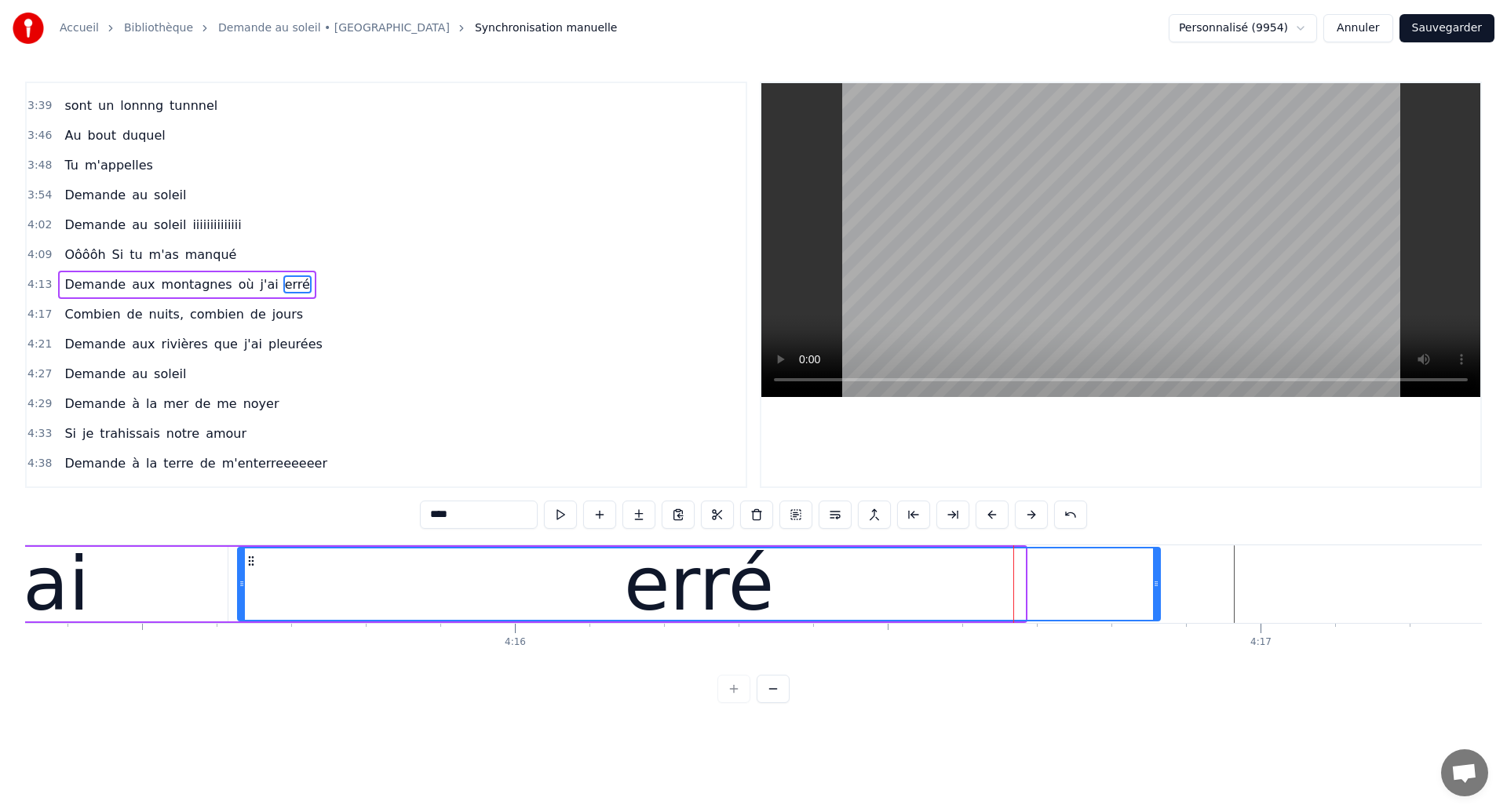
drag, startPoint x: 1021, startPoint y: 593, endPoint x: 1155, endPoint y: 607, distance: 134.7
click at [1155, 607] on div at bounding box center [1156, 584] width 6 height 71
click at [252, 600] on div "erré" at bounding box center [699, 584] width 920 height 71
click at [962, 598] on div "erré" at bounding box center [699, 584] width 920 height 71
click at [66, 286] on span "Demande" at bounding box center [94, 284] width 64 height 18
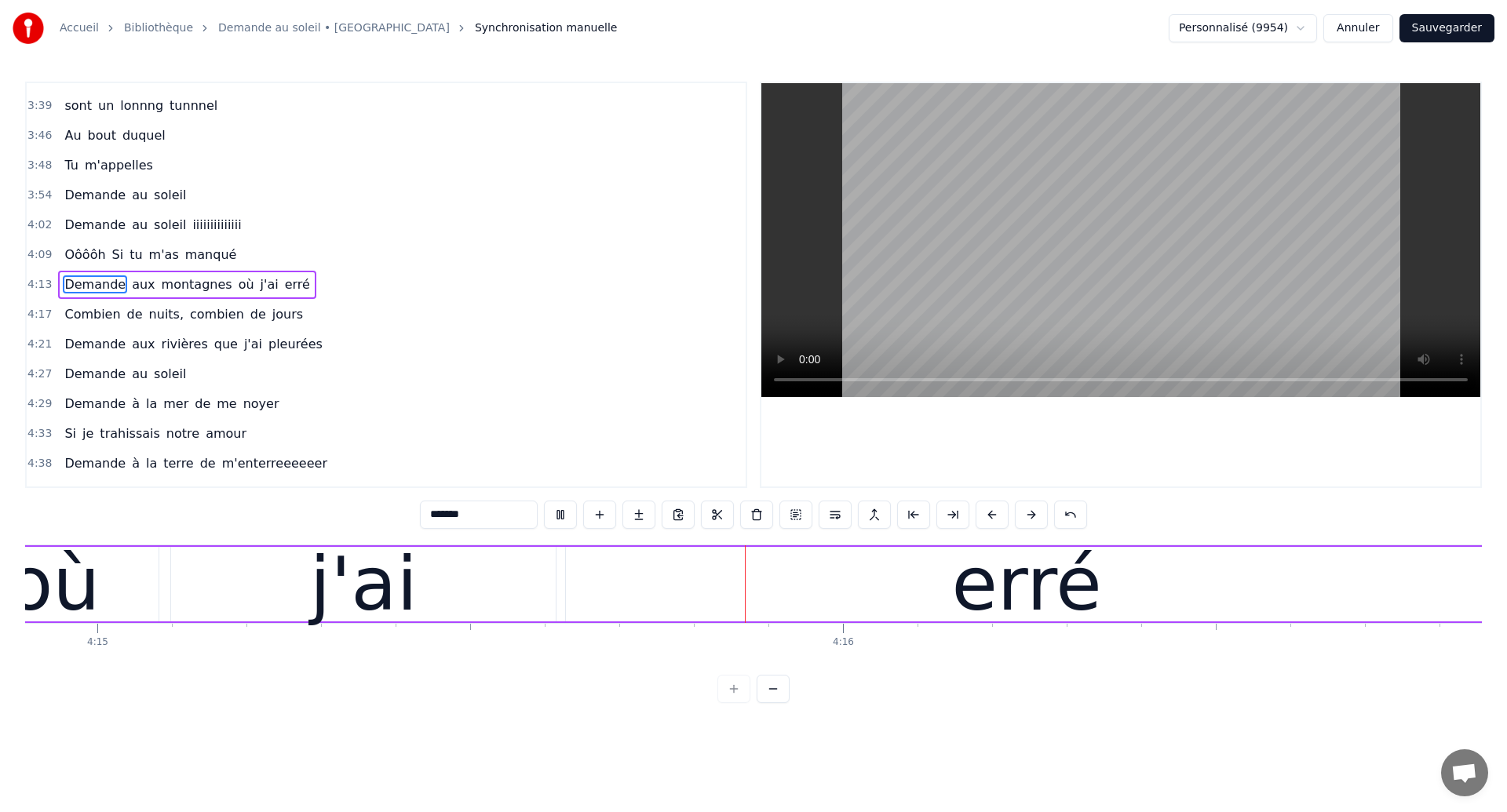
scroll to position [0, 190256]
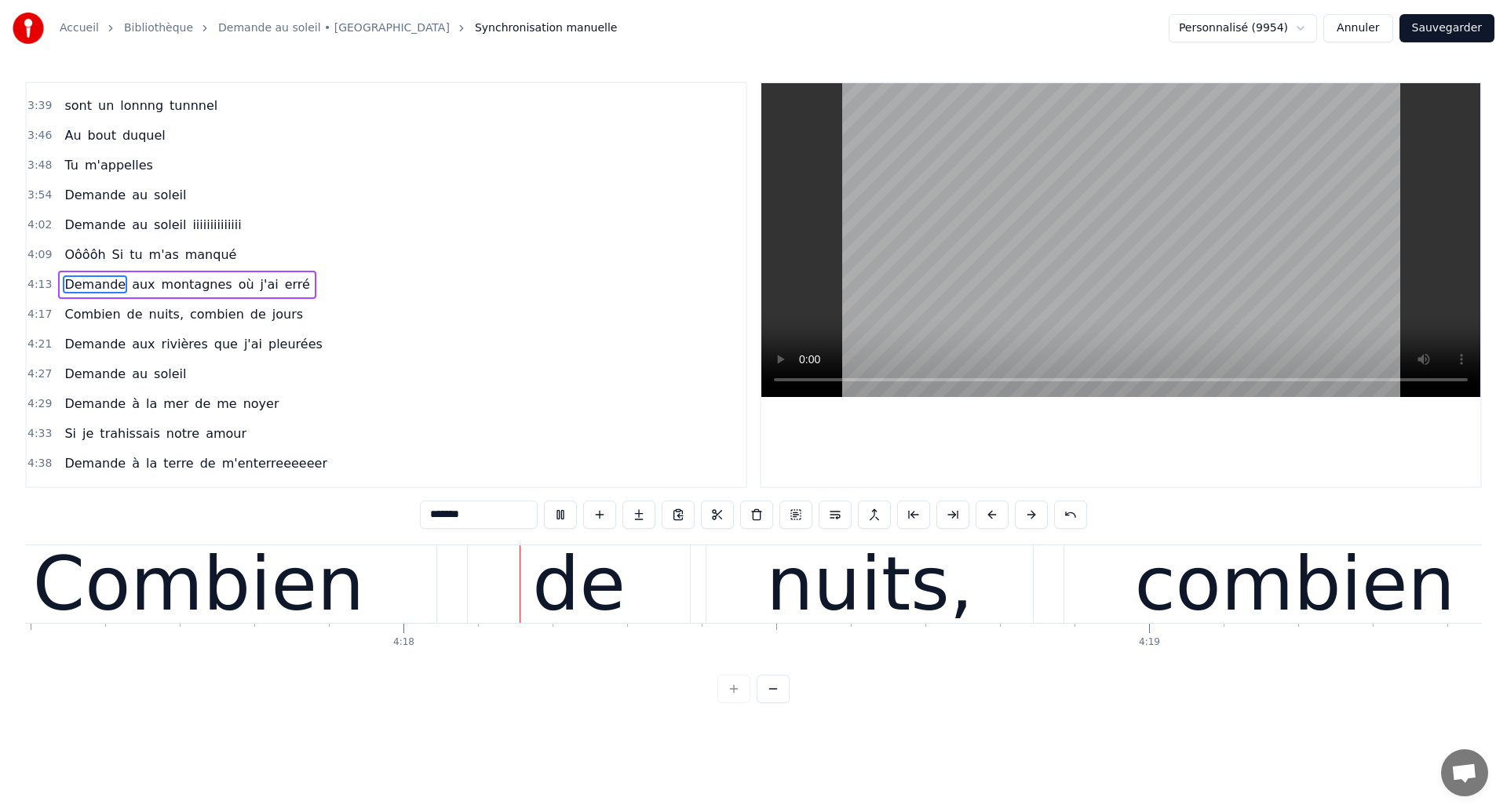
click at [562, 590] on div "de" at bounding box center [578, 584] width 222 height 77
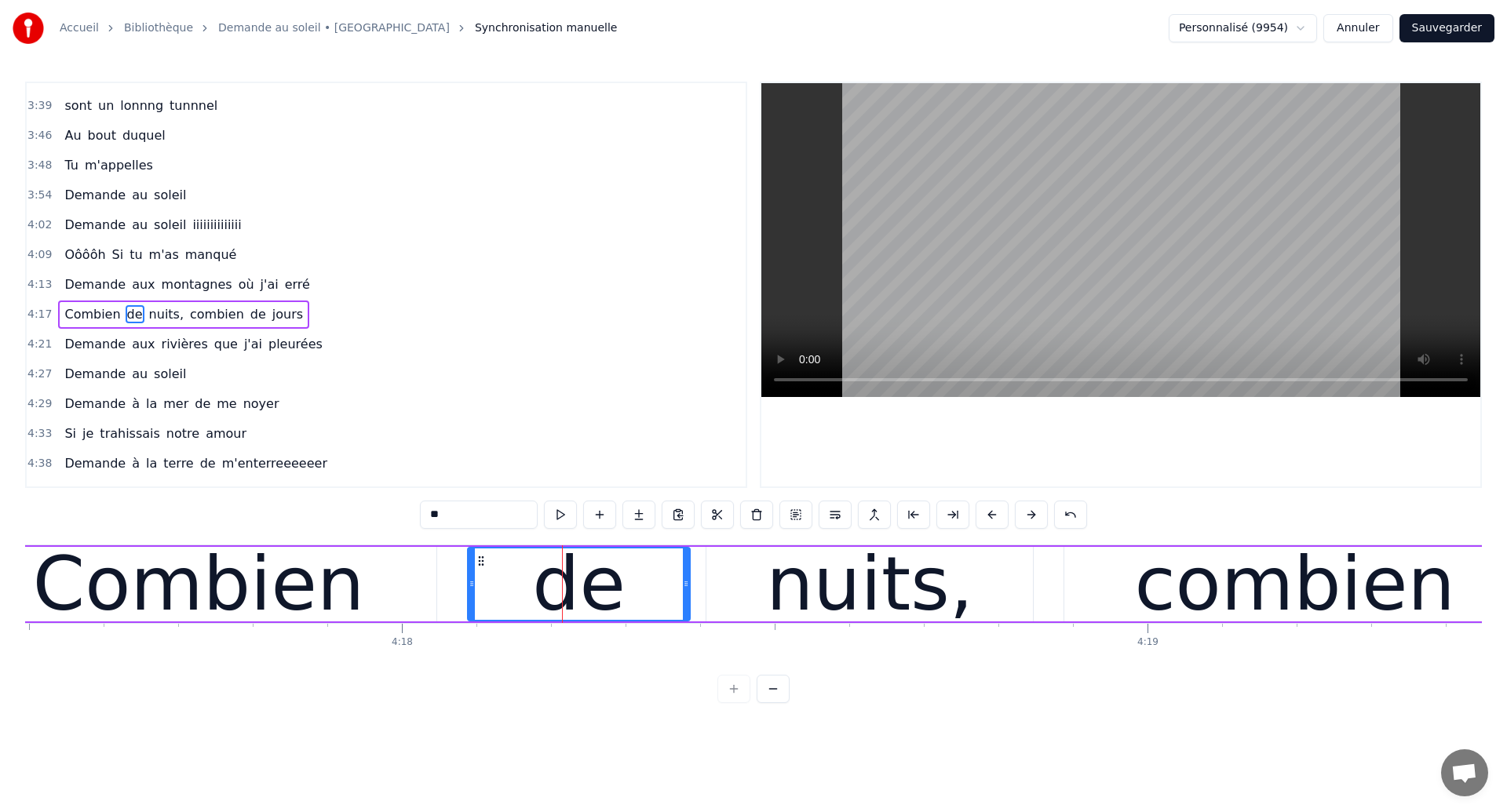
scroll to position [1452, 0]
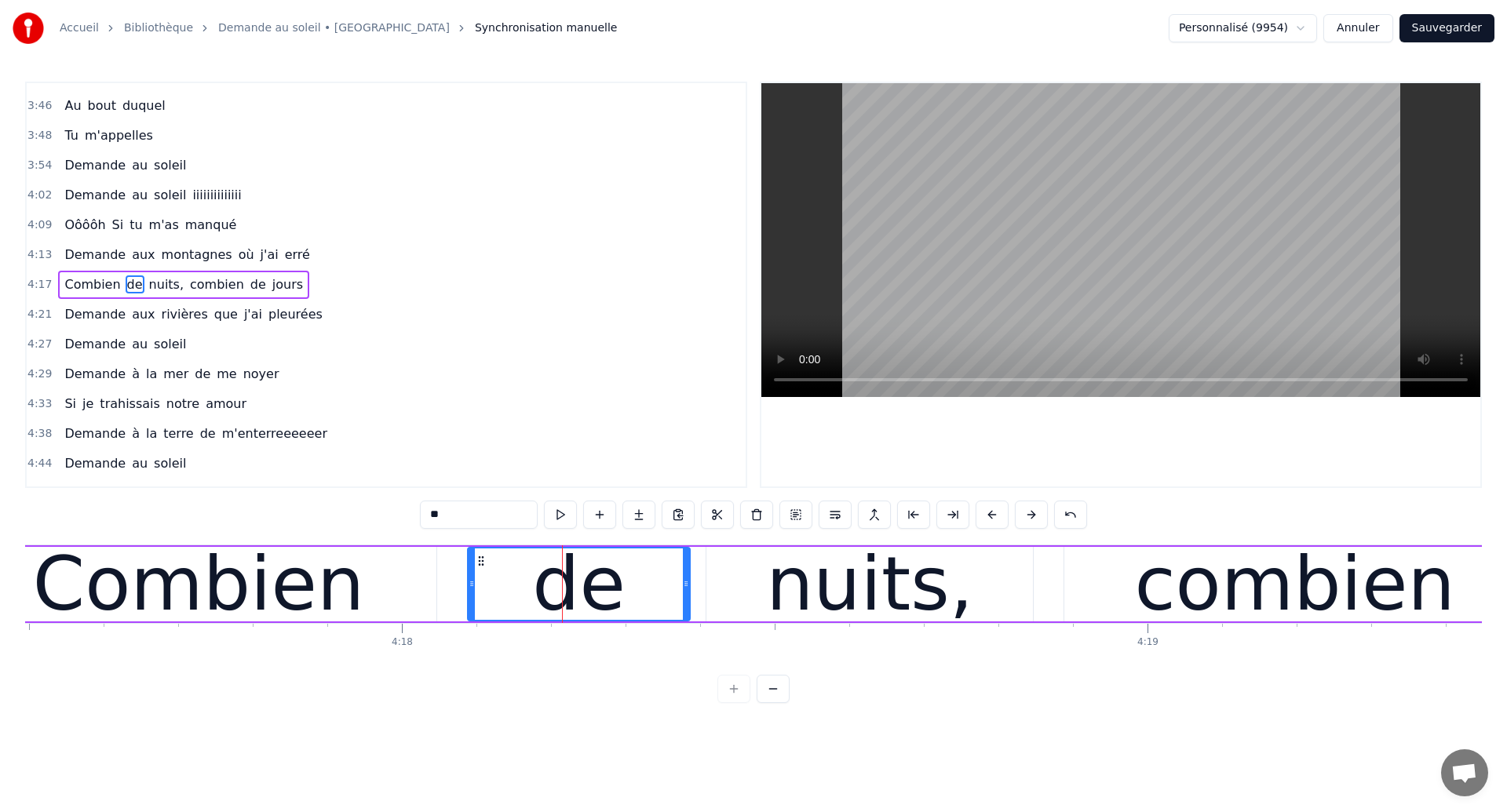
click at [237, 252] on span "où" at bounding box center [247, 254] width 19 height 18
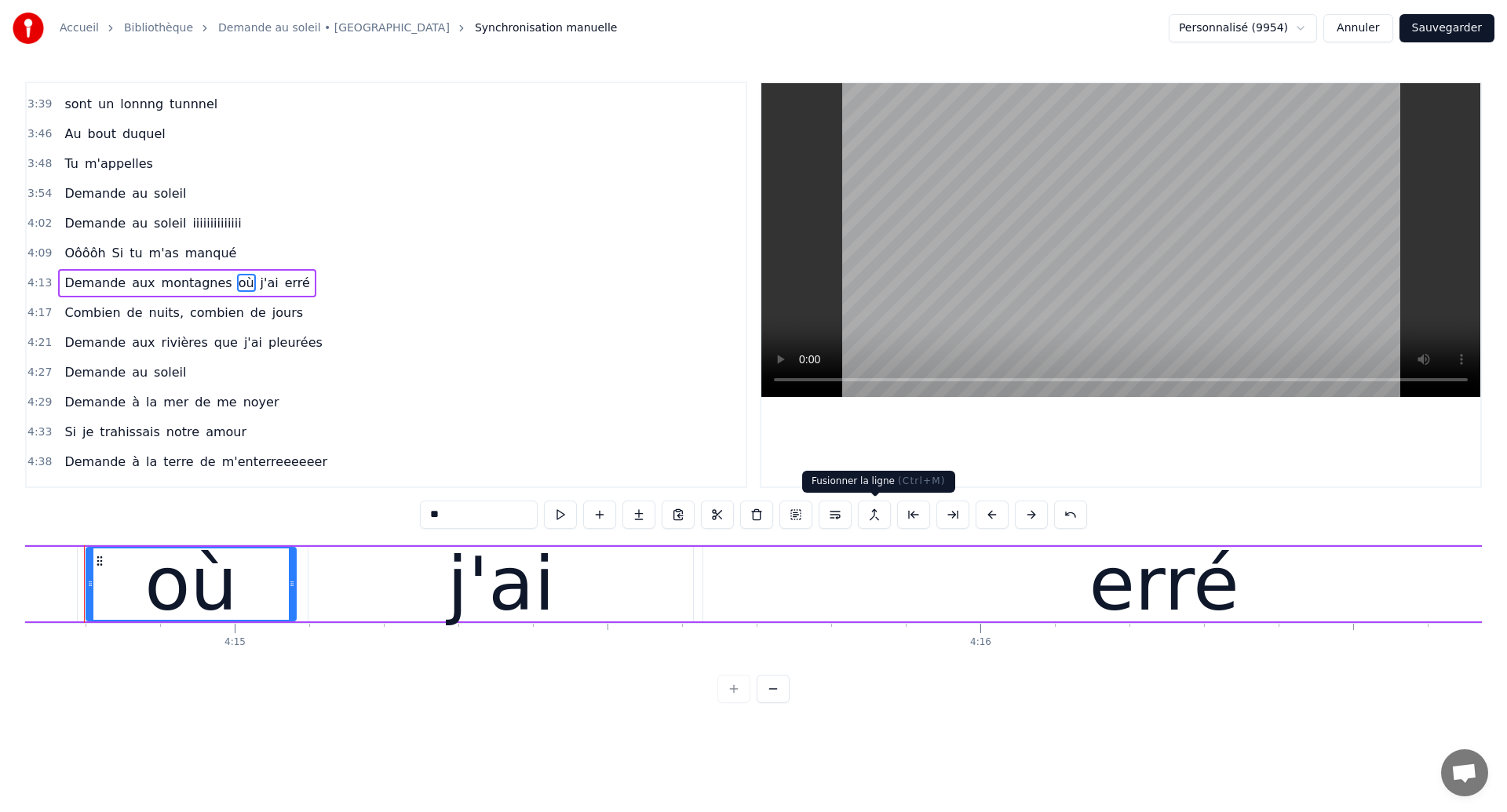
scroll to position [0, 189871]
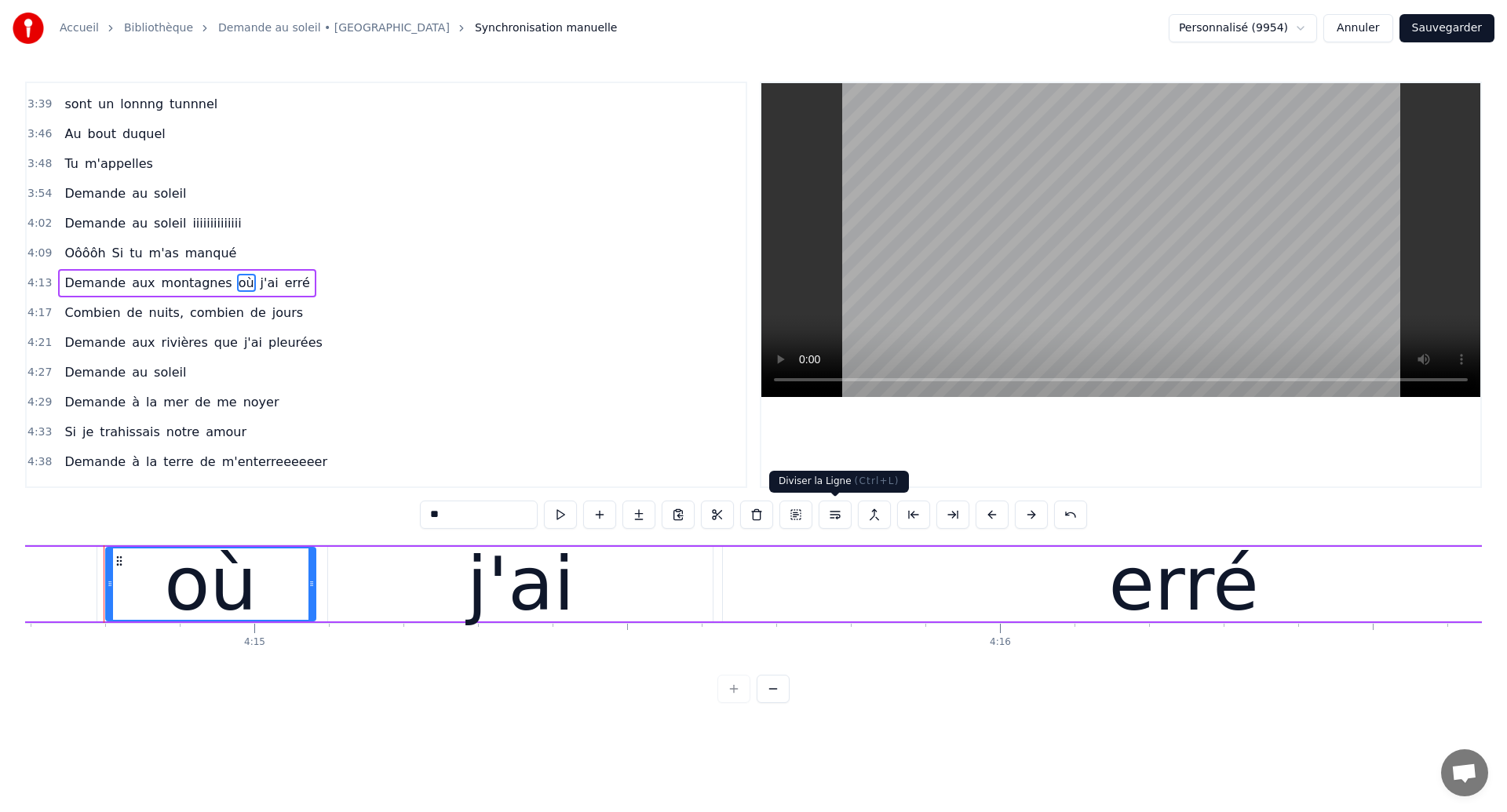
click at [835, 506] on button at bounding box center [835, 515] width 33 height 28
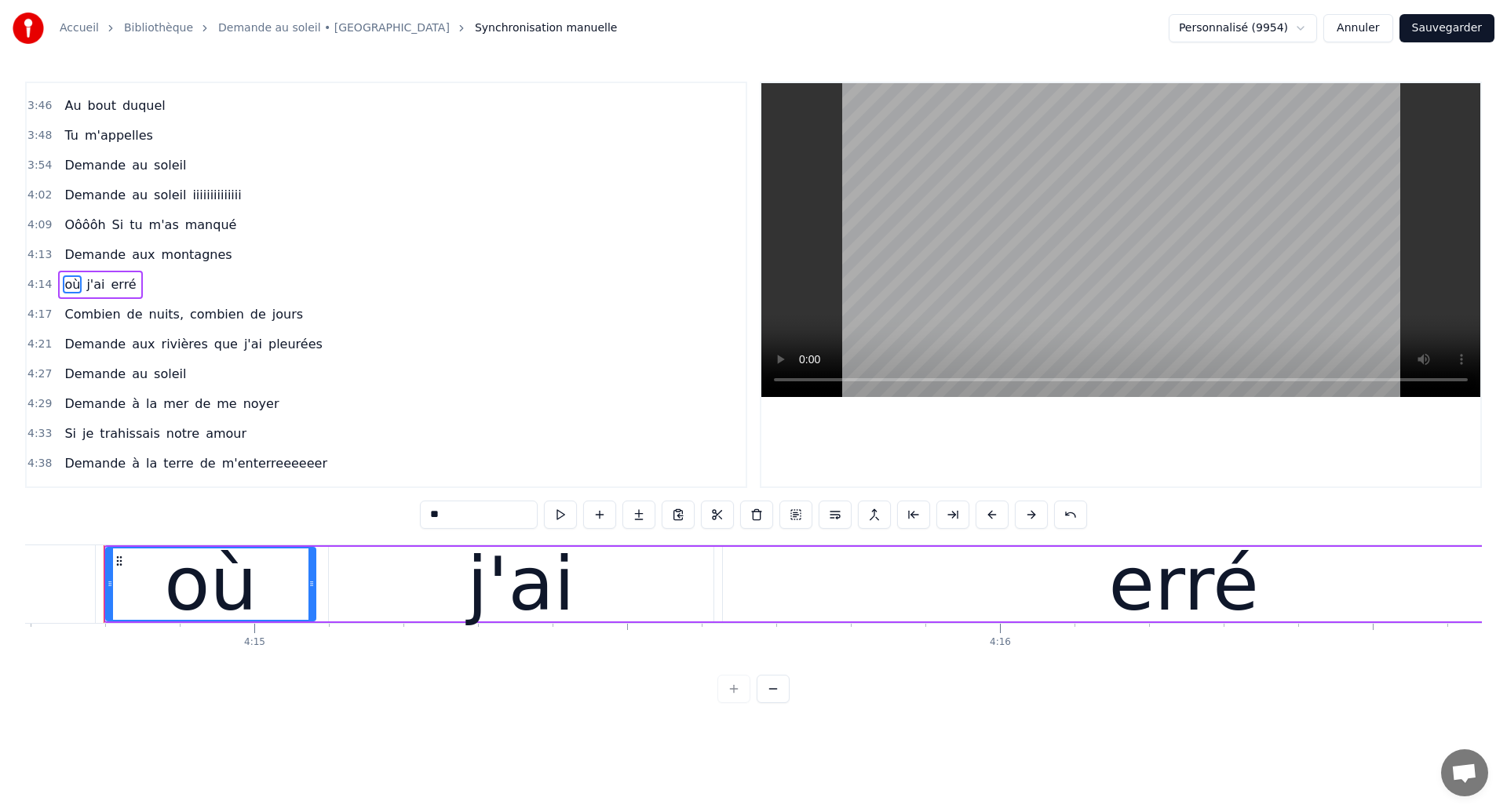
click at [246, 593] on div "où" at bounding box center [210, 584] width 93 height 112
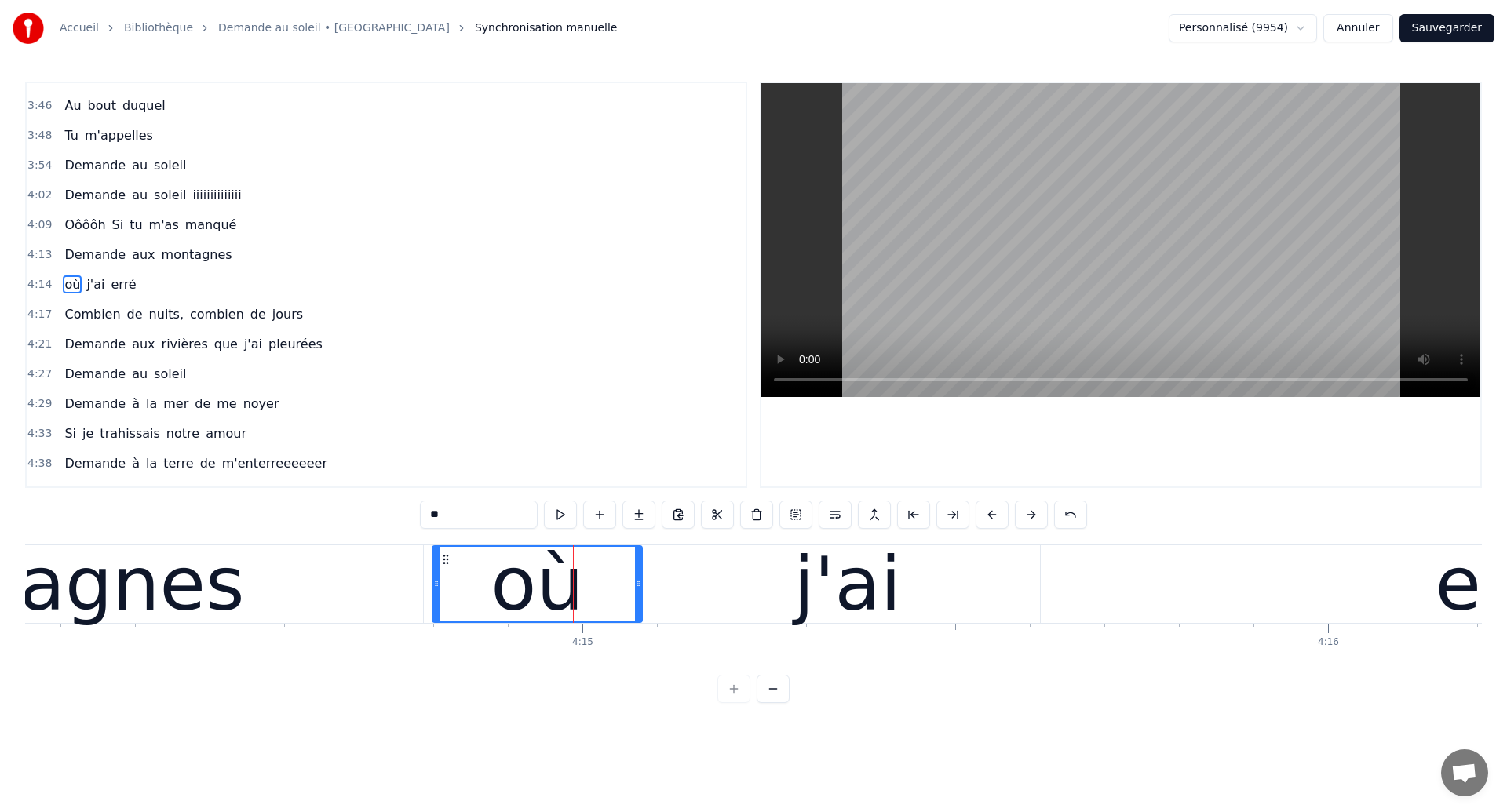
scroll to position [0, 189494]
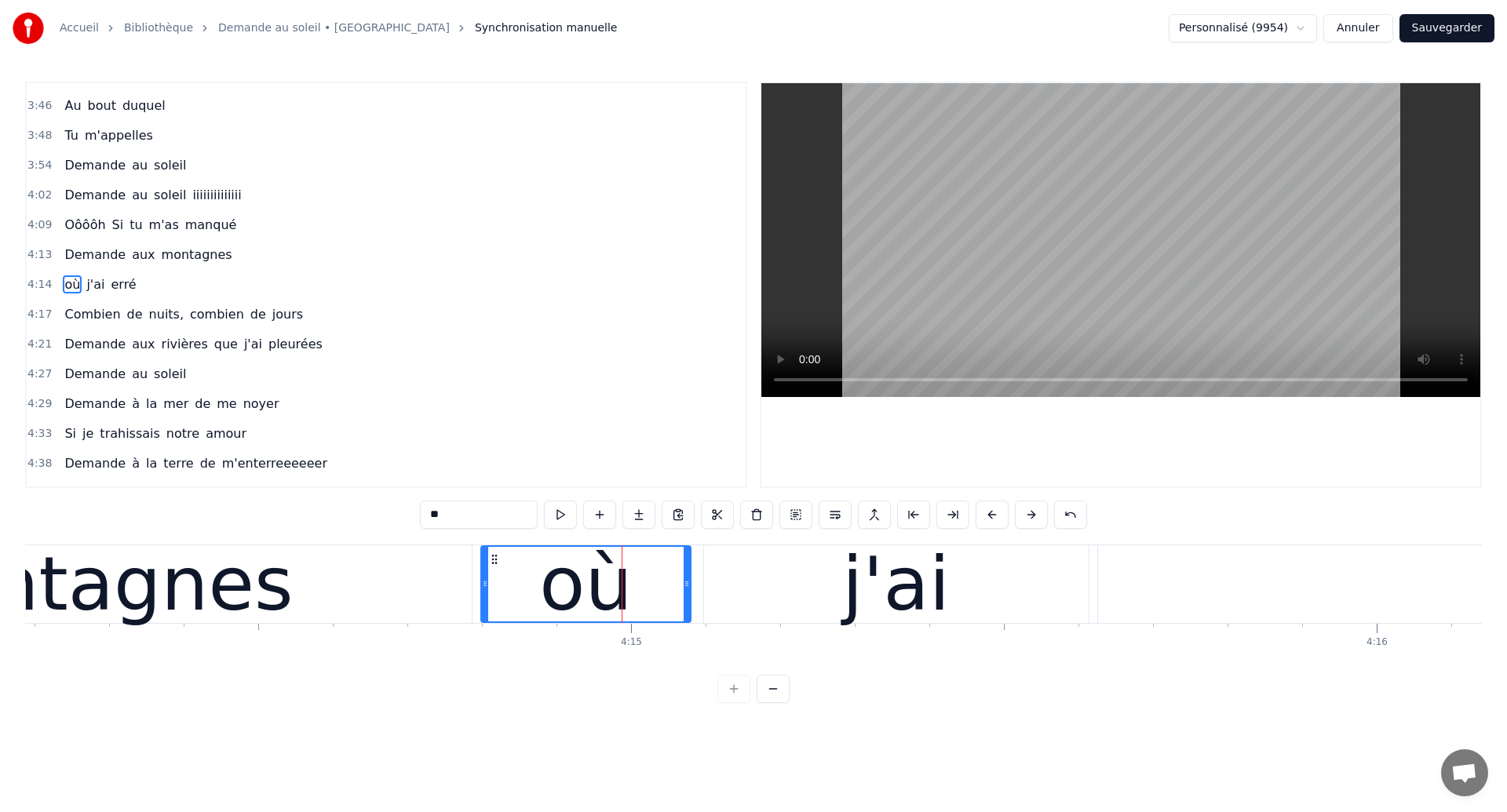
click at [86, 567] on div "montagnes" at bounding box center [83, 584] width 420 height 112
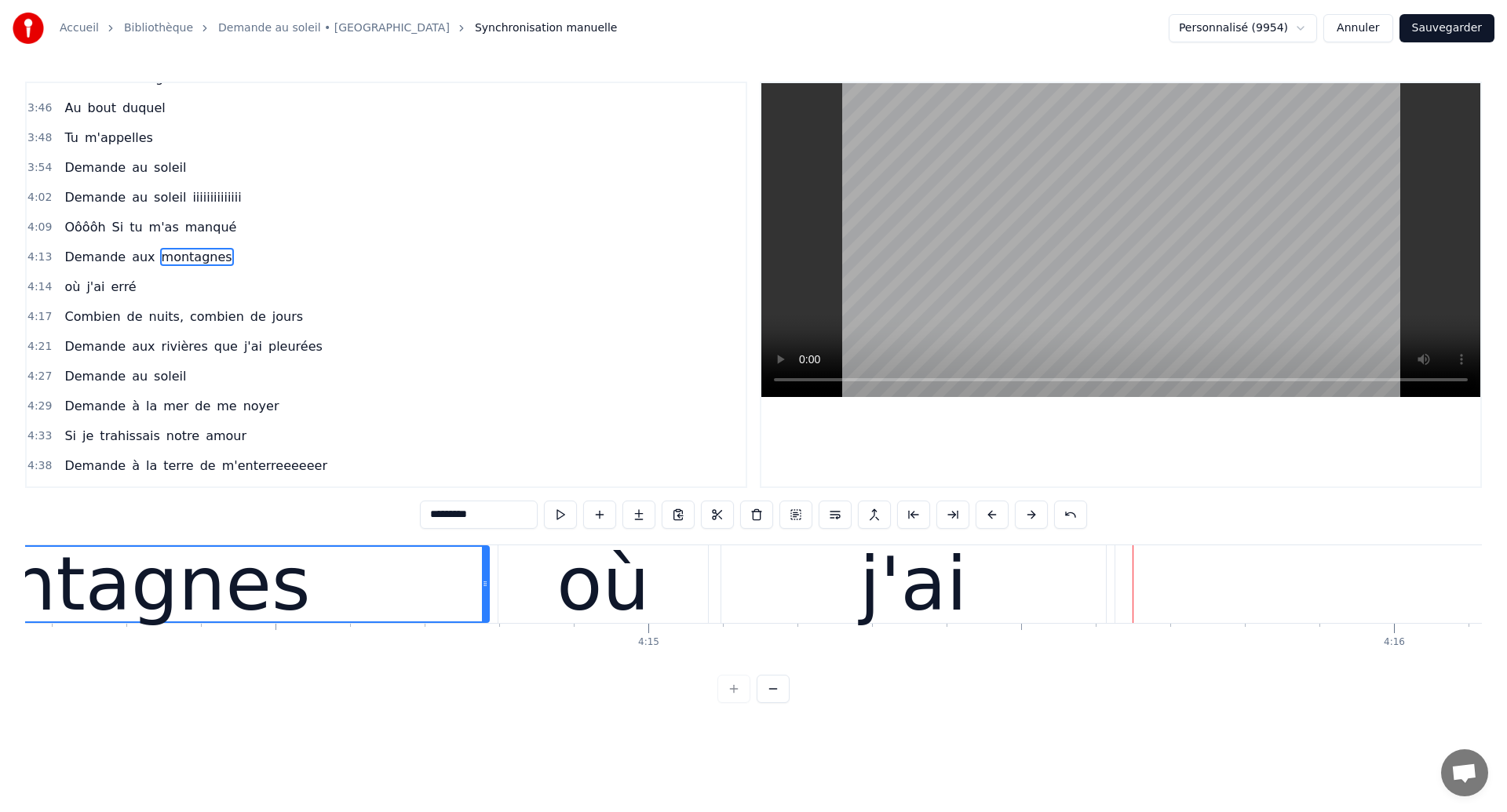
click at [128, 625] on div "montagnes" at bounding box center [100, 584] width 420 height 112
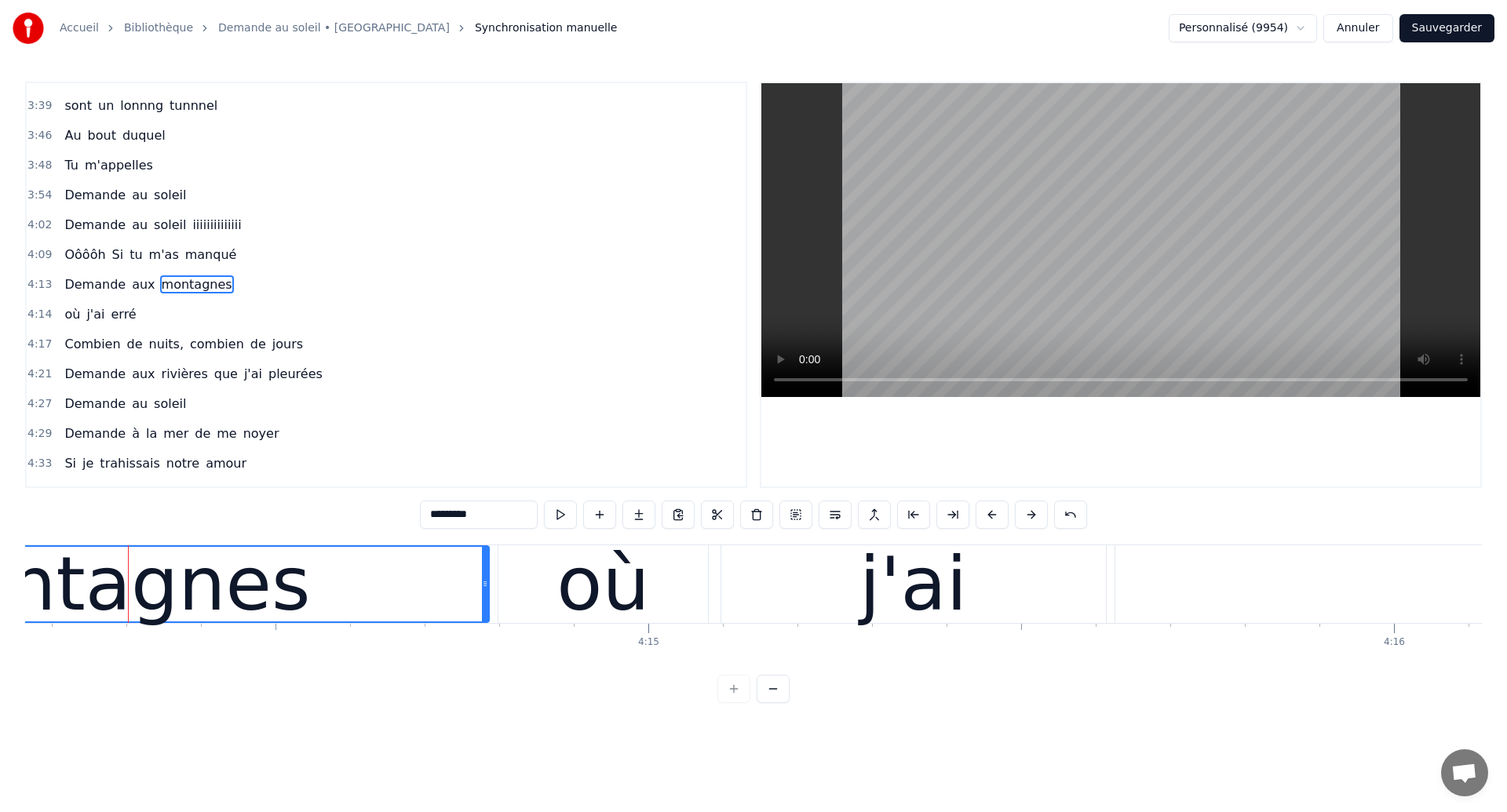
click at [102, 595] on div "montagnes" at bounding box center [100, 584] width 420 height 112
click at [265, 572] on div "montagnes" at bounding box center [102, 584] width 420 height 112
click at [760, 591] on div "j'ai" at bounding box center [915, 584] width 384 height 77
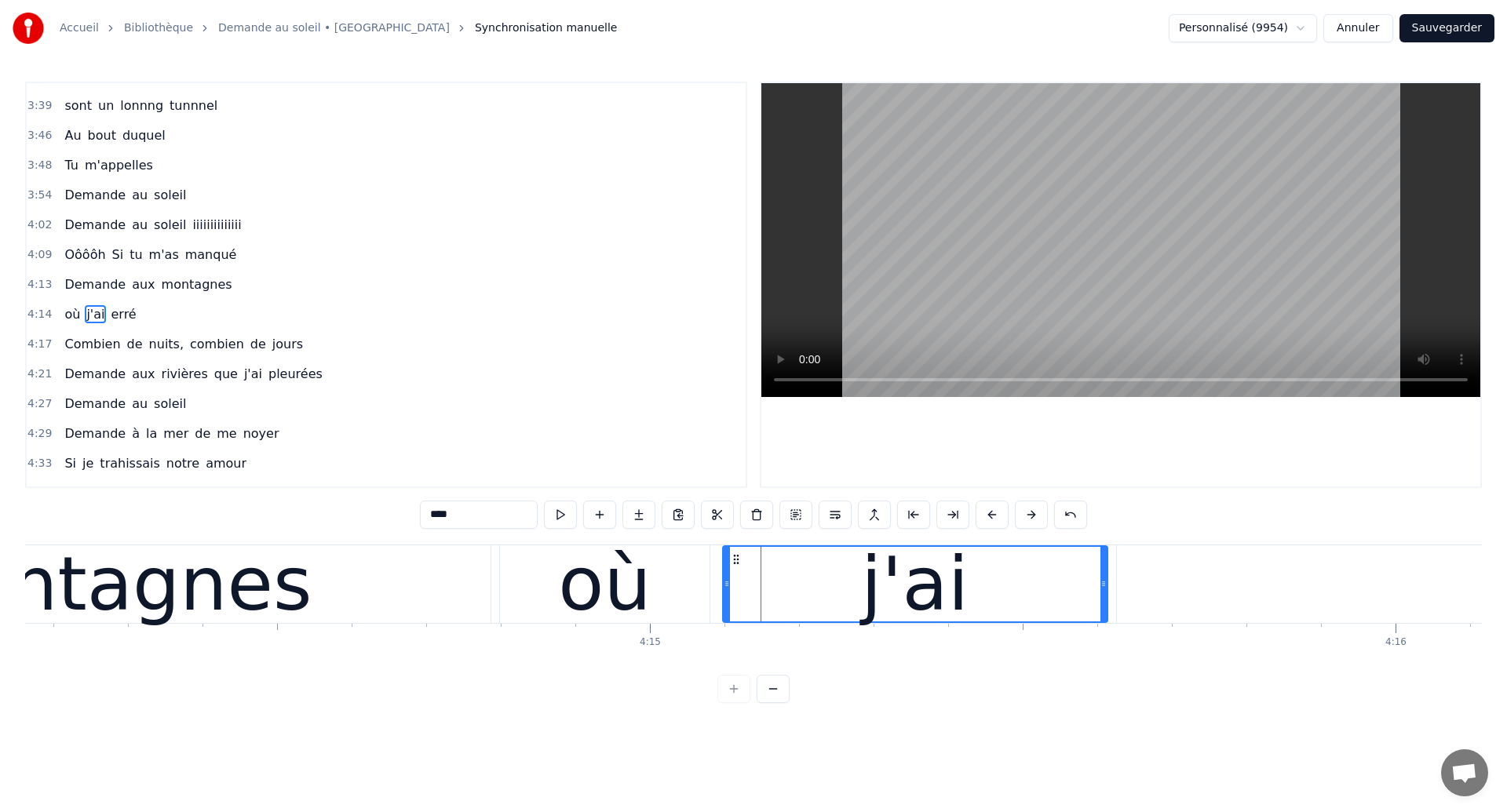
scroll to position [1452, 0]
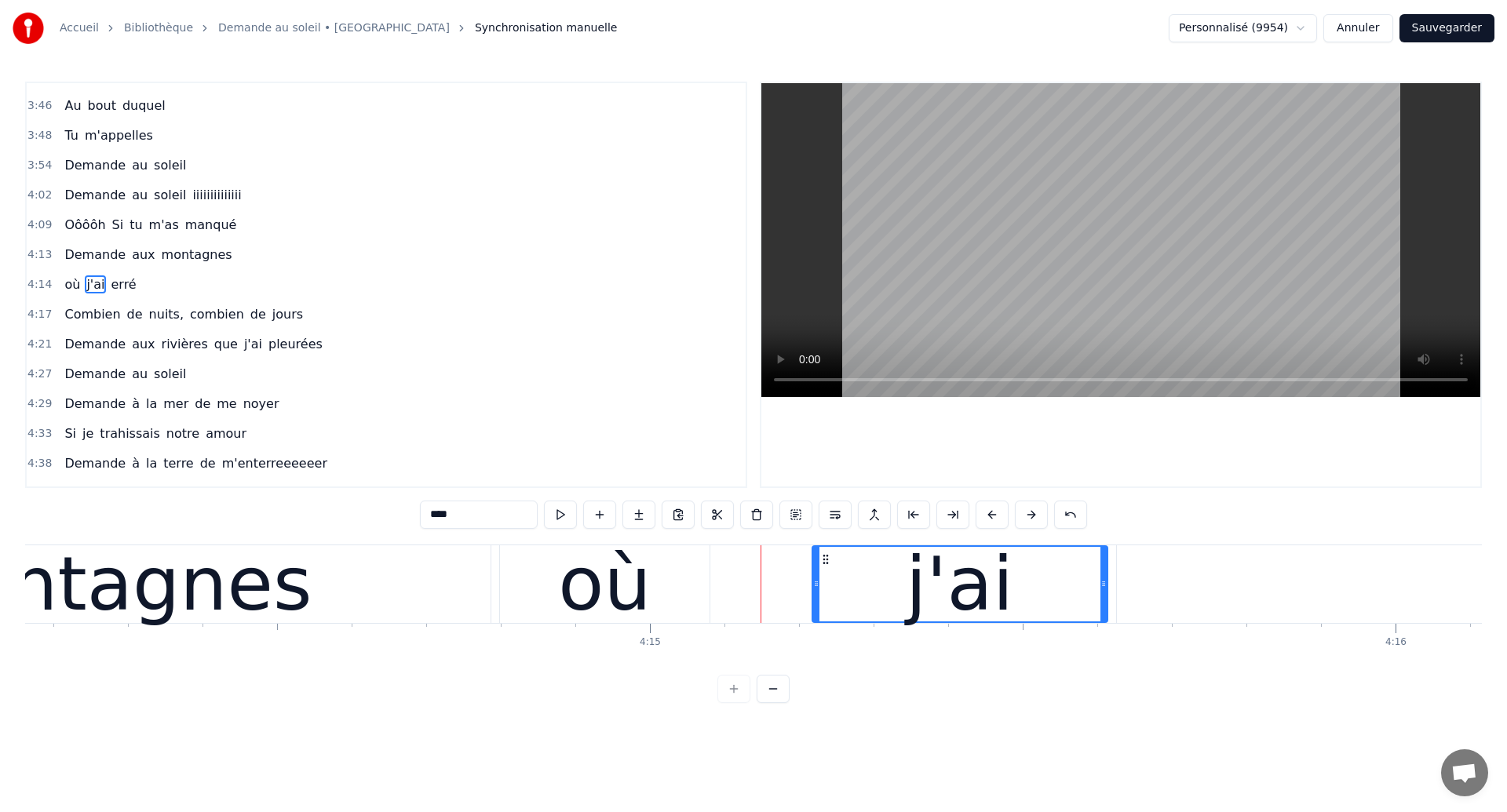
drag, startPoint x: 726, startPoint y: 591, endPoint x: 812, endPoint y: 599, distance: 86.4
click at [813, 599] on div at bounding box center [816, 584] width 6 height 74
click at [532, 600] on div "où" at bounding box center [604, 584] width 210 height 77
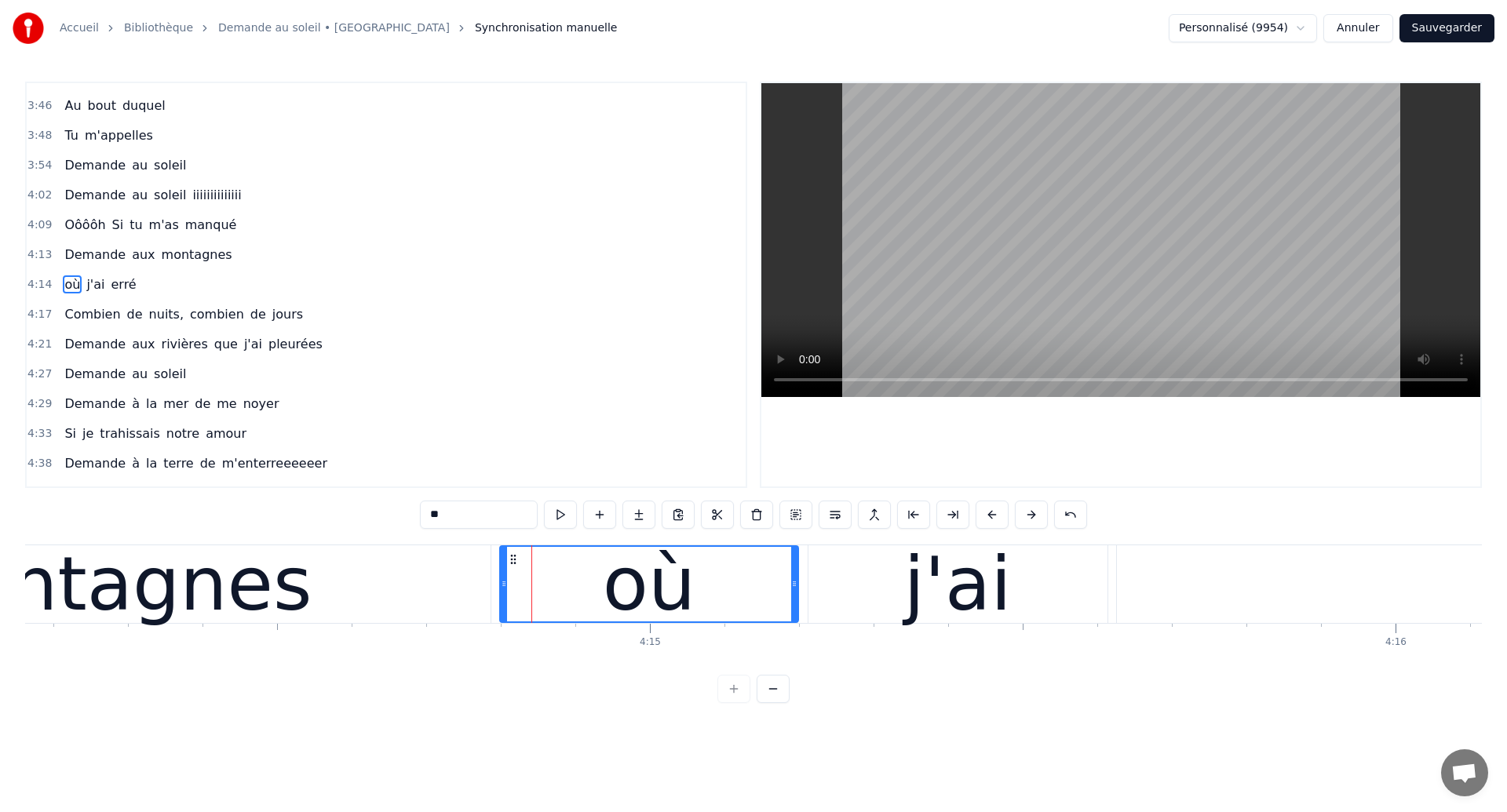
drag, startPoint x: 702, startPoint y: 594, endPoint x: 791, endPoint y: 606, distance: 89.8
click at [791, 606] on div at bounding box center [794, 584] width 6 height 74
click at [134, 591] on div "montagnes" at bounding box center [102, 584] width 420 height 112
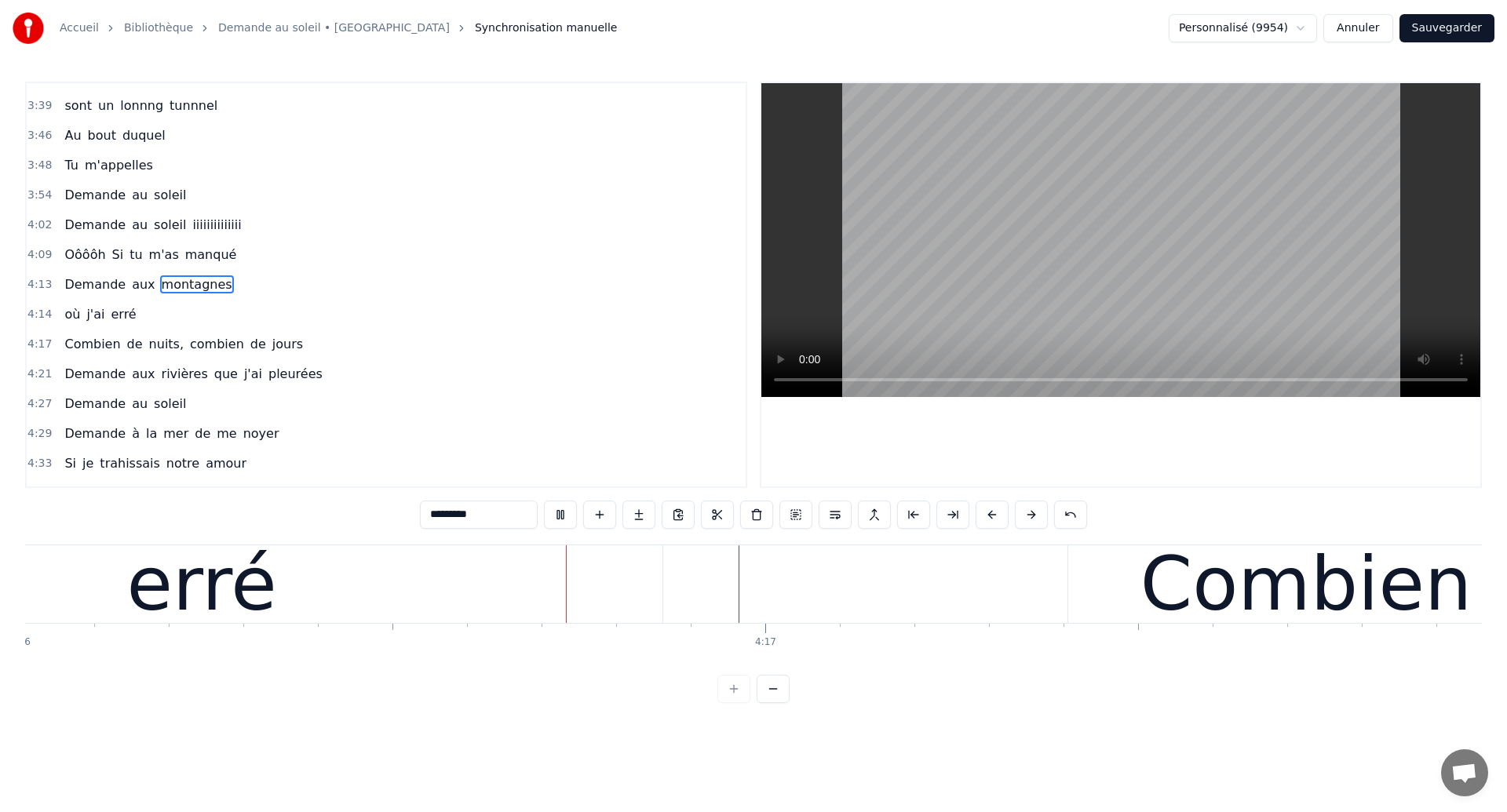
scroll to position [0, 190890]
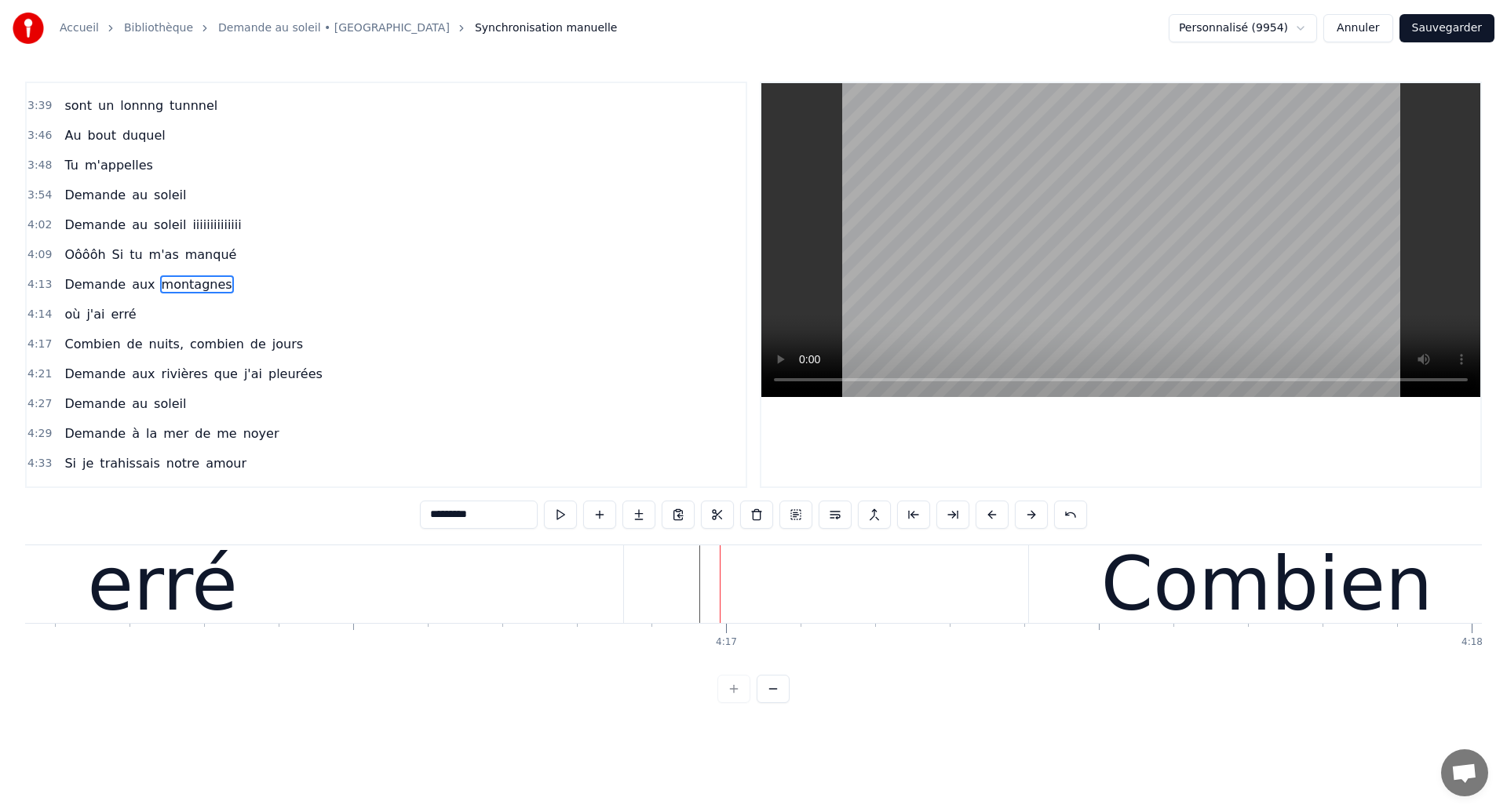
click at [399, 562] on div "erré" at bounding box center [162, 584] width 922 height 77
type input "****"
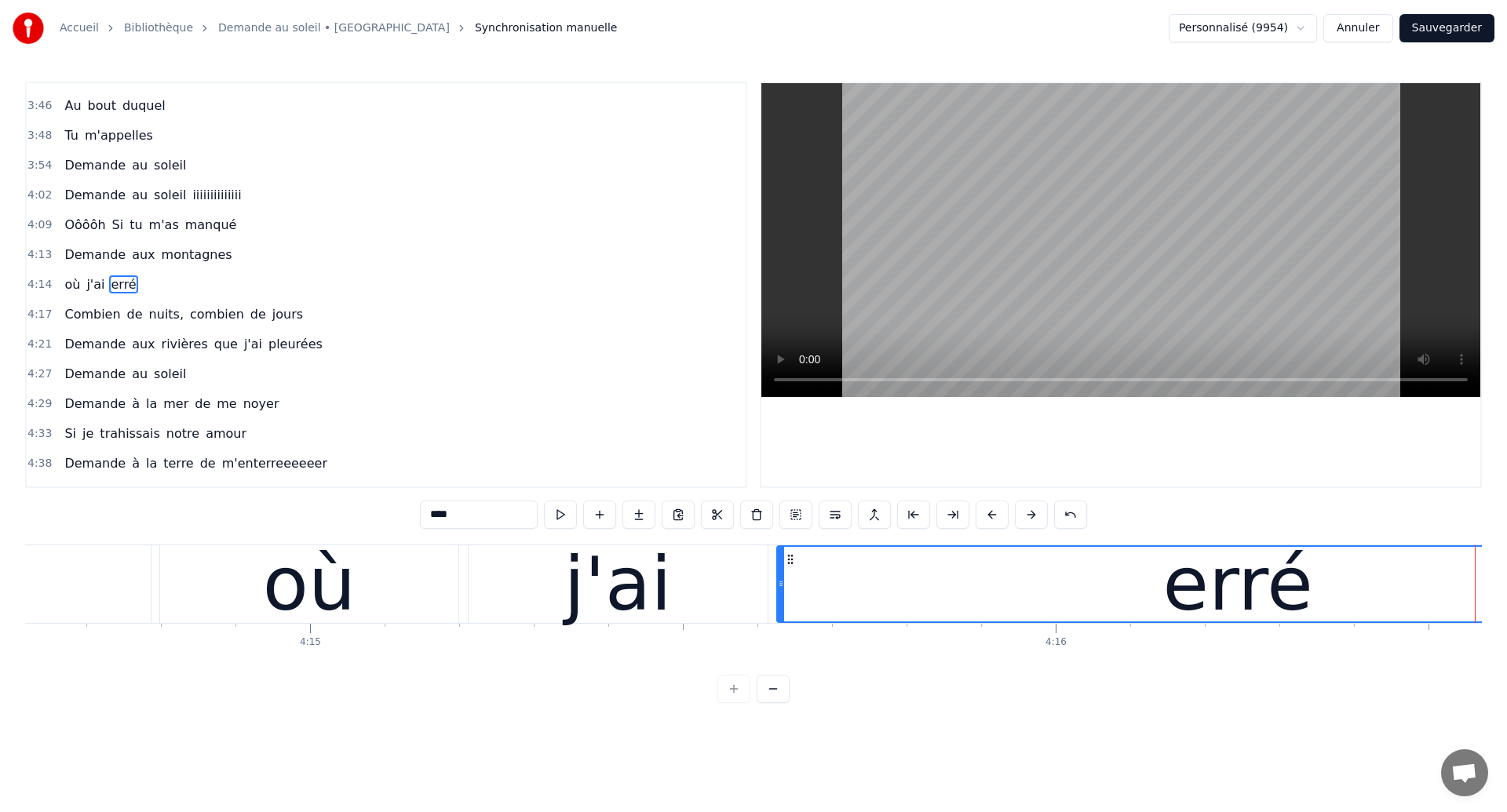
scroll to position [0, 189768]
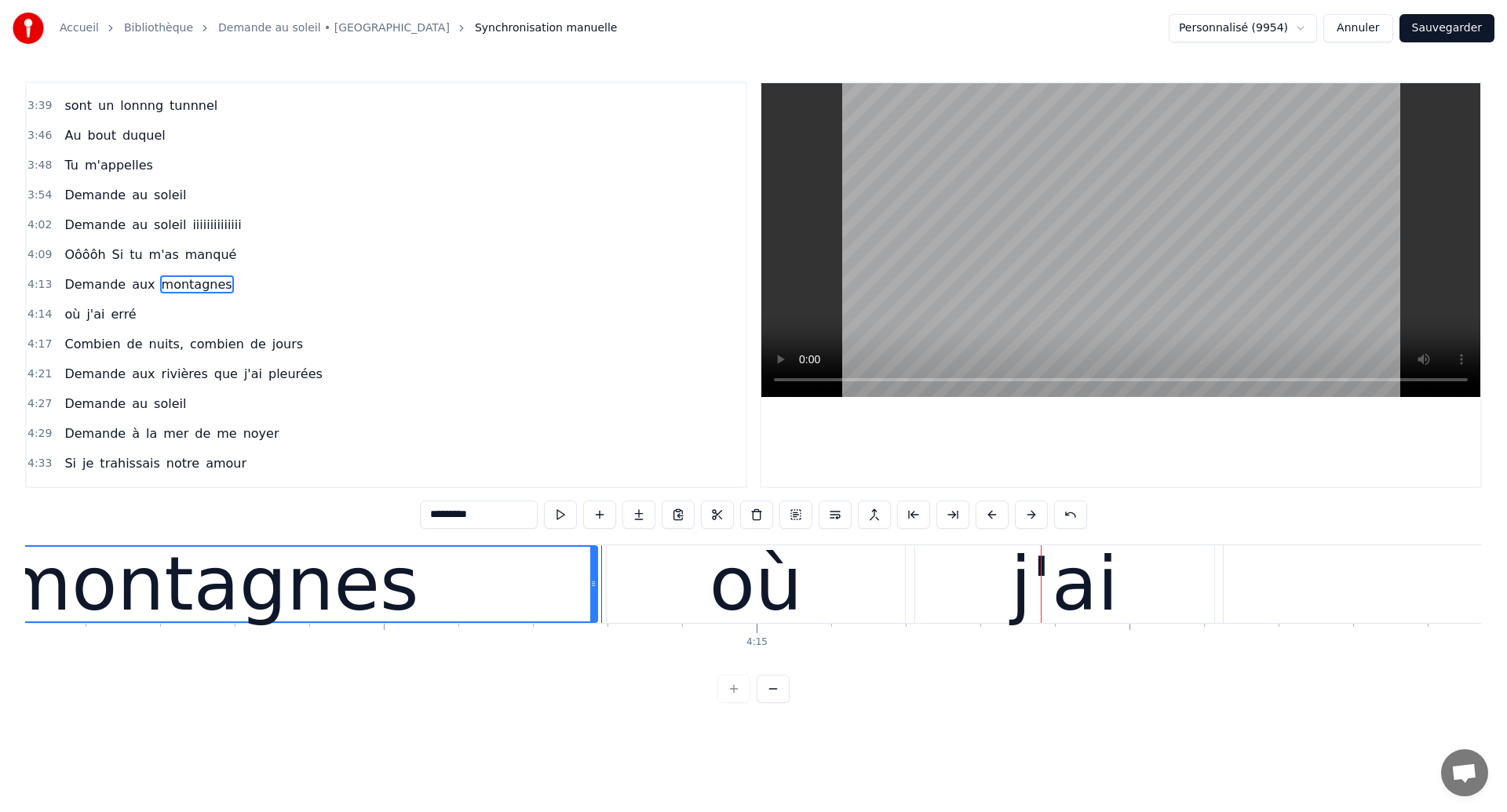
scroll to position [0, 189324]
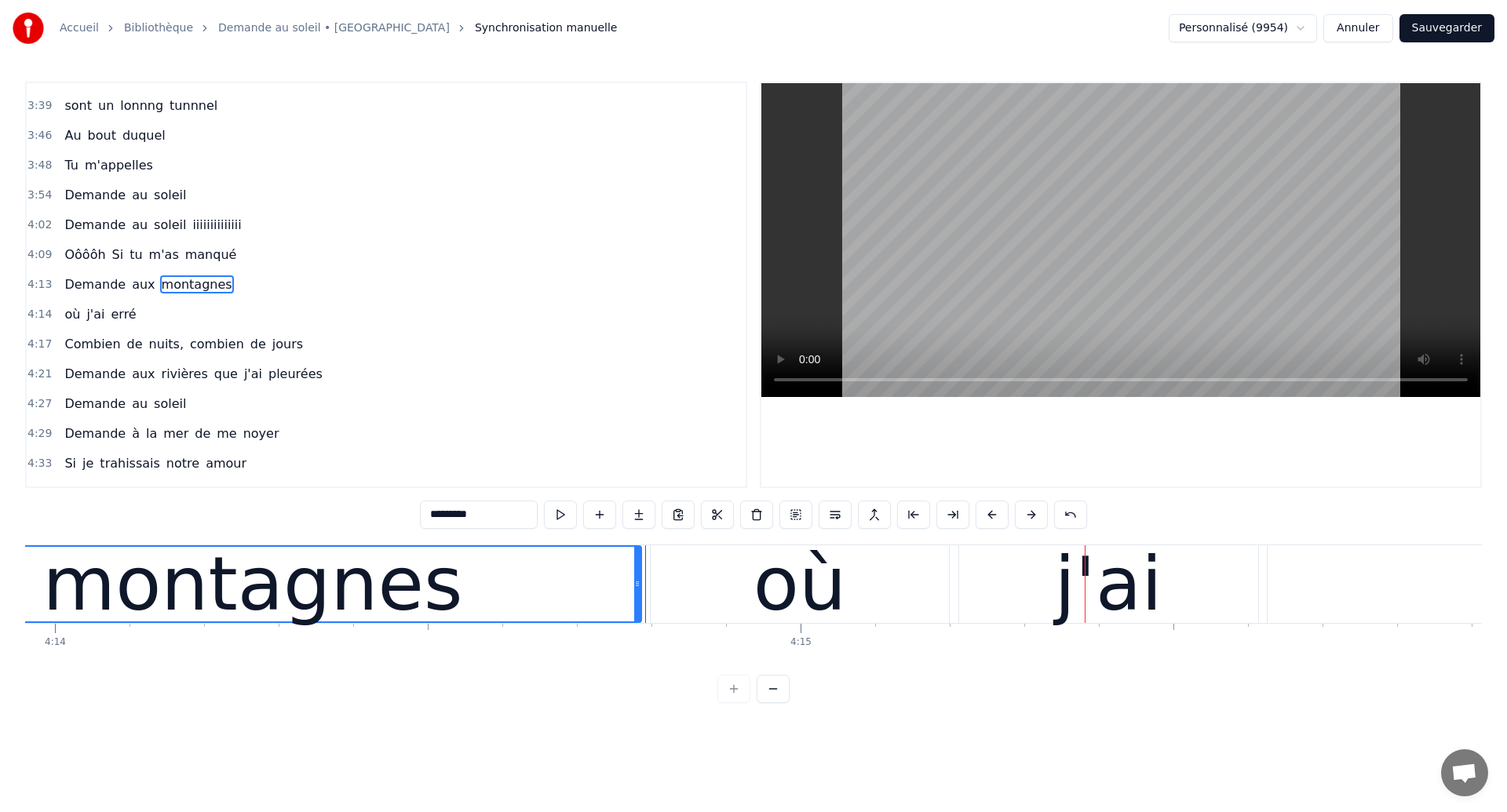
click at [231, 574] on div "montagnes" at bounding box center [253, 584] width 420 height 112
click at [99, 576] on div "montagnes" at bounding box center [253, 584] width 420 height 112
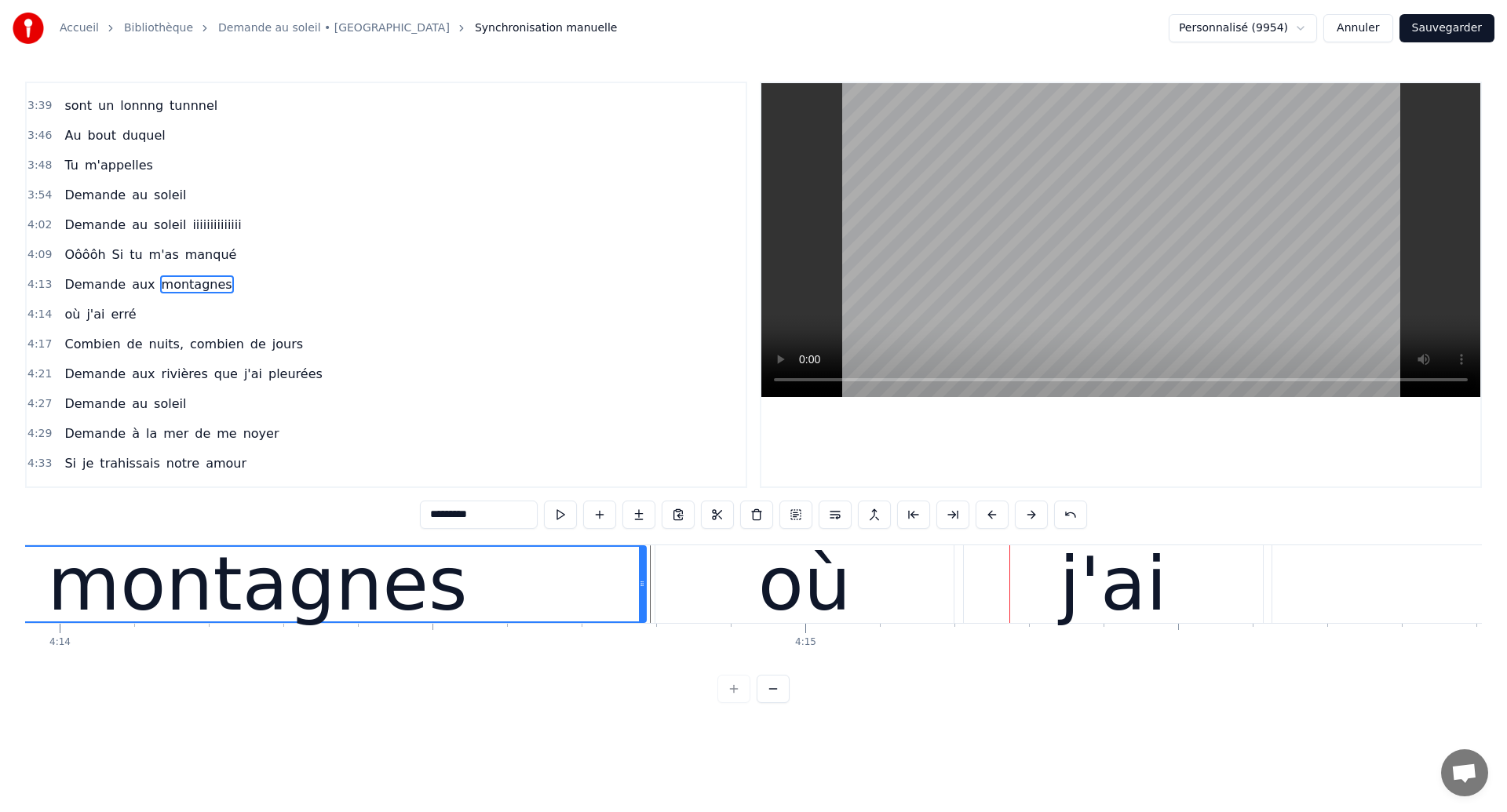
click at [785, 582] on div "où" at bounding box center [804, 584] width 93 height 112
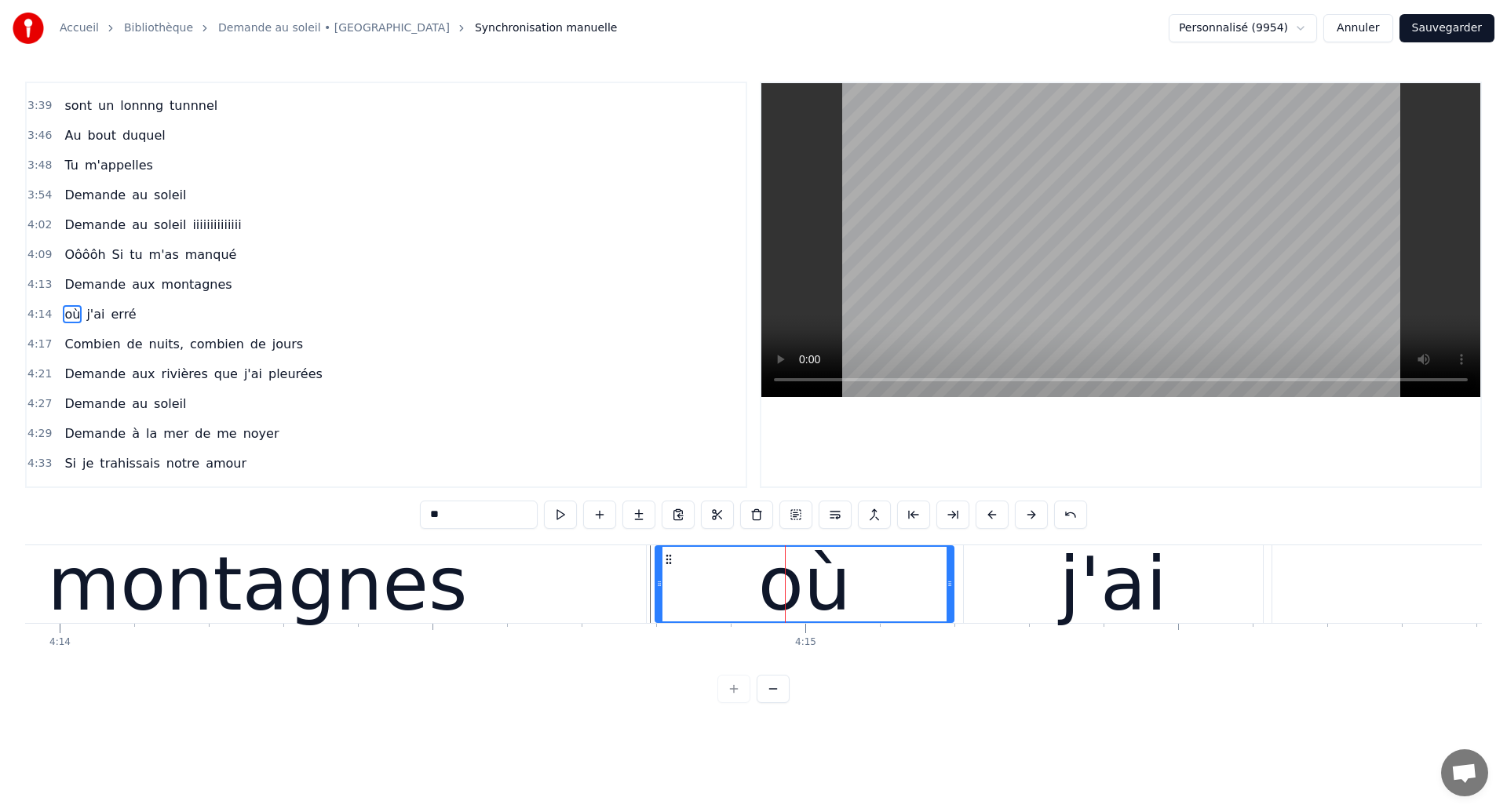
scroll to position [1452, 0]
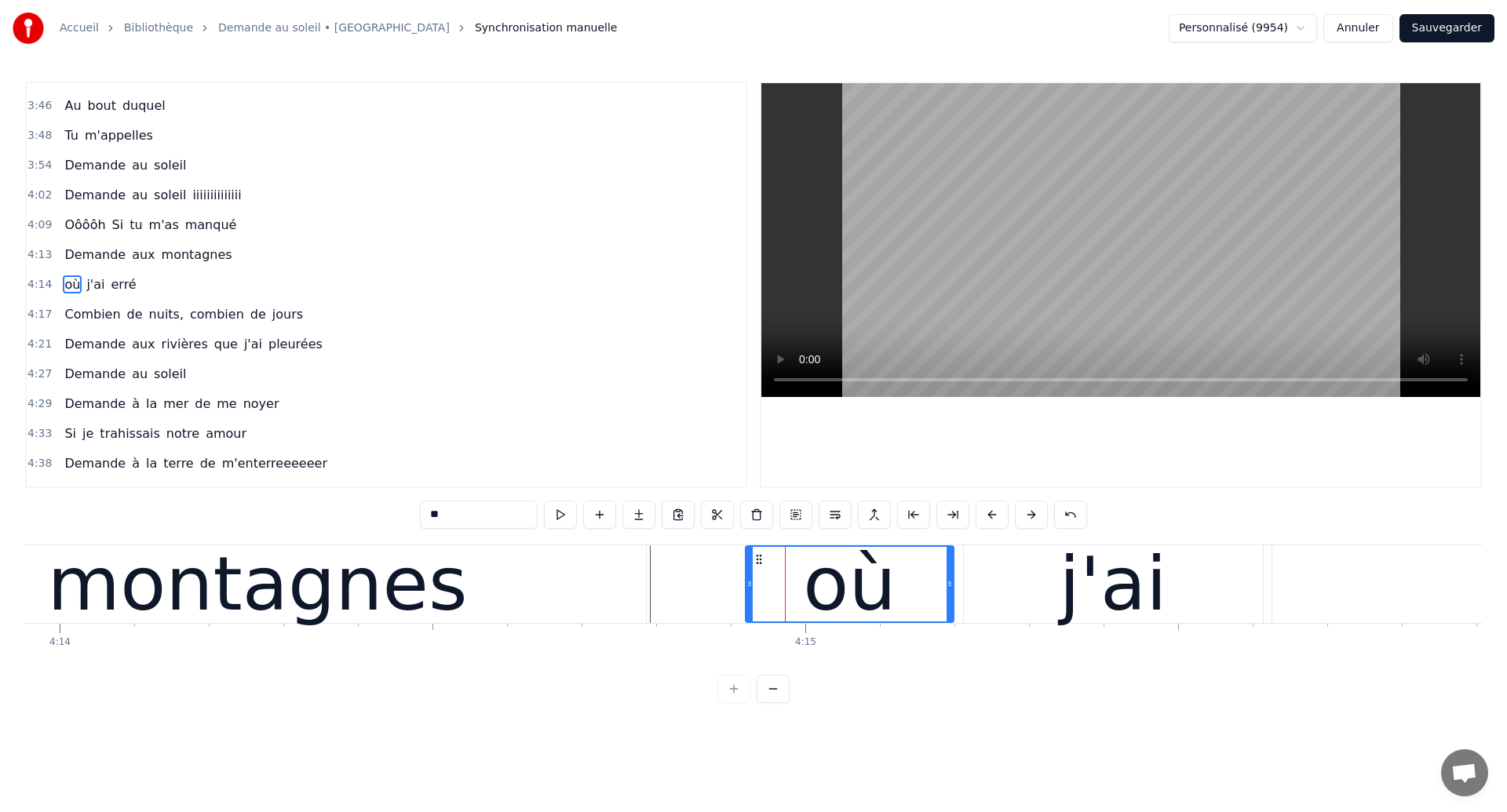
drag, startPoint x: 656, startPoint y: 599, endPoint x: 748, endPoint y: 608, distance: 92.4
click at [748, 608] on div at bounding box center [749, 584] width 6 height 74
click at [569, 594] on div "montagnes" at bounding box center [257, 584] width 777 height 77
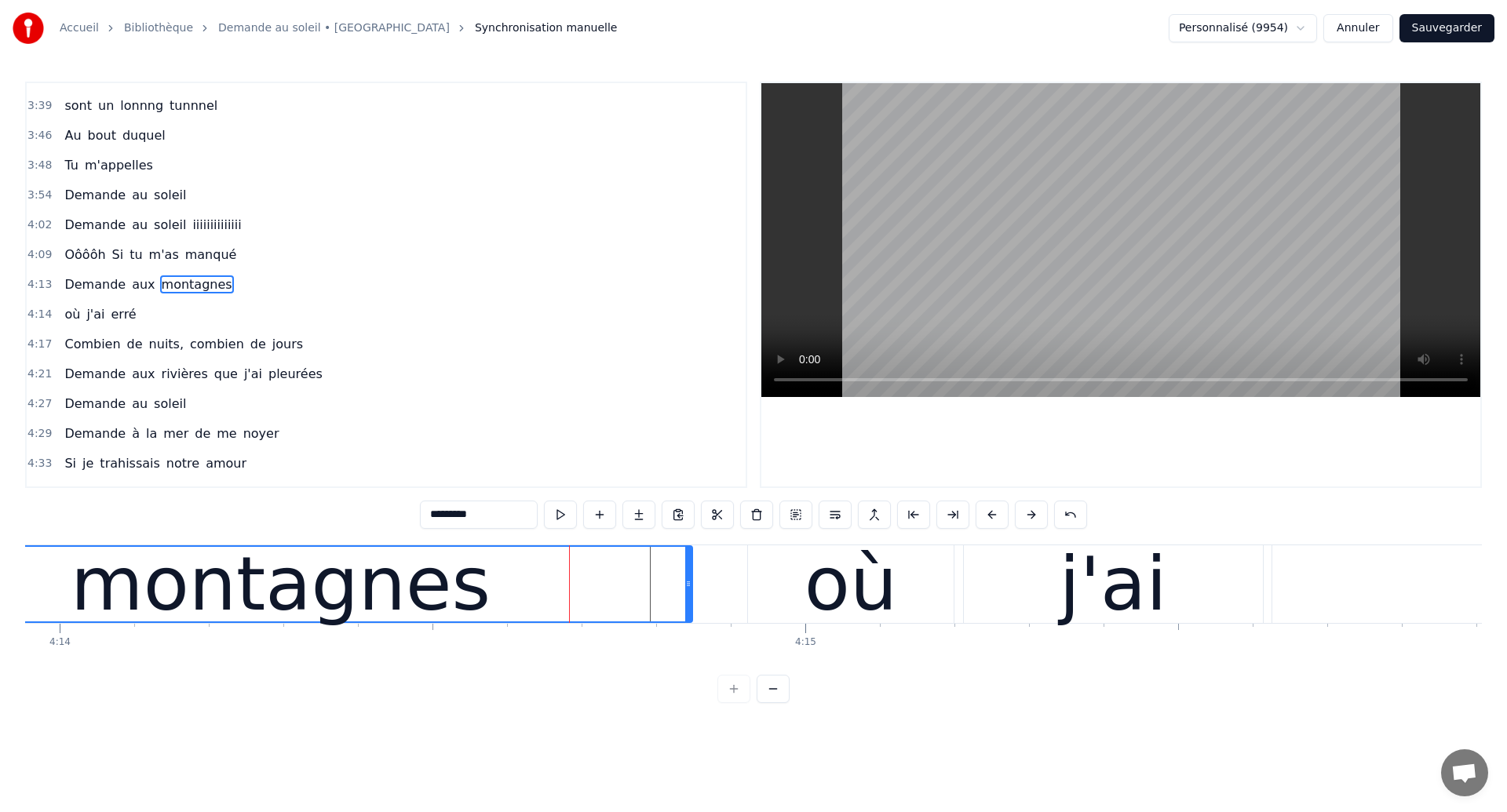
drag, startPoint x: 642, startPoint y: 583, endPoint x: 689, endPoint y: 587, distance: 47.2
click at [689, 587] on icon at bounding box center [688, 584] width 6 height 13
click at [173, 553] on div "montagnes" at bounding box center [280, 584] width 420 height 112
click at [190, 588] on div "montagnes" at bounding box center [280, 584] width 420 height 112
click at [58, 606] on div "montagnes" at bounding box center [280, 584] width 822 height 74
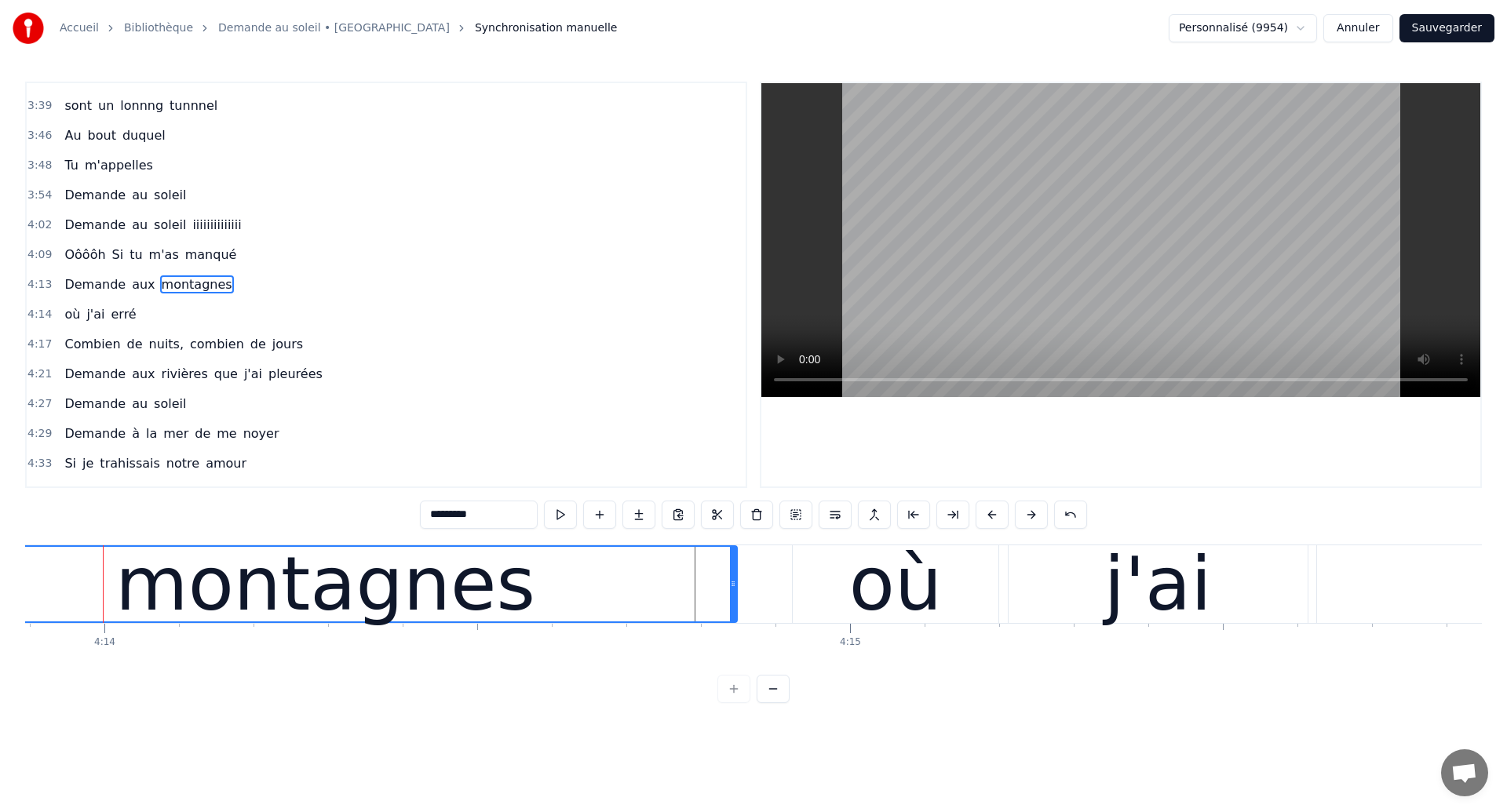
scroll to position [0, 189274]
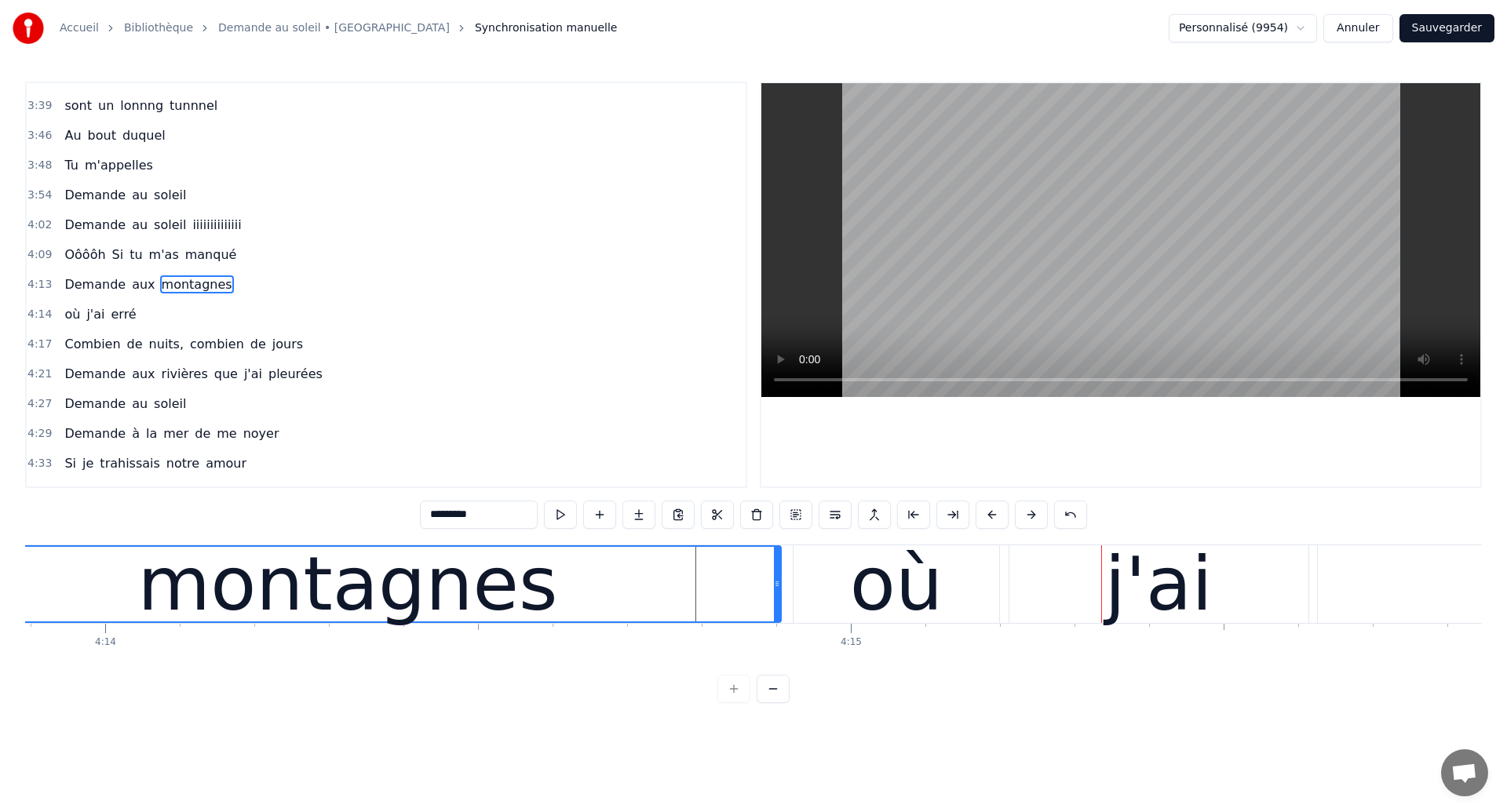
drag, startPoint x: 734, startPoint y: 584, endPoint x: 778, endPoint y: 586, distance: 44.0
click at [778, 586] on icon at bounding box center [777, 584] width 6 height 13
click at [93, 557] on div "montagnes" at bounding box center [347, 584] width 865 height 74
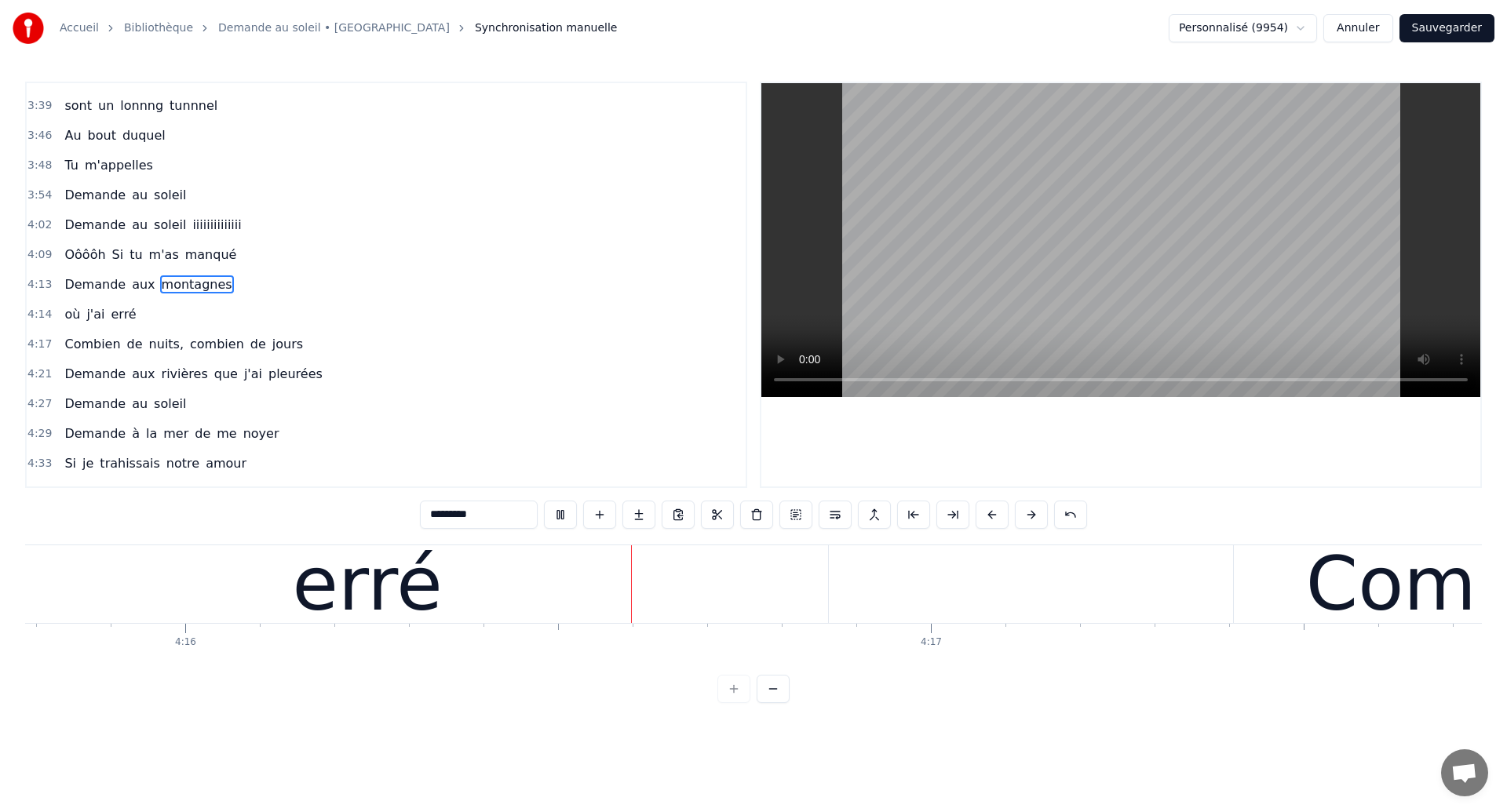
scroll to position [0, 190745]
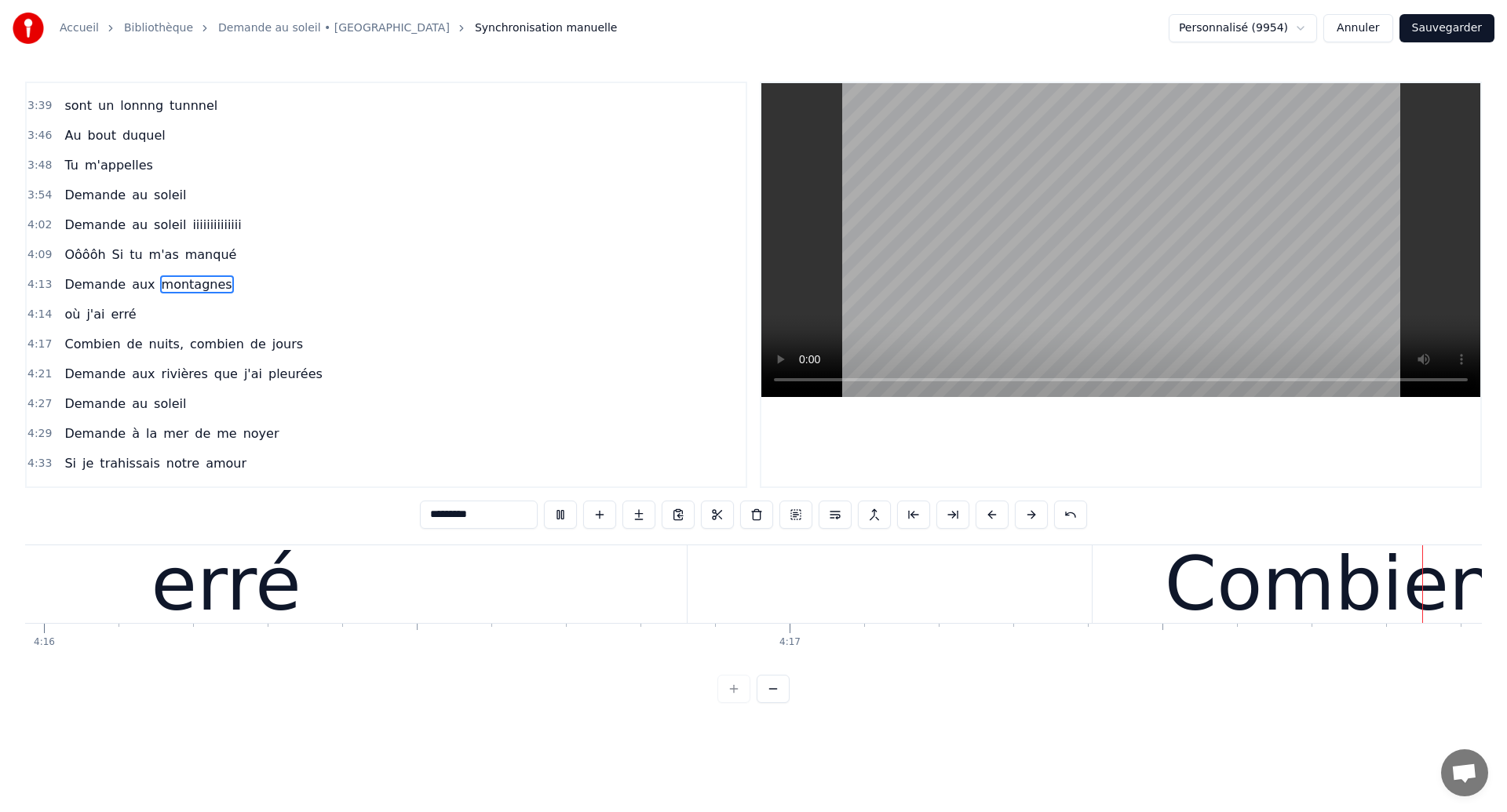
click at [552, 602] on div "erré" at bounding box center [225, 584] width 922 height 77
type input "****"
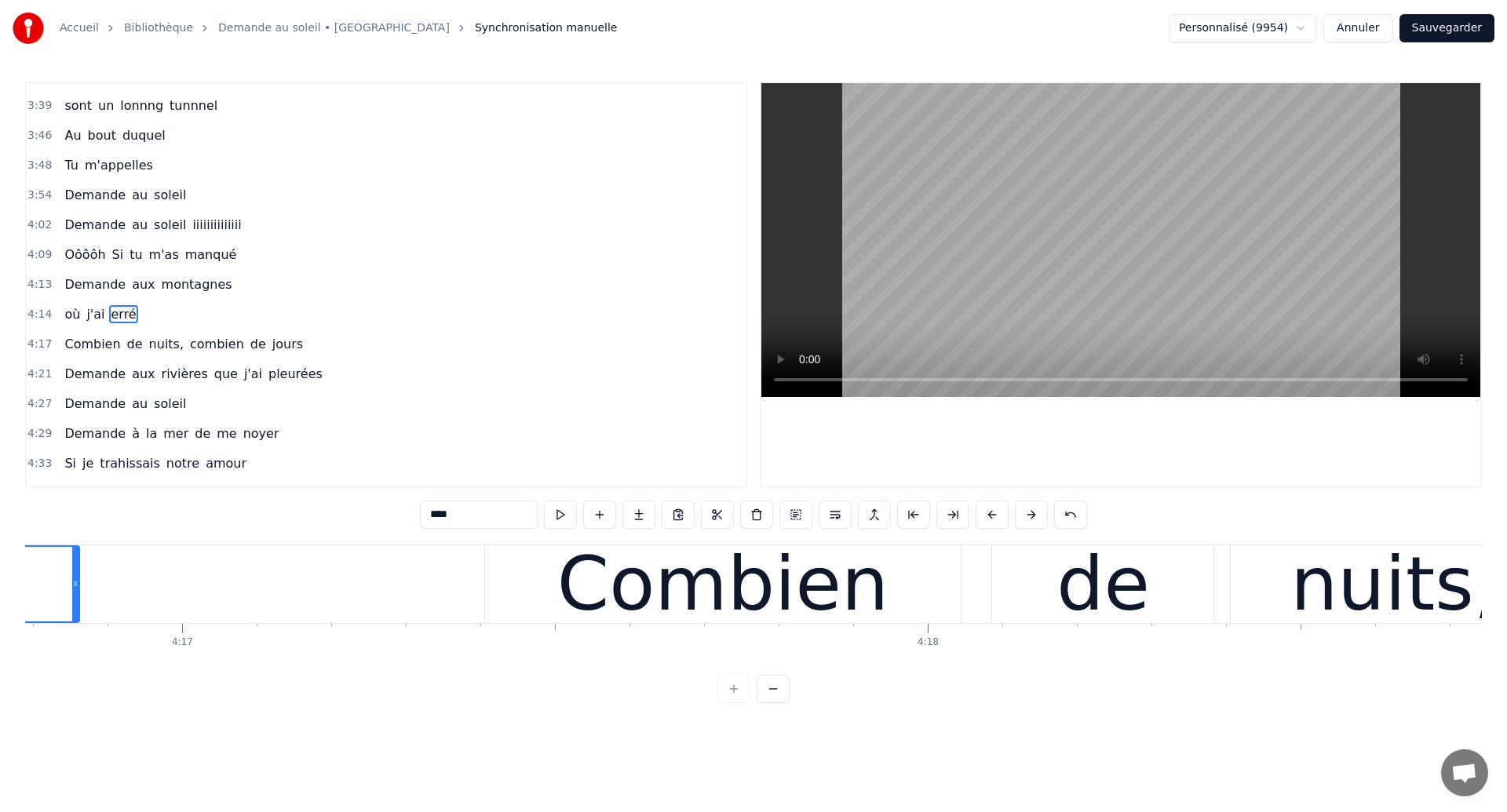
scroll to position [0, 191300]
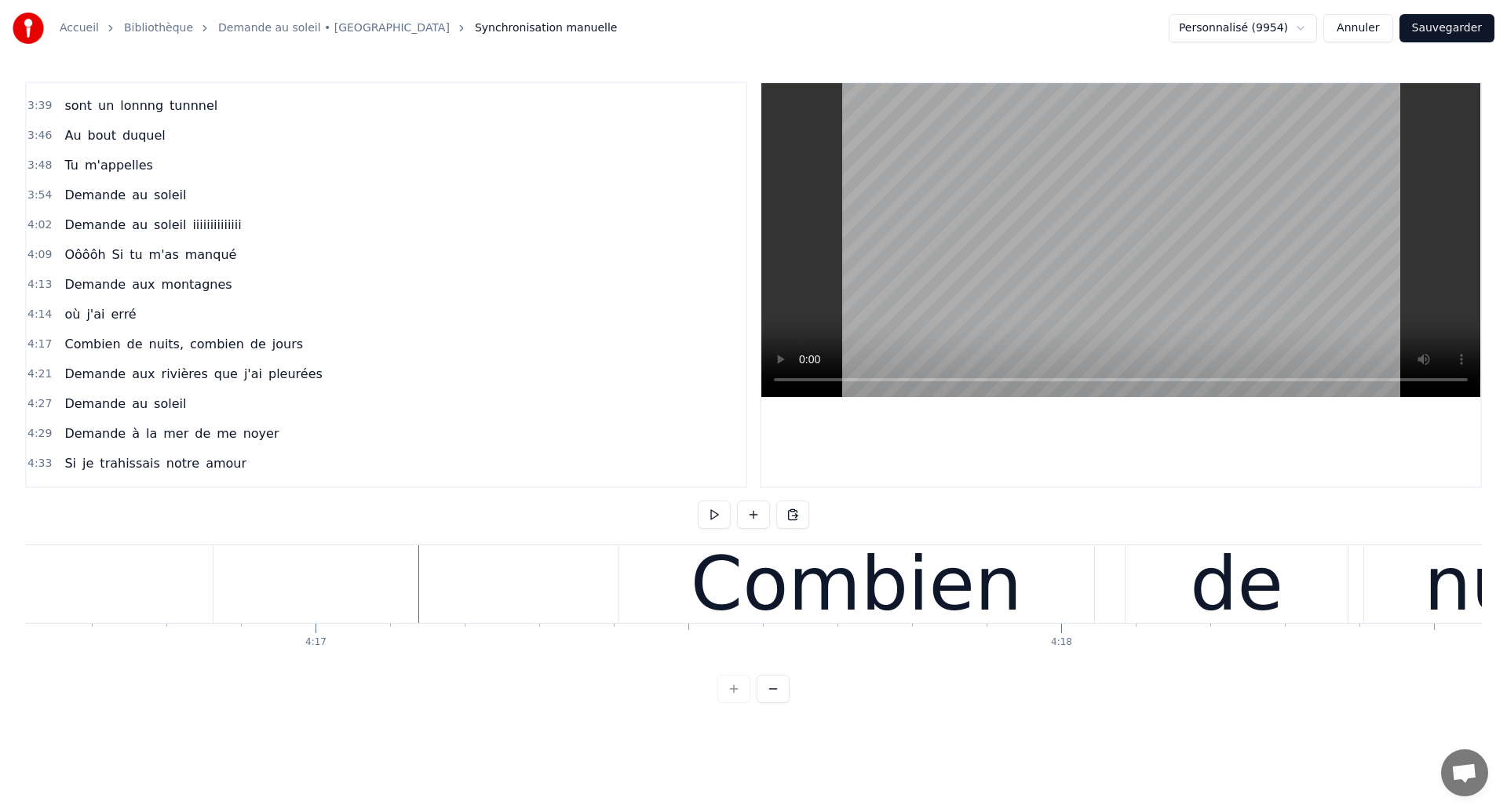
click at [1453, 36] on button "Sauvegarder" at bounding box center [1447, 28] width 95 height 28
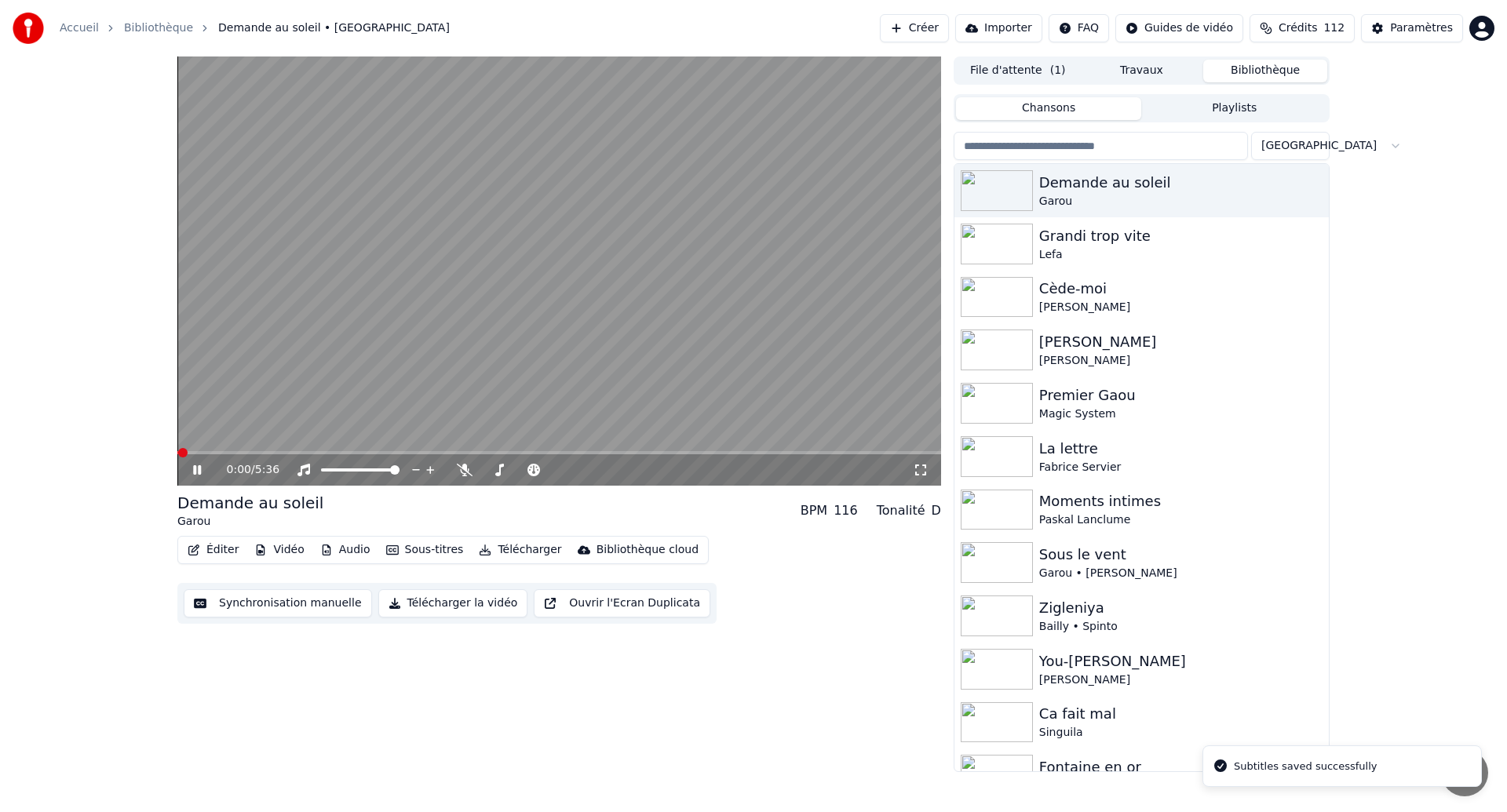
click at [193, 469] on icon at bounding box center [208, 470] width 37 height 13
click at [259, 610] on button "Synchronisation manuelle" at bounding box center [278, 603] width 188 height 28
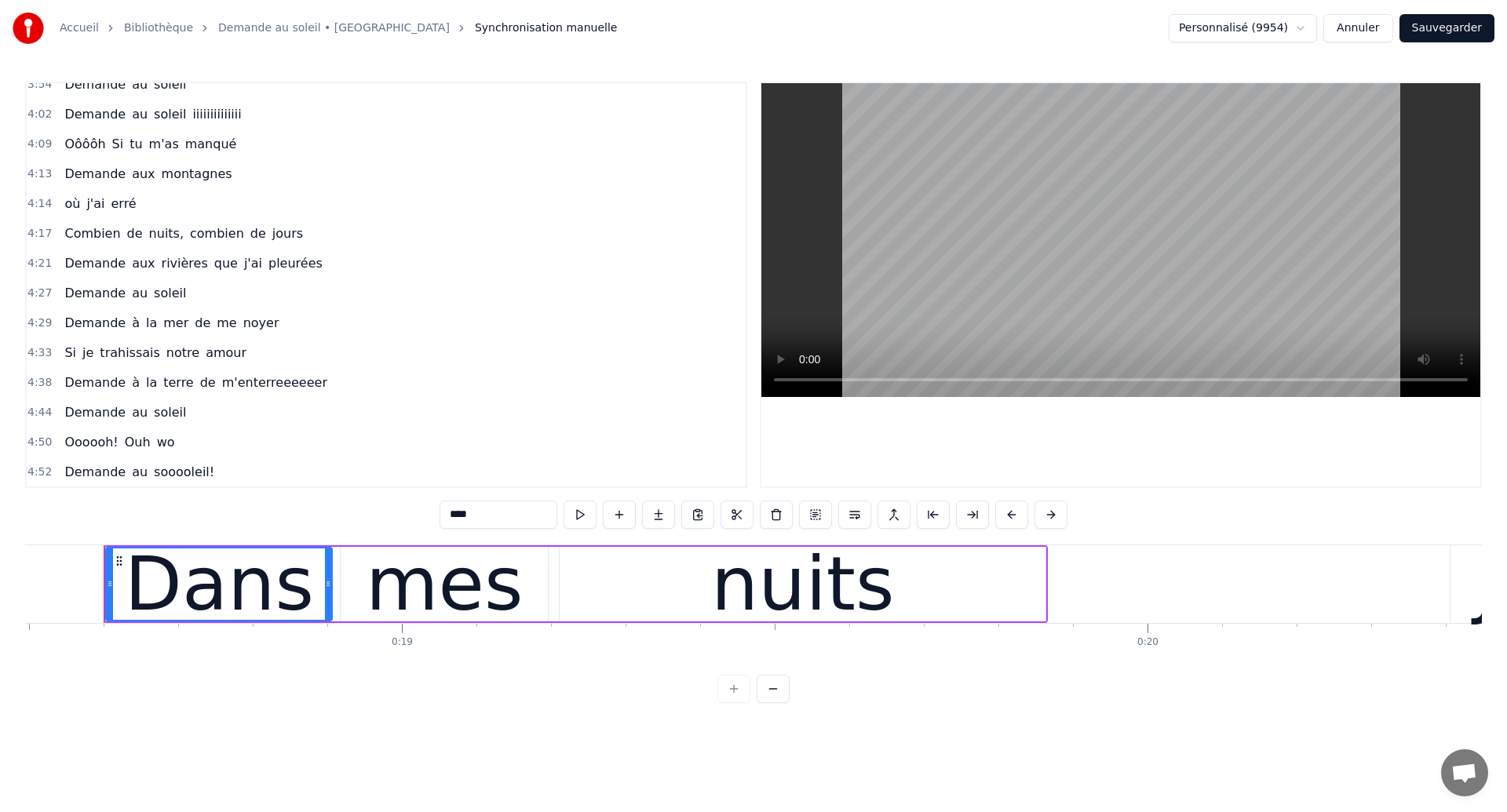
scroll to position [1550, 0]
